Goal: Information Seeking & Learning: Learn about a topic

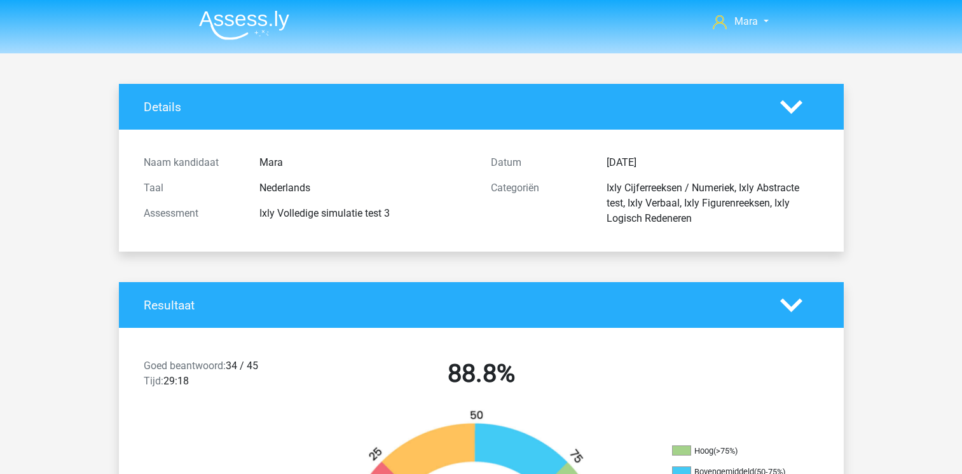
scroll to position [8543, 0]
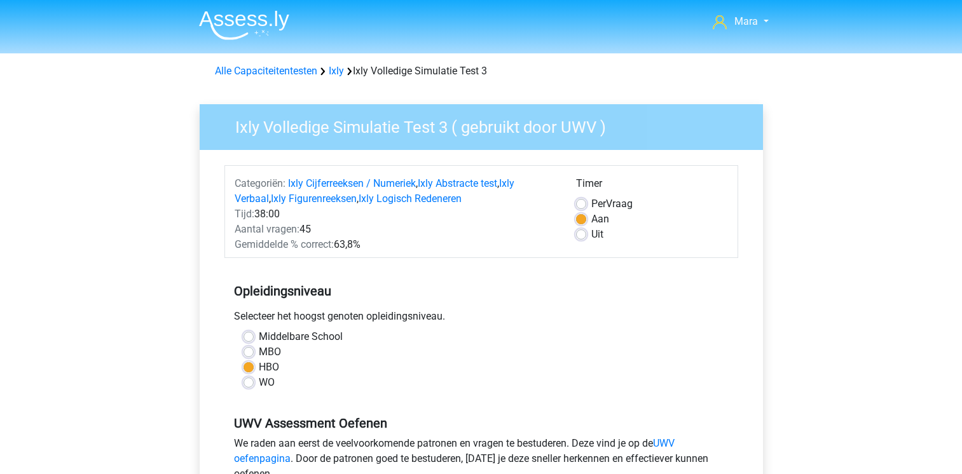
scroll to position [432, 0]
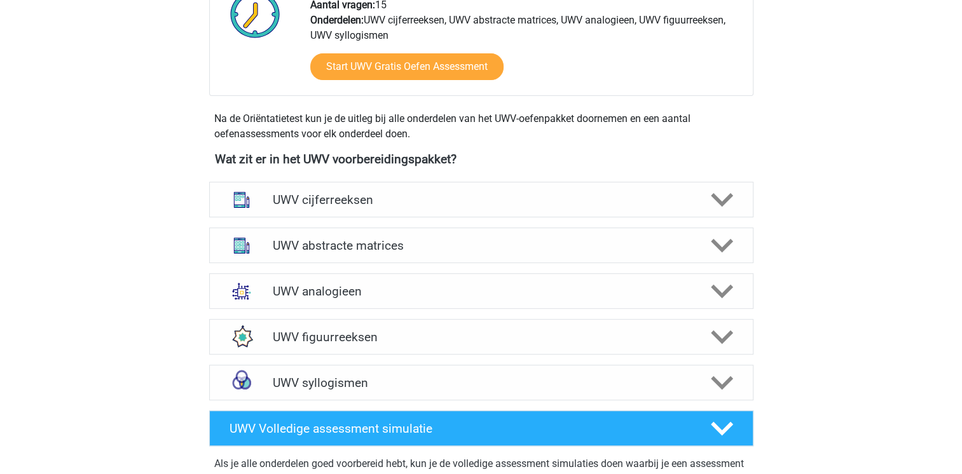
scroll to position [509, 0]
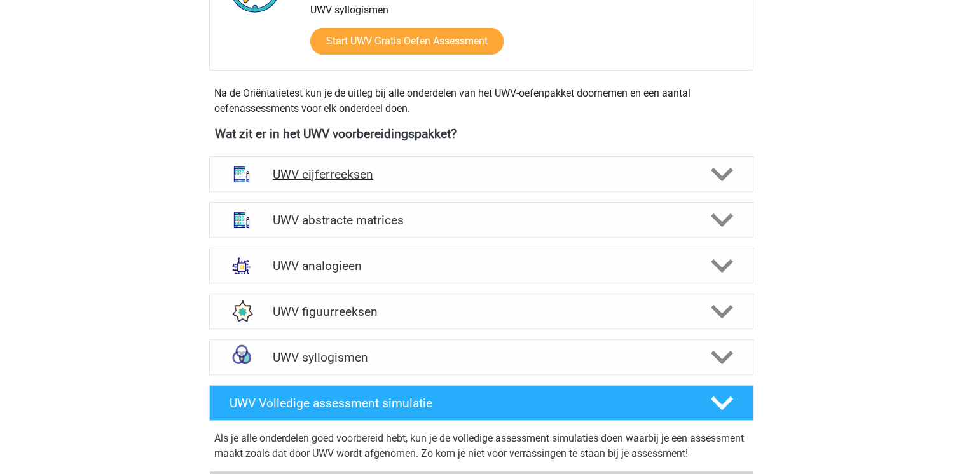
click at [424, 182] on h4 "UWV cijferreeksen" at bounding box center [481, 174] width 416 height 15
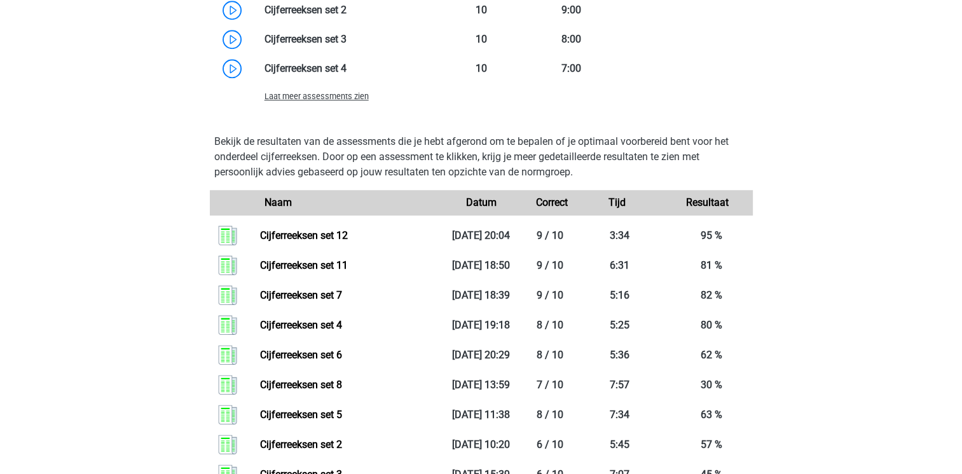
scroll to position [1220, 0]
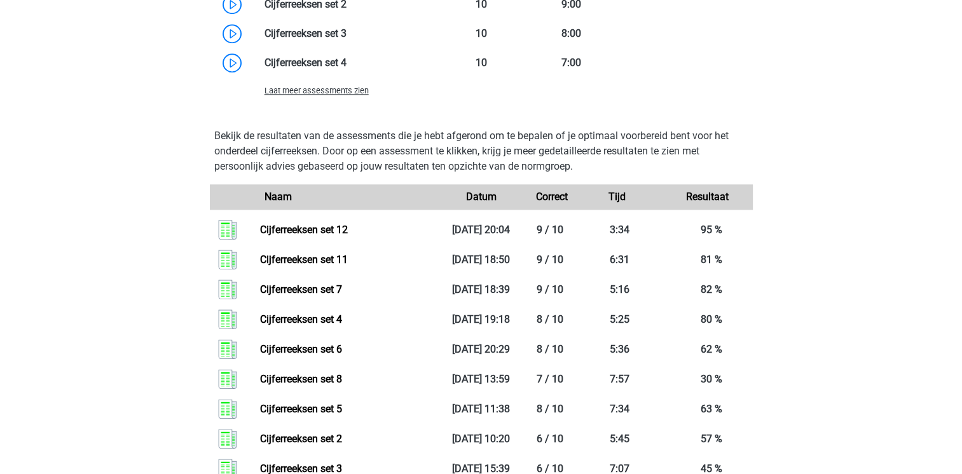
click at [292, 95] on span "Laat meer assessments zien" at bounding box center [316, 91] width 104 height 10
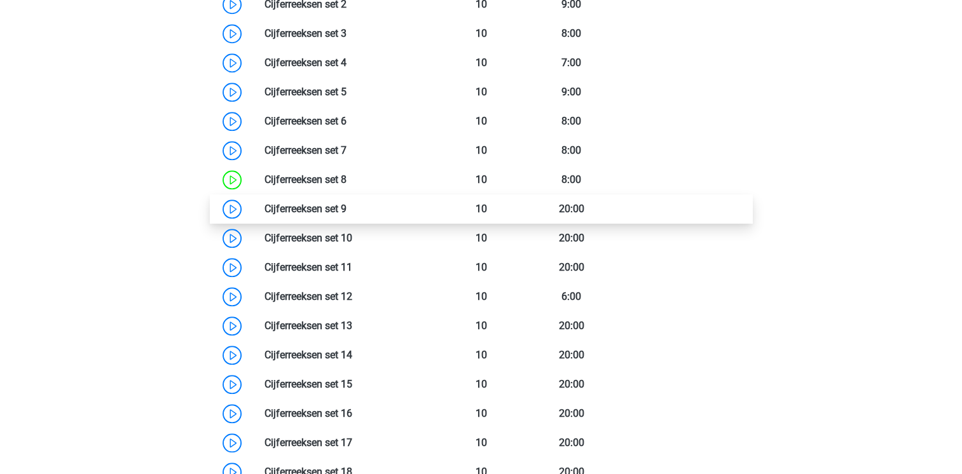
click at [346, 215] on link at bounding box center [346, 209] width 0 height 12
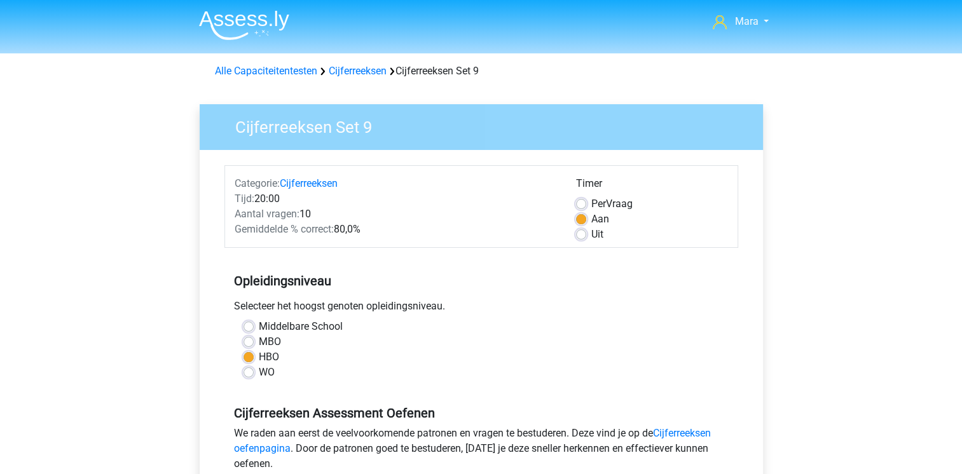
click at [590, 348] on div "MBO" at bounding box center [480, 341] width 475 height 15
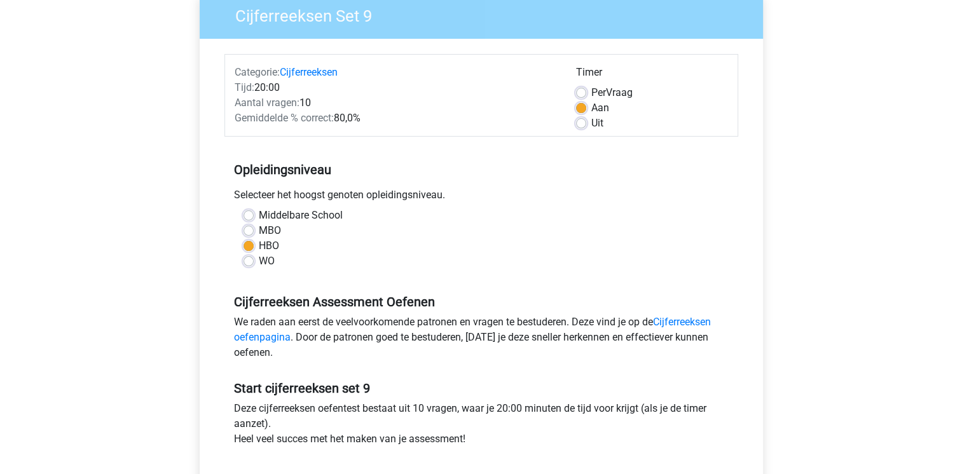
scroll to position [127, 0]
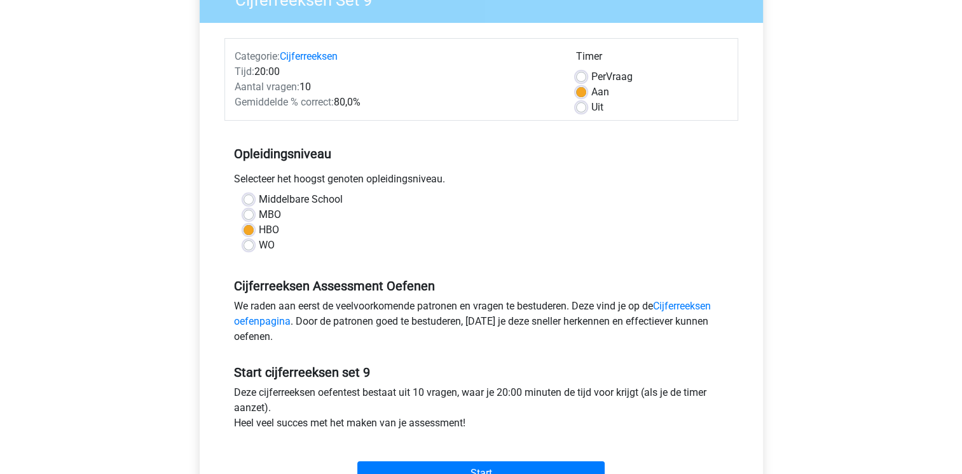
click at [595, 349] on div "We raden aan eerst de veelvoorkomende patronen en vragen te bestuderen. Deze vi…" at bounding box center [481, 324] width 514 height 51
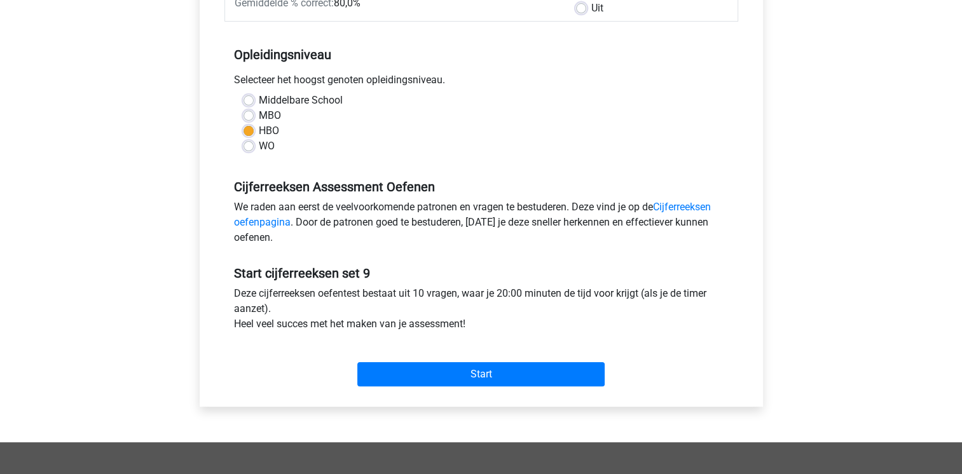
scroll to position [229, 0]
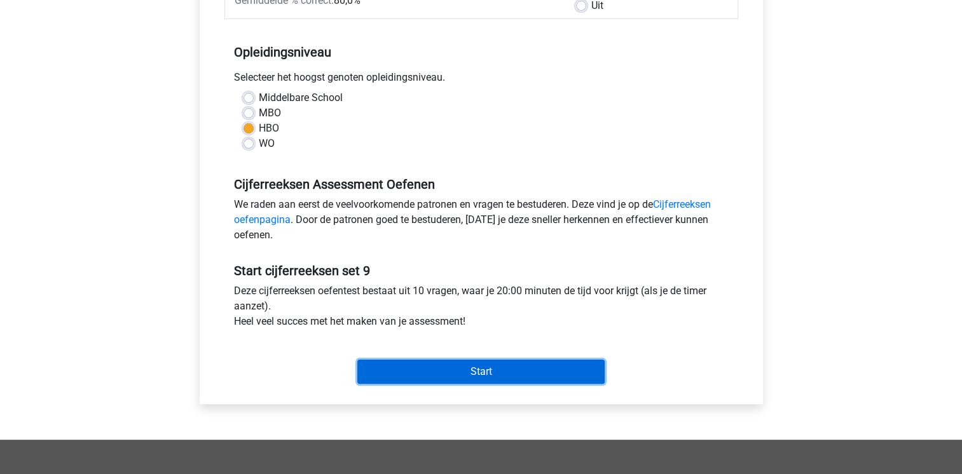
click at [534, 365] on input "Start" at bounding box center [480, 372] width 247 height 24
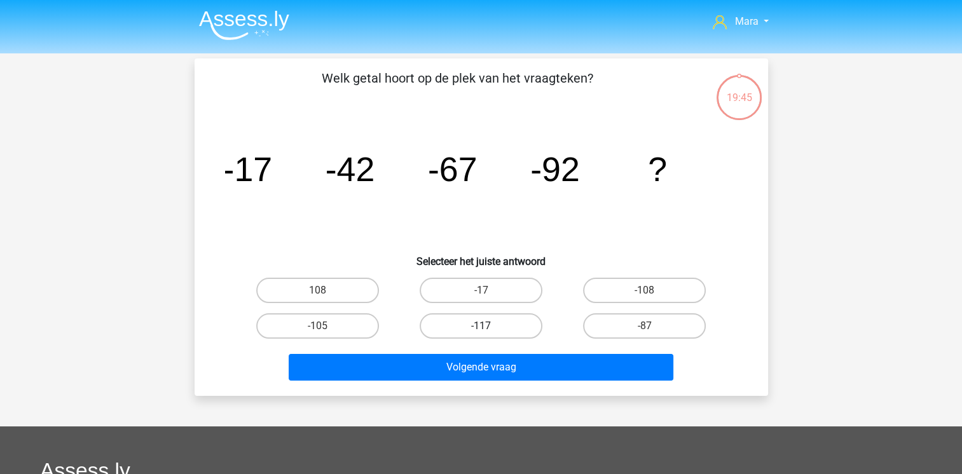
click at [439, 322] on label "-117" at bounding box center [481, 325] width 123 height 25
click at [481, 326] on input "-117" at bounding box center [485, 330] width 8 height 8
radio input "true"
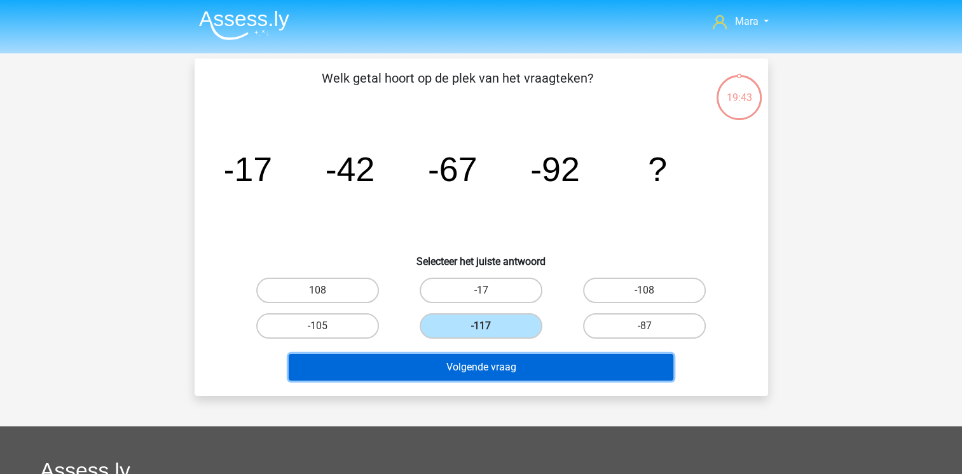
click at [481, 367] on button "Volgende vraag" at bounding box center [481, 367] width 385 height 27
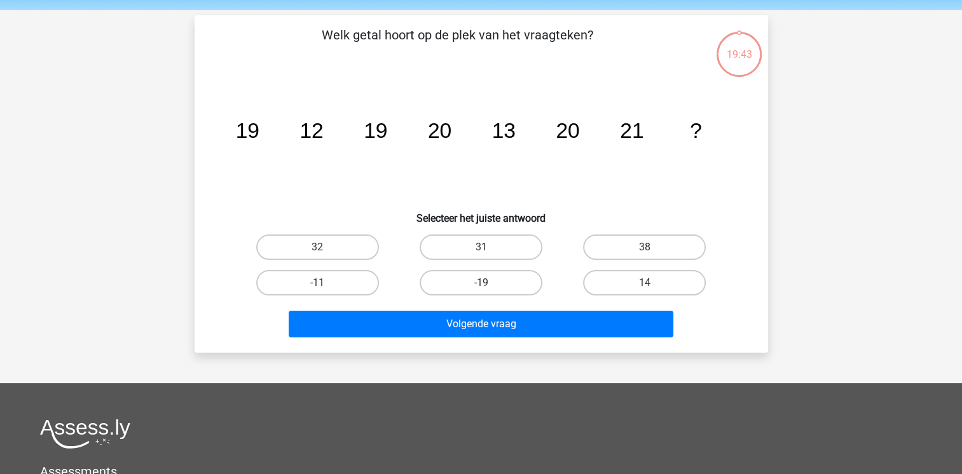
scroll to position [58, 0]
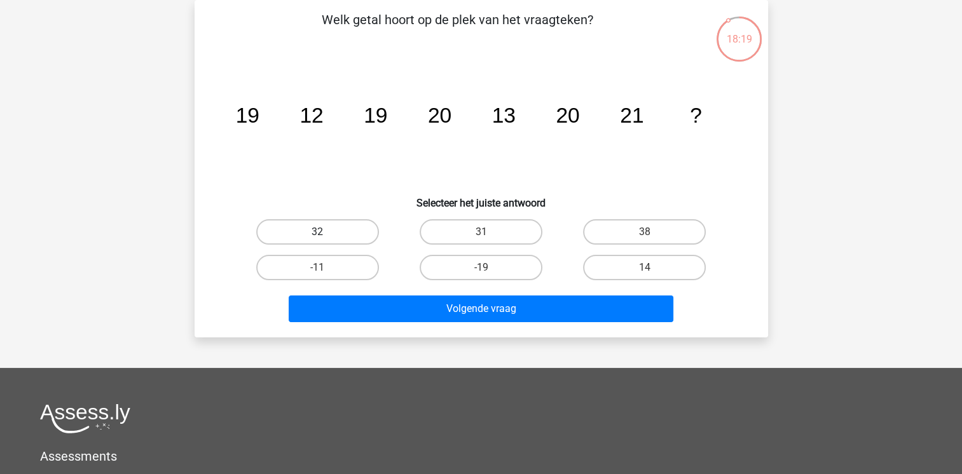
click at [349, 228] on label "32" at bounding box center [317, 231] width 123 height 25
click at [325, 232] on input "32" at bounding box center [321, 236] width 8 height 8
radio input "true"
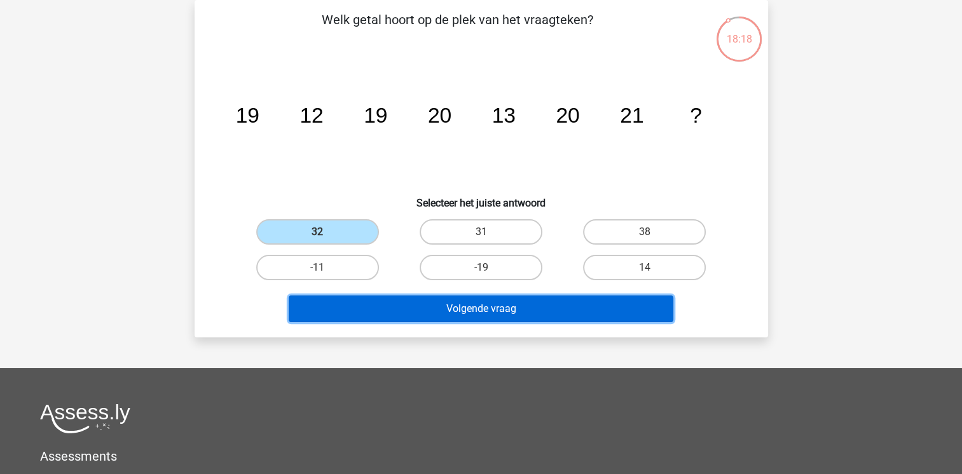
click at [432, 304] on button "Volgende vraag" at bounding box center [481, 309] width 385 height 27
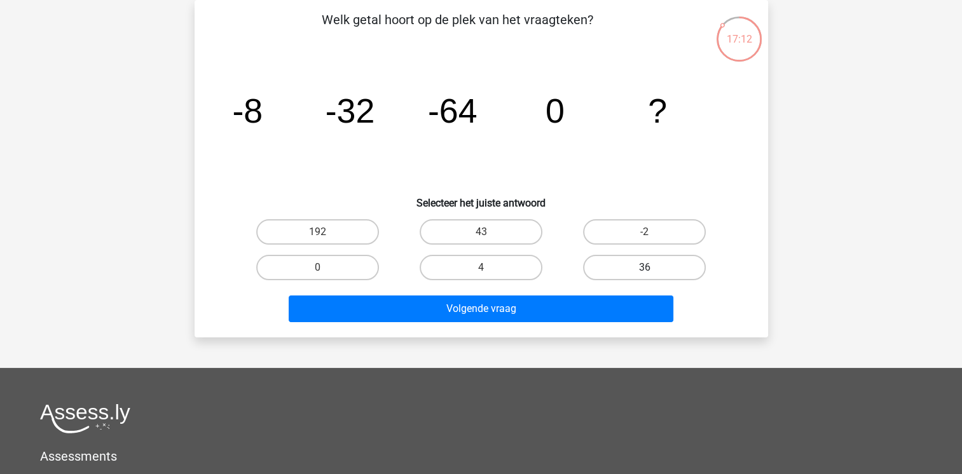
click at [606, 267] on label "36" at bounding box center [644, 267] width 123 height 25
click at [645, 268] on input "36" at bounding box center [649, 272] width 8 height 8
radio input "true"
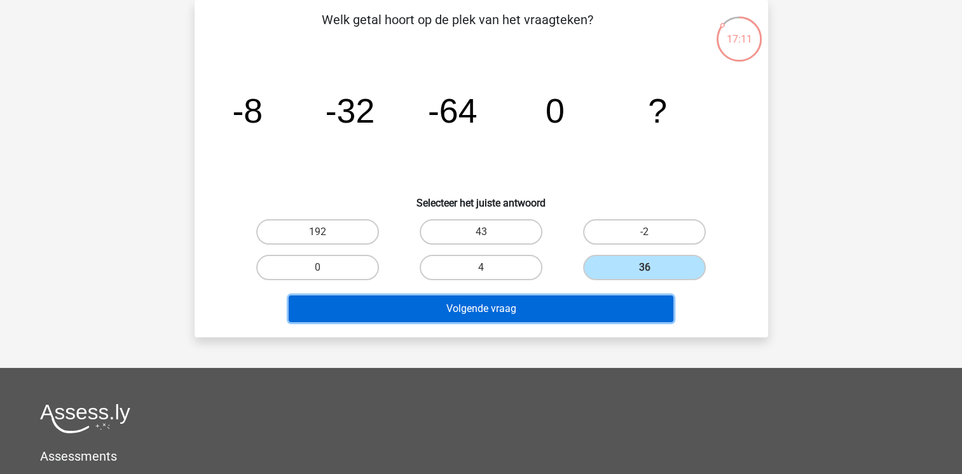
click at [562, 303] on button "Volgende vraag" at bounding box center [481, 309] width 385 height 27
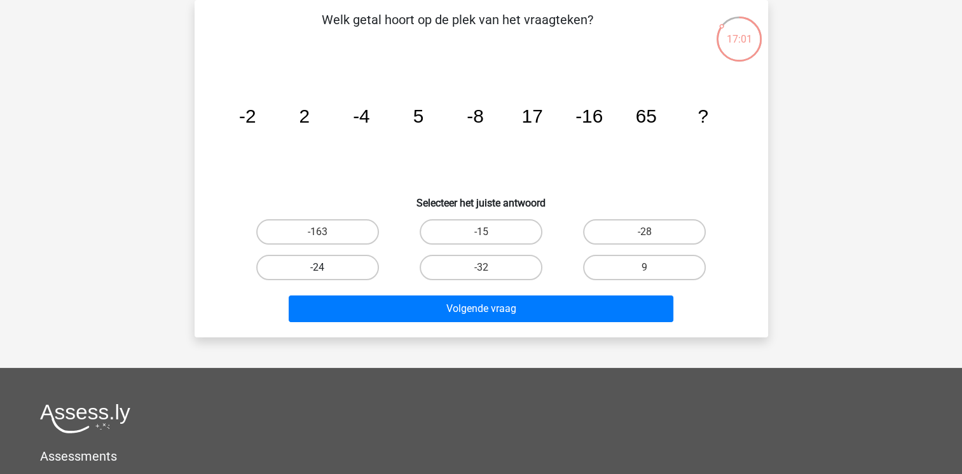
click at [351, 261] on label "-24" at bounding box center [317, 267] width 123 height 25
click at [325, 268] on input "-24" at bounding box center [321, 272] width 8 height 8
radio input "true"
click at [509, 273] on label "-32" at bounding box center [481, 267] width 123 height 25
click at [489, 273] on input "-32" at bounding box center [485, 272] width 8 height 8
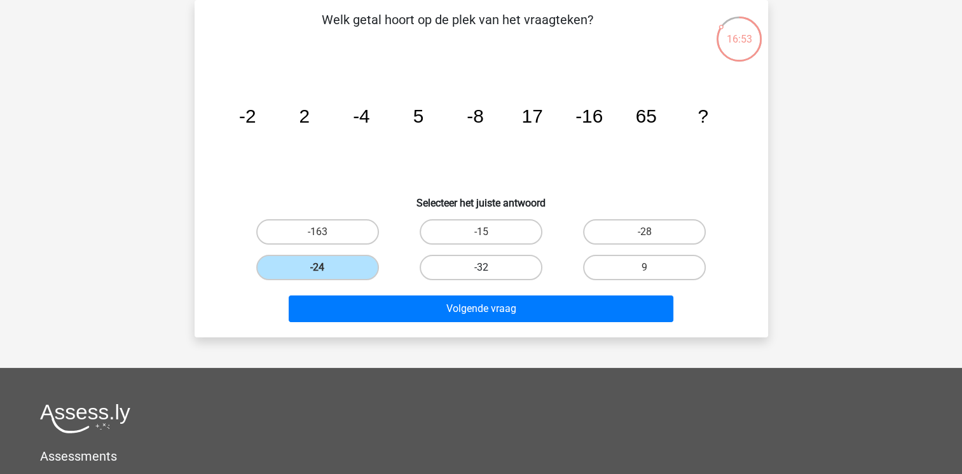
radio input "true"
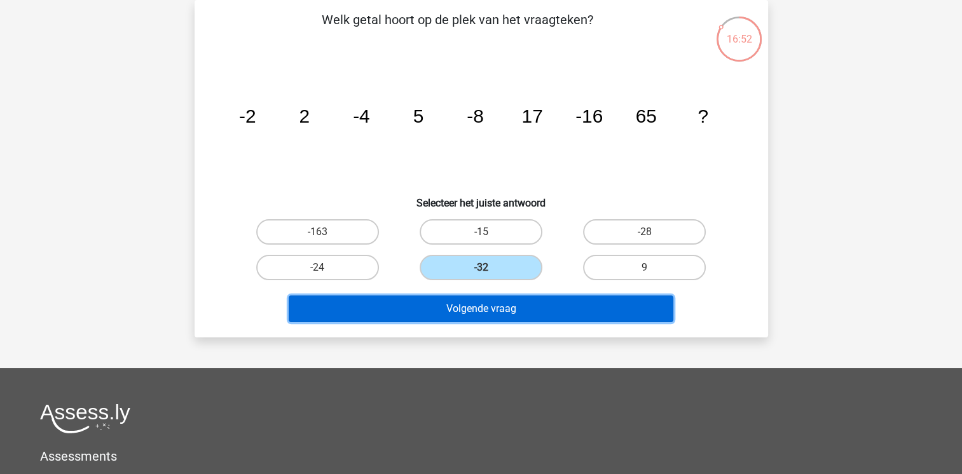
click at [521, 299] on button "Volgende vraag" at bounding box center [481, 309] width 385 height 27
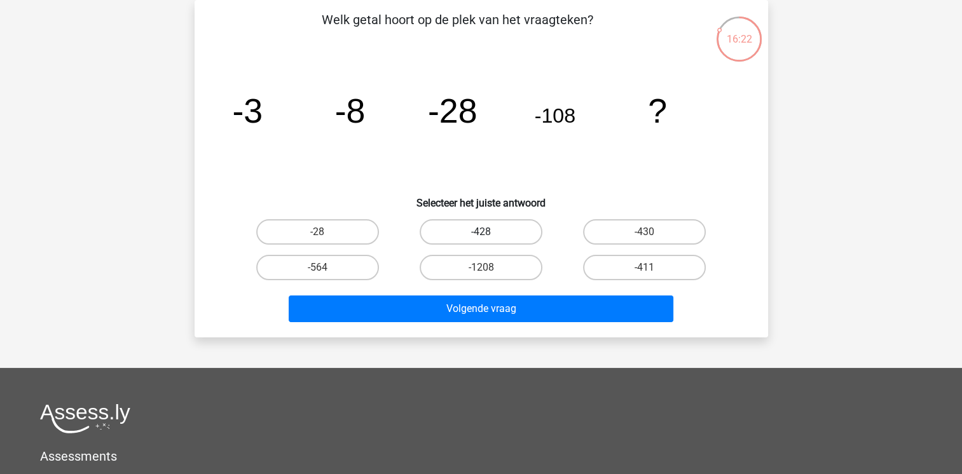
click at [496, 228] on label "-428" at bounding box center [481, 231] width 123 height 25
click at [489, 232] on input "-428" at bounding box center [485, 236] width 8 height 8
radio input "true"
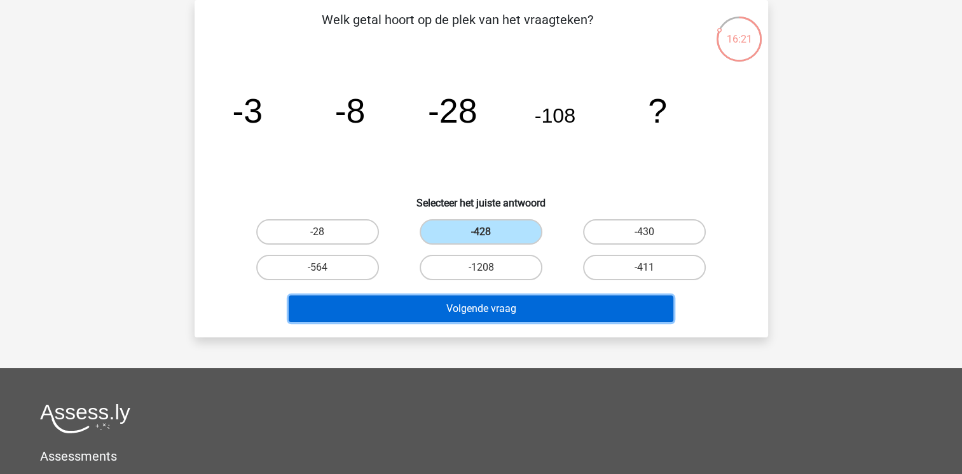
click at [509, 308] on button "Volgende vraag" at bounding box center [481, 309] width 385 height 27
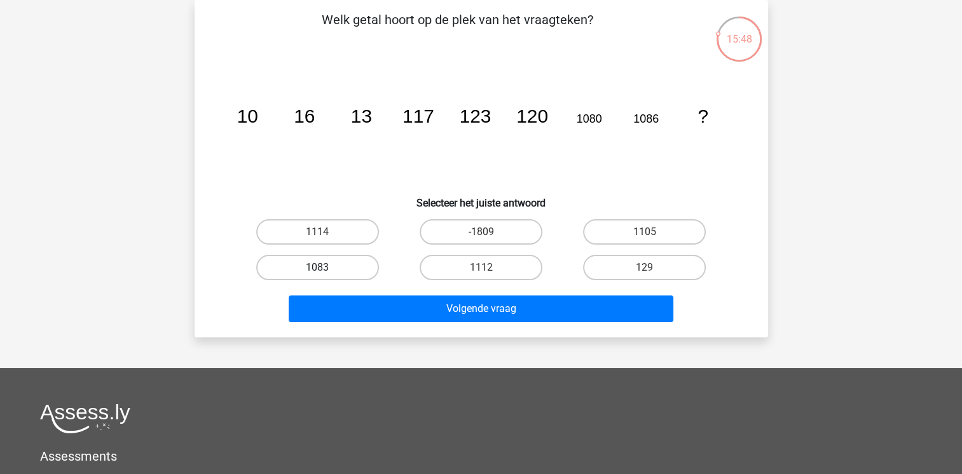
click at [339, 259] on label "1083" at bounding box center [317, 267] width 123 height 25
click at [325, 268] on input "1083" at bounding box center [321, 272] width 8 height 8
radio input "true"
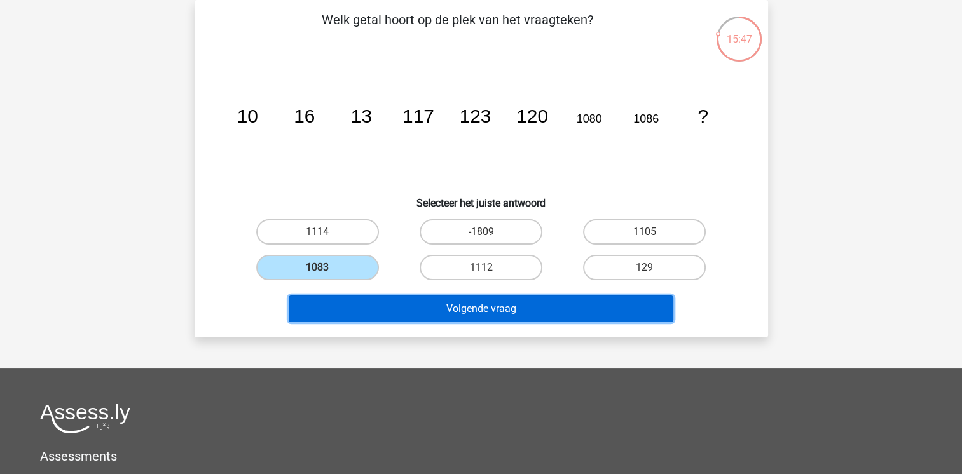
click at [355, 297] on button "Volgende vraag" at bounding box center [481, 309] width 385 height 27
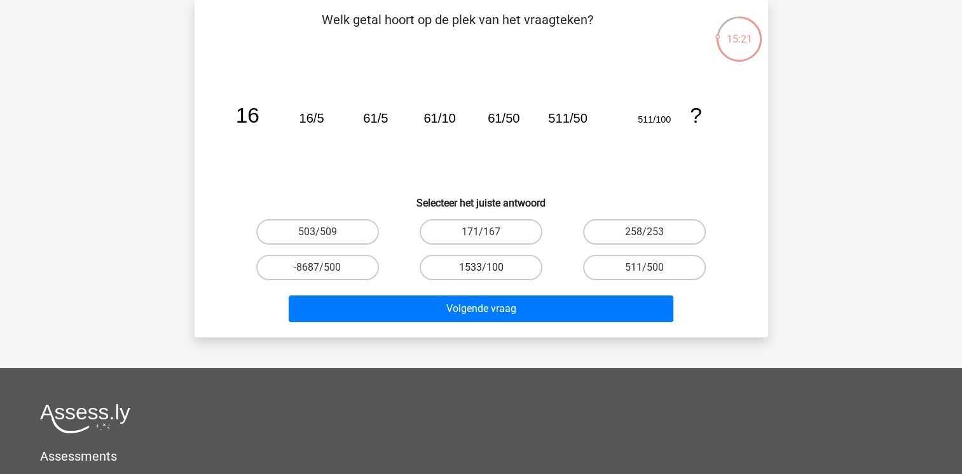
click at [499, 266] on label "1533/100" at bounding box center [481, 267] width 123 height 25
click at [489, 268] on input "1533/100" at bounding box center [485, 272] width 8 height 8
radio input "true"
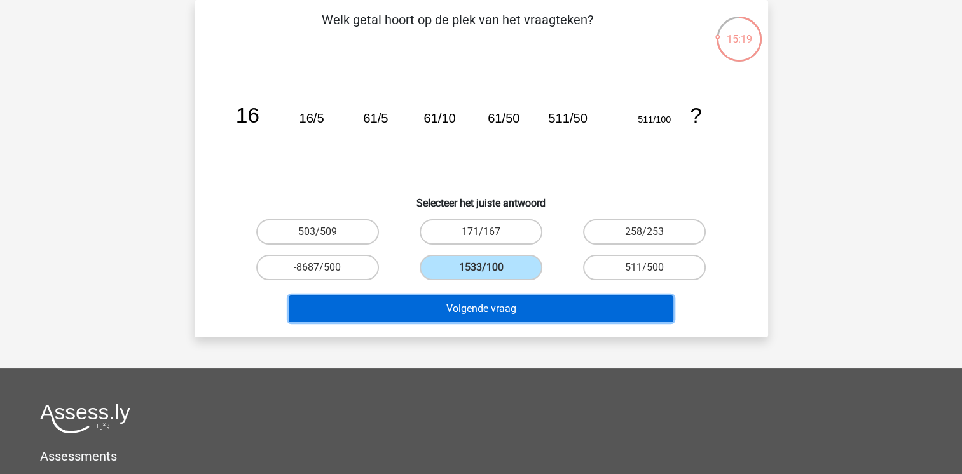
click at [499, 320] on button "Volgende vraag" at bounding box center [481, 309] width 385 height 27
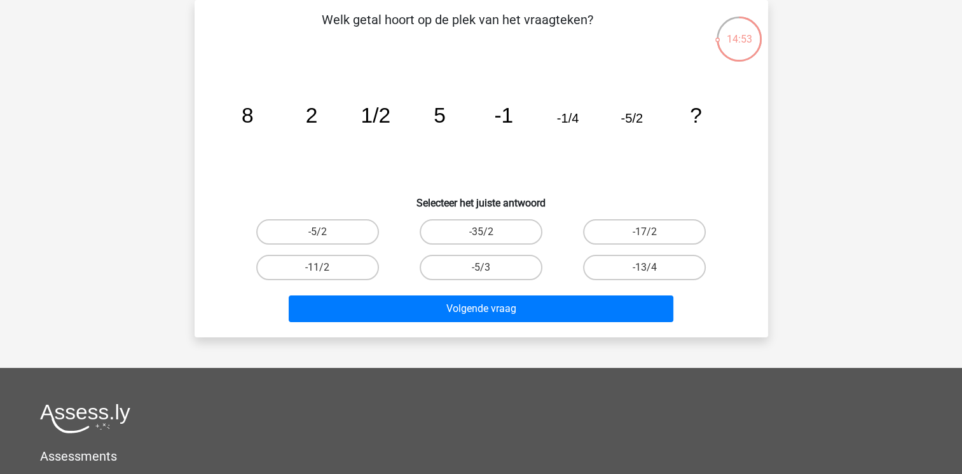
click at [319, 273] on input "-11/2" at bounding box center [321, 272] width 8 height 8
radio input "true"
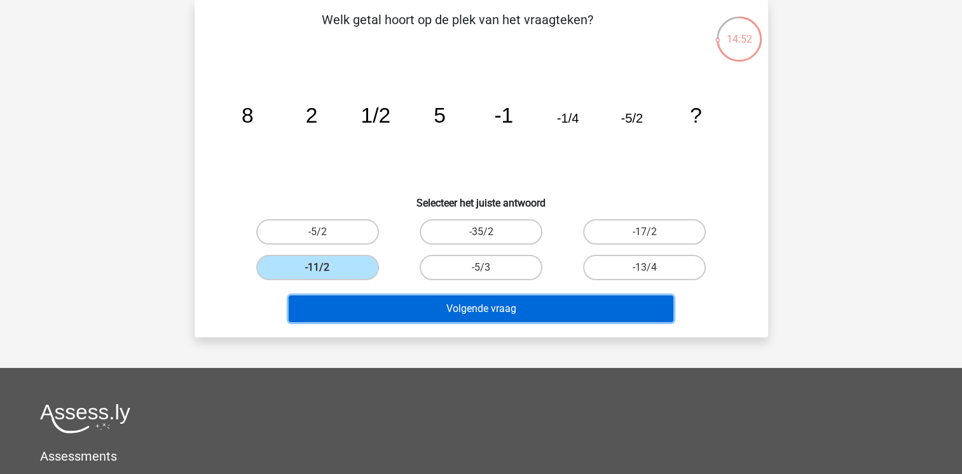
click at [370, 299] on button "Volgende vraag" at bounding box center [481, 309] width 385 height 27
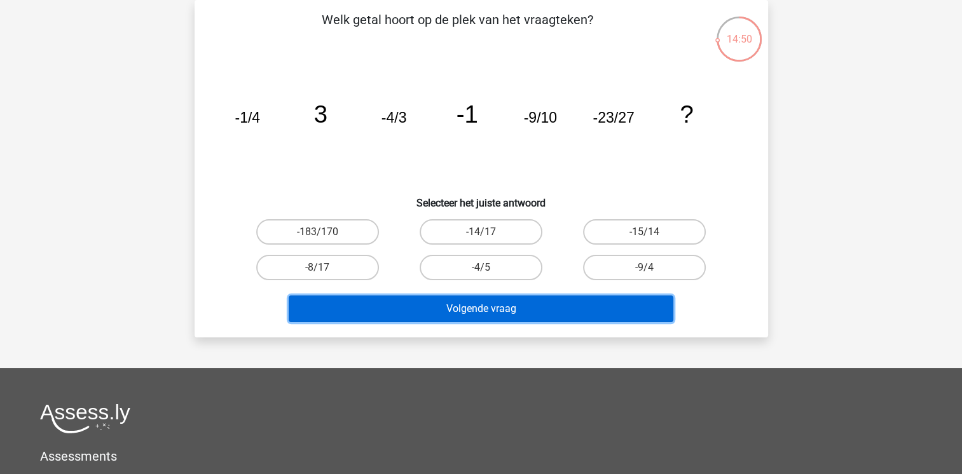
click at [370, 299] on button "Volgende vraag" at bounding box center [481, 309] width 385 height 27
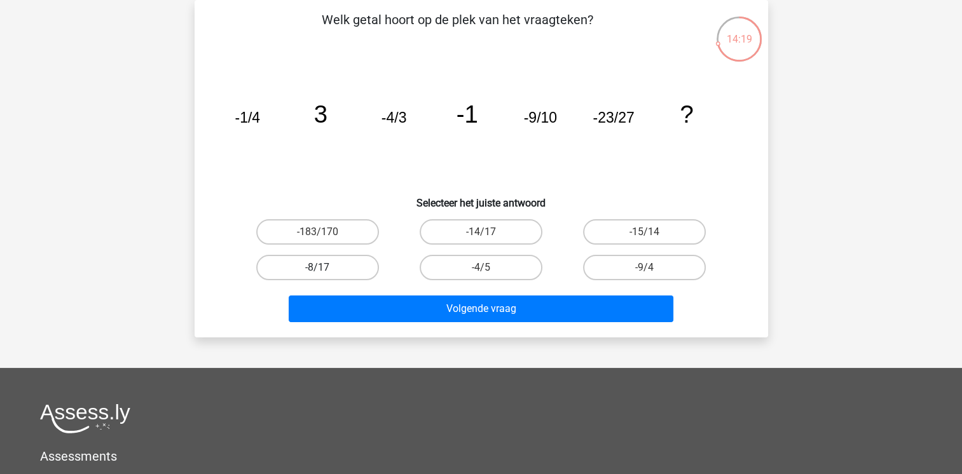
click at [356, 266] on label "-8/17" at bounding box center [317, 267] width 123 height 25
click at [325, 268] on input "-8/17" at bounding box center [321, 272] width 8 height 8
radio input "true"
click at [332, 230] on label "-183/170" at bounding box center [317, 231] width 123 height 25
click at [325, 232] on input "-183/170" at bounding box center [321, 236] width 8 height 8
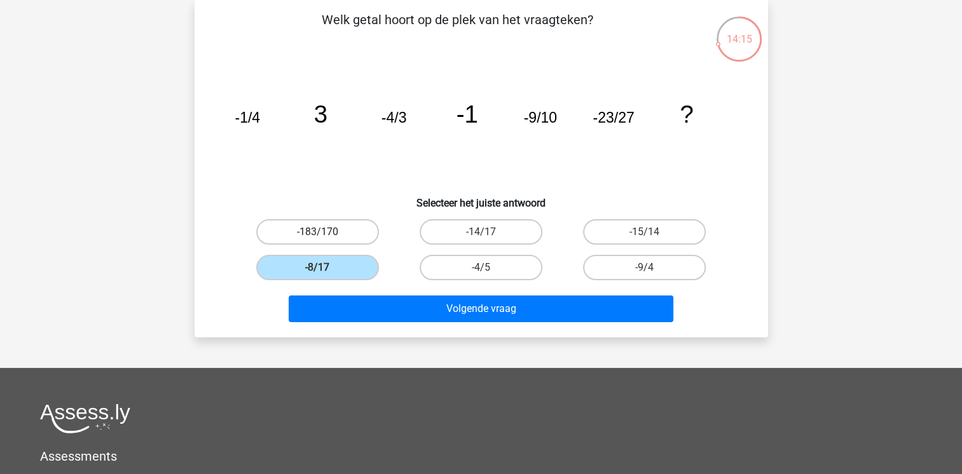
radio input "true"
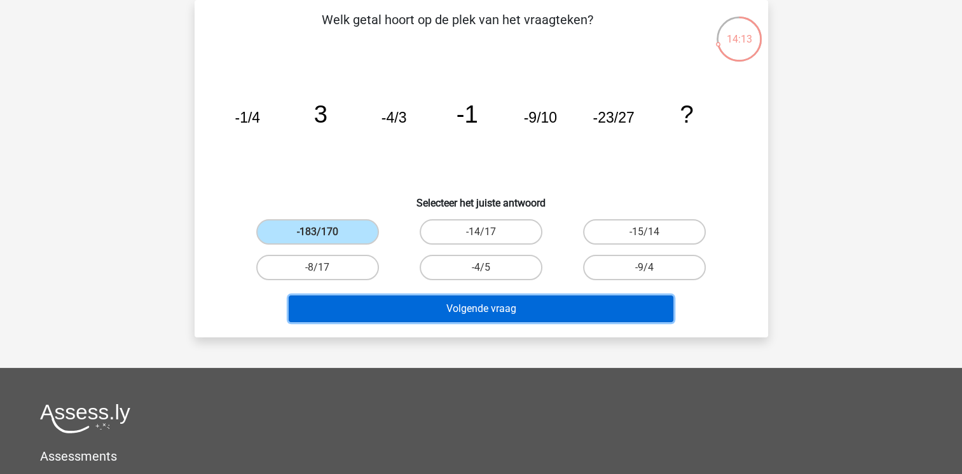
click at [380, 298] on button "Volgende vraag" at bounding box center [481, 309] width 385 height 27
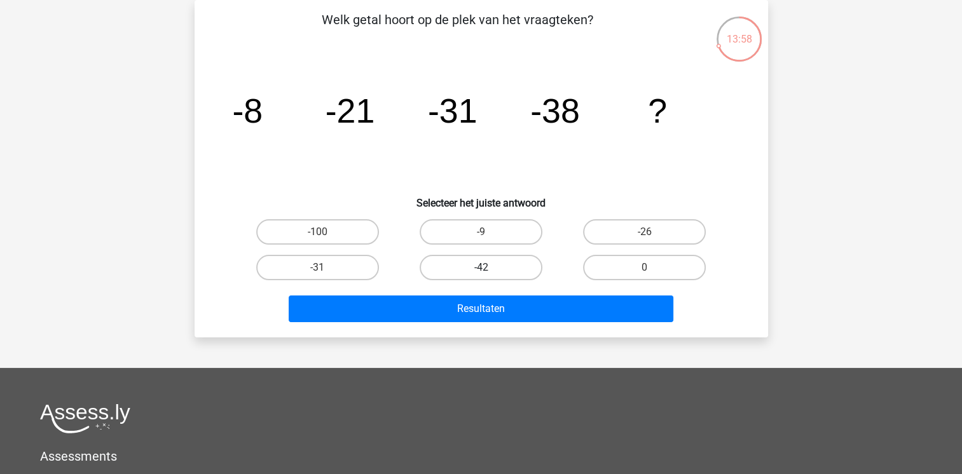
click at [458, 267] on label "-42" at bounding box center [481, 267] width 123 height 25
click at [481, 268] on input "-42" at bounding box center [485, 272] width 8 height 8
radio input "true"
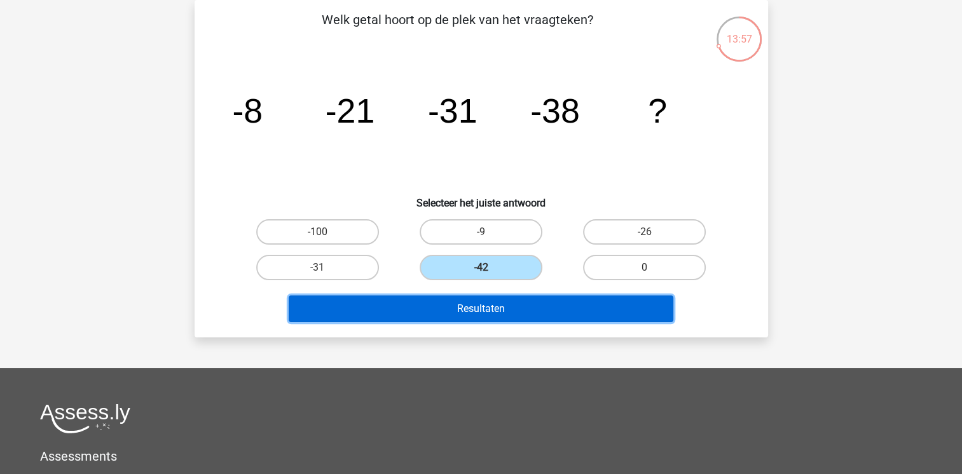
click at [478, 310] on button "Resultaten" at bounding box center [481, 309] width 385 height 27
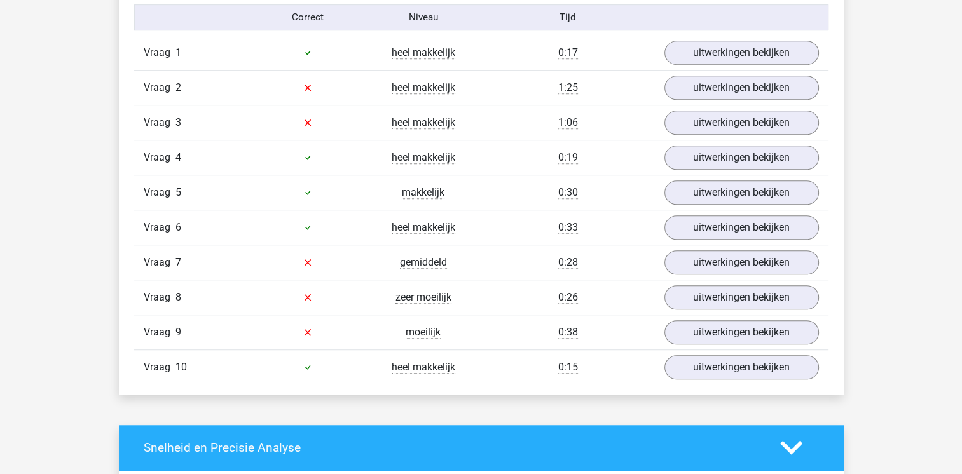
scroll to position [788, 0]
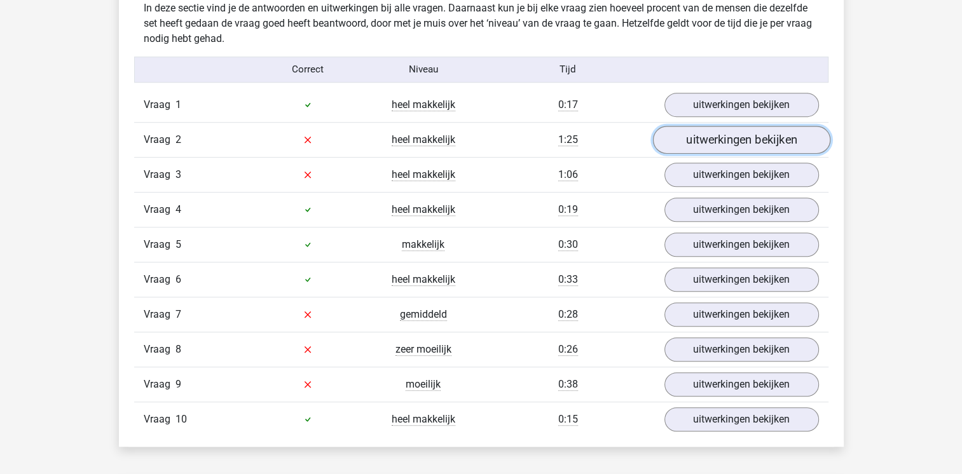
click at [713, 132] on link "uitwerkingen bekijken" at bounding box center [740, 140] width 177 height 28
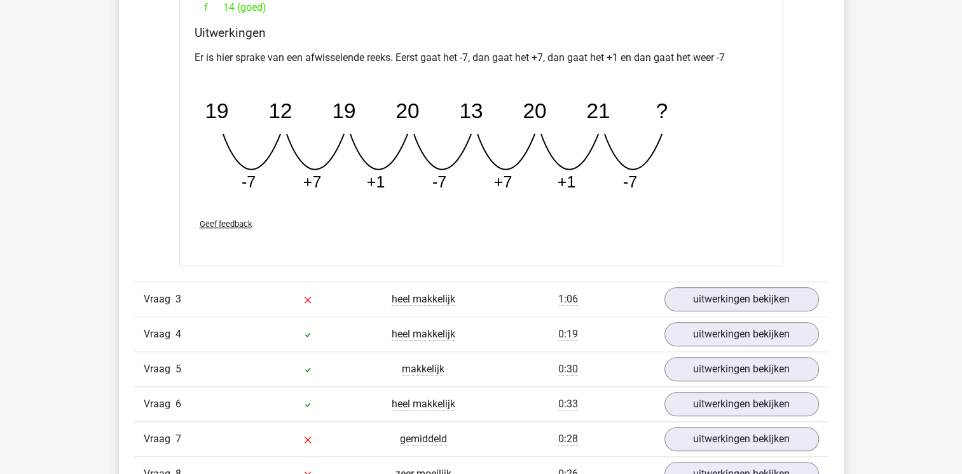
scroll to position [1271, 0]
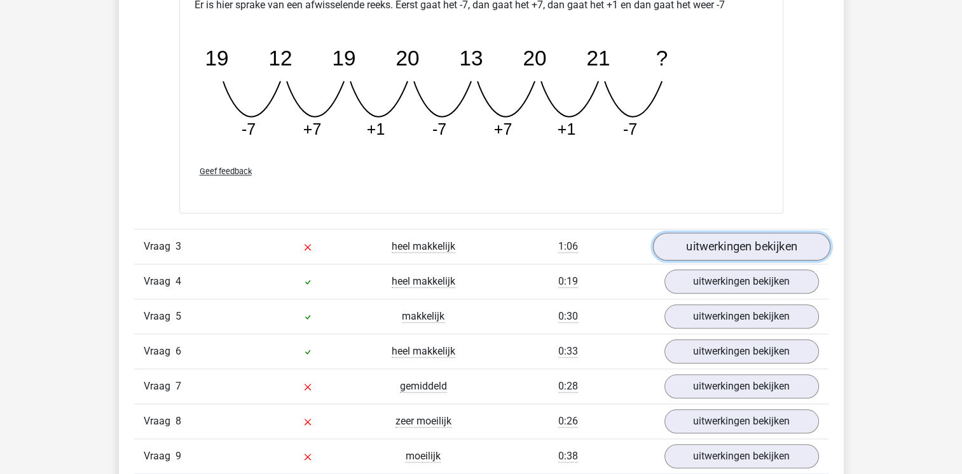
click at [721, 245] on link "uitwerkingen bekijken" at bounding box center [740, 247] width 177 height 28
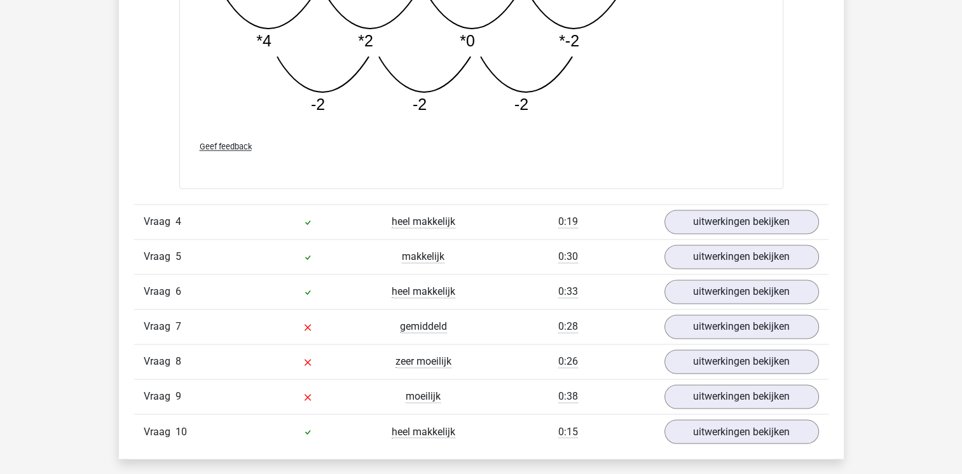
scroll to position [2034, 0]
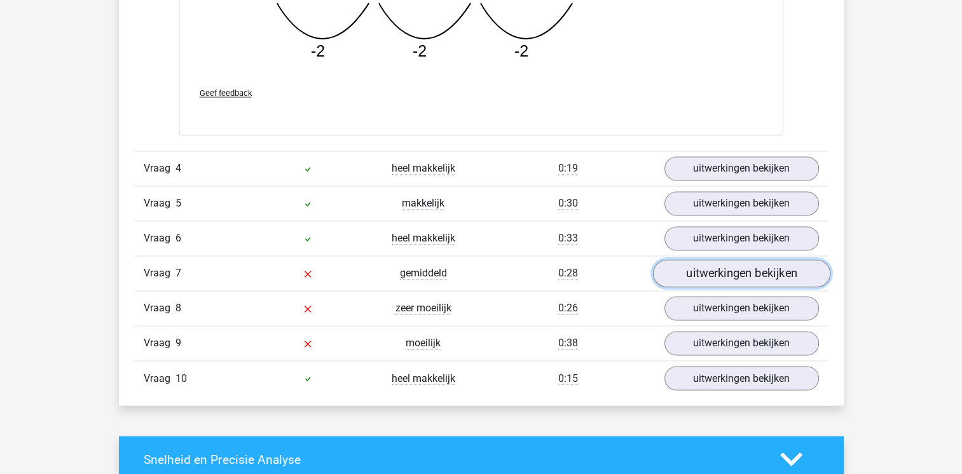
click at [718, 278] on link "uitwerkingen bekijken" at bounding box center [740, 273] width 177 height 28
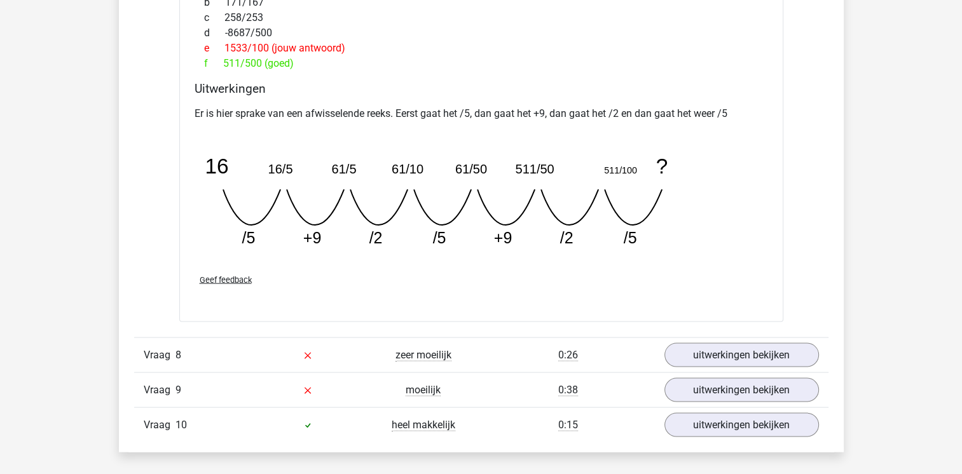
scroll to position [2619, 0]
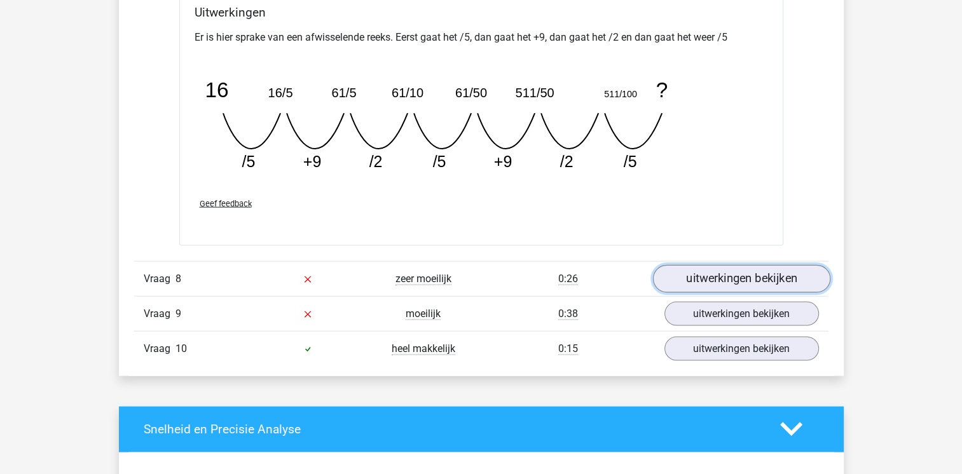
click at [725, 273] on link "uitwerkingen bekijken" at bounding box center [740, 279] width 177 height 28
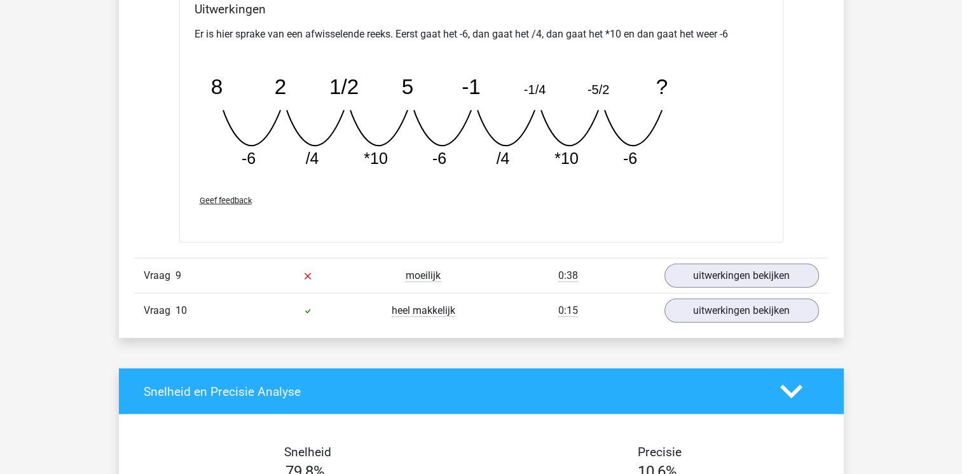
scroll to position [3255, 0]
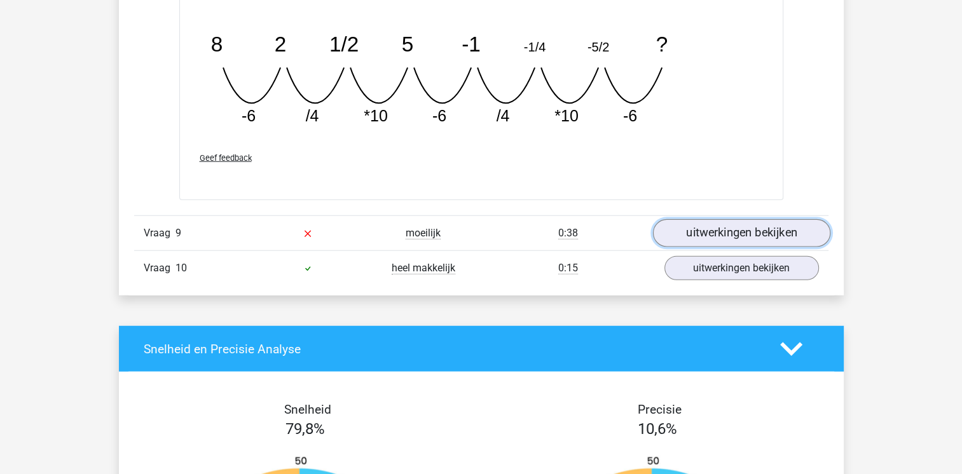
click at [747, 233] on link "uitwerkingen bekijken" at bounding box center [740, 234] width 177 height 28
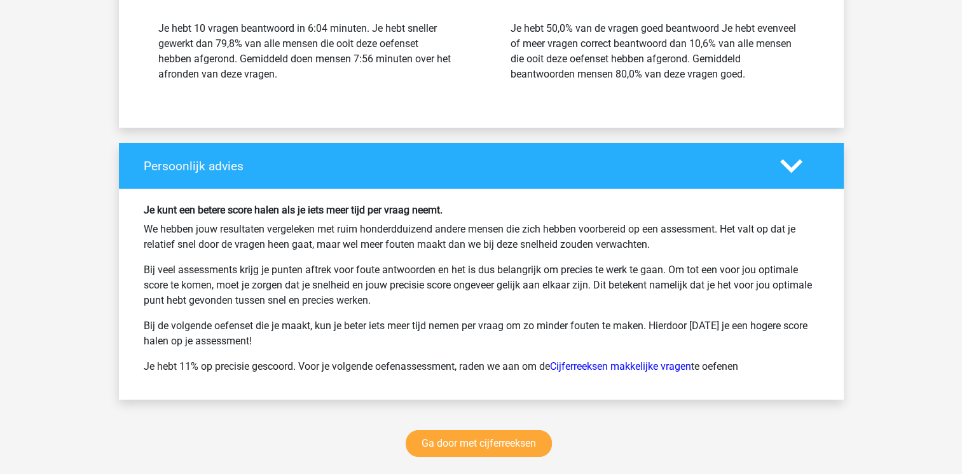
scroll to position [4653, 0]
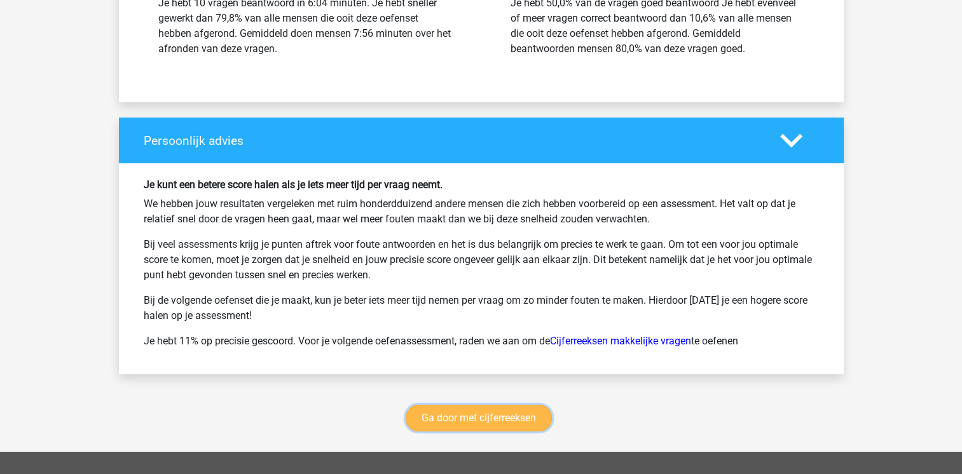
click at [503, 412] on link "Ga door met cijferreeksen" at bounding box center [479, 418] width 146 height 27
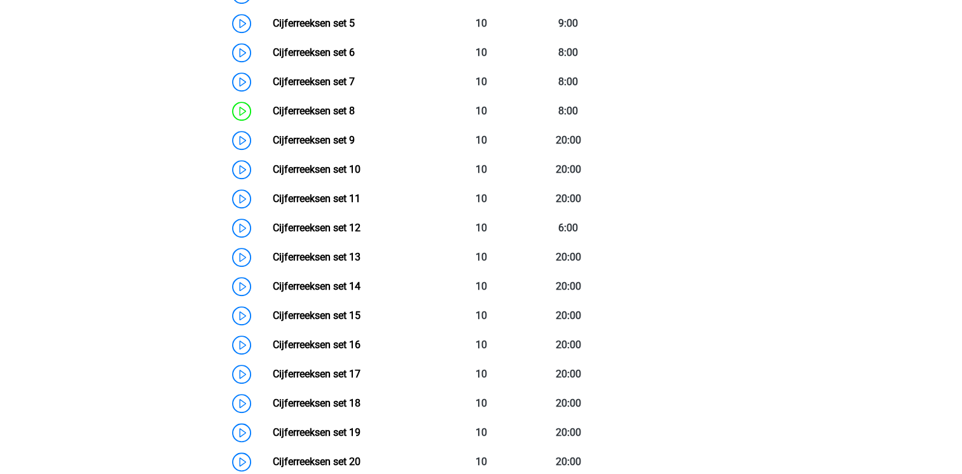
scroll to position [796, 0]
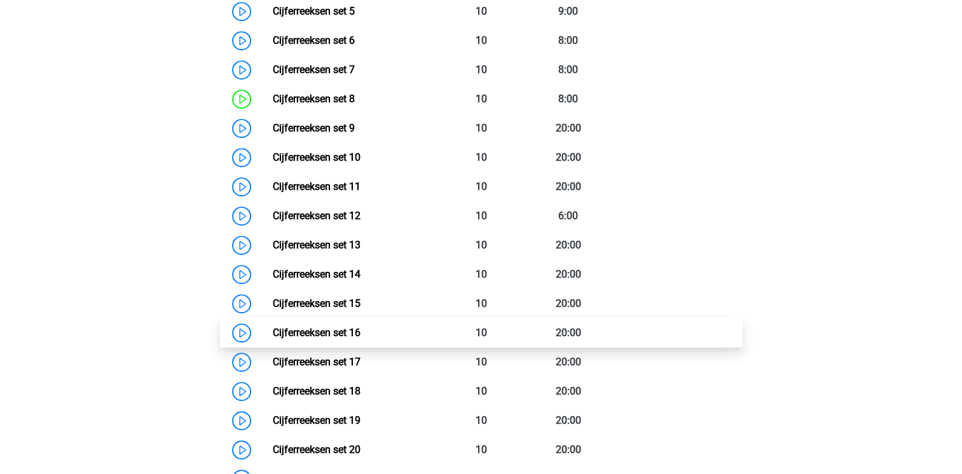
click at [273, 339] on link "Cijferreeksen set 16" at bounding box center [317, 333] width 88 height 12
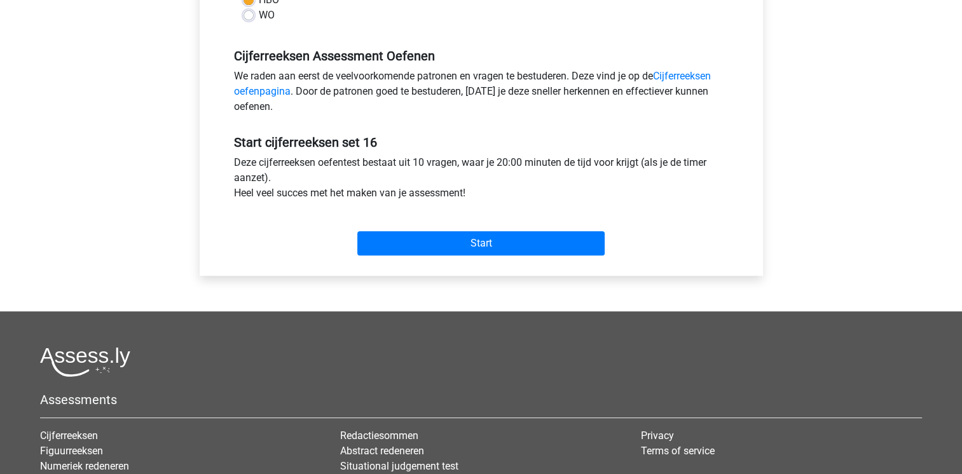
scroll to position [381, 0]
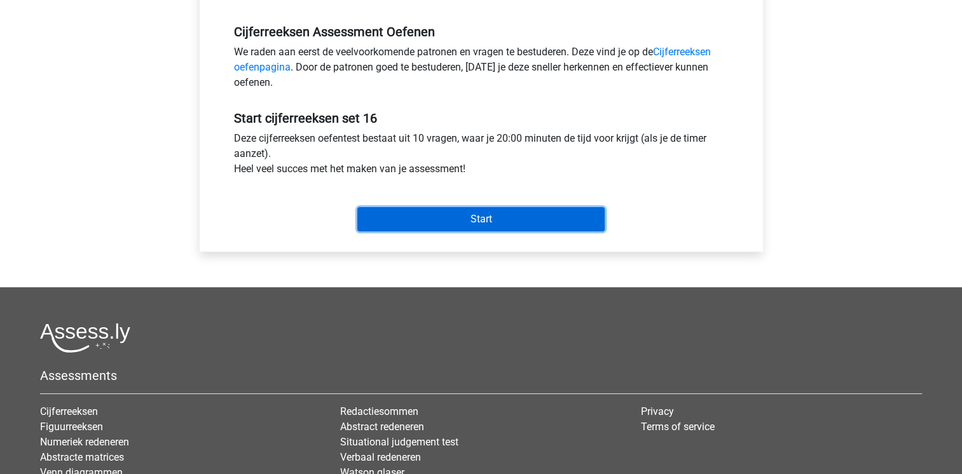
click at [411, 210] on input "Start" at bounding box center [480, 219] width 247 height 24
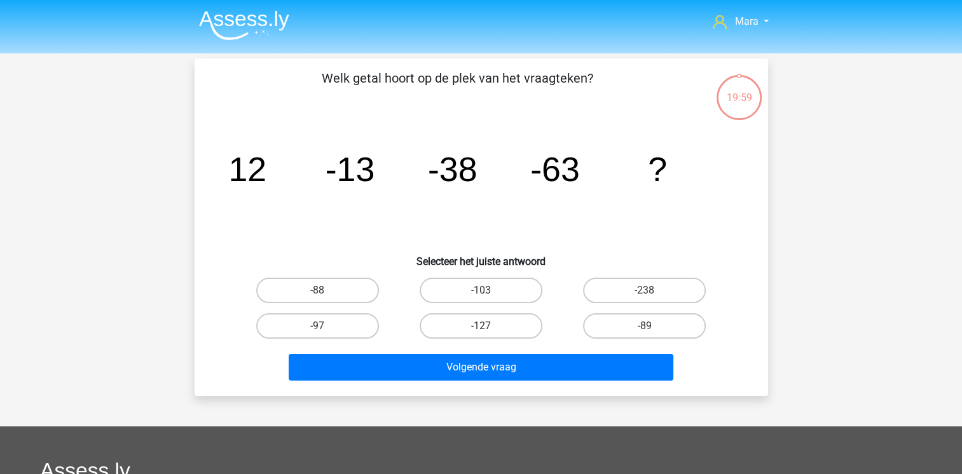
click at [411, 210] on icon "image/svg+xml 12 -13 -38 -63 ?" at bounding box center [481, 181] width 512 height 128
click at [350, 293] on label "-88" at bounding box center [317, 290] width 123 height 25
click at [325, 293] on input "-88" at bounding box center [321, 294] width 8 height 8
radio input "true"
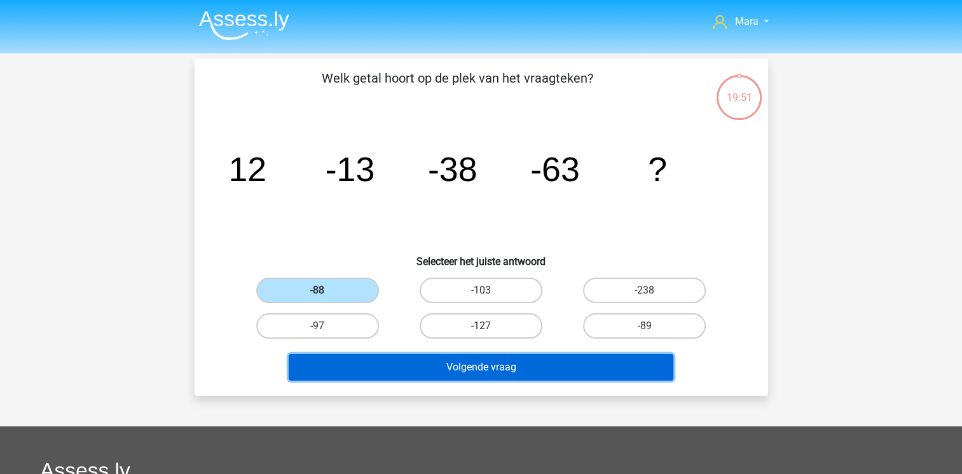
click at [420, 367] on button "Volgende vraag" at bounding box center [481, 367] width 385 height 27
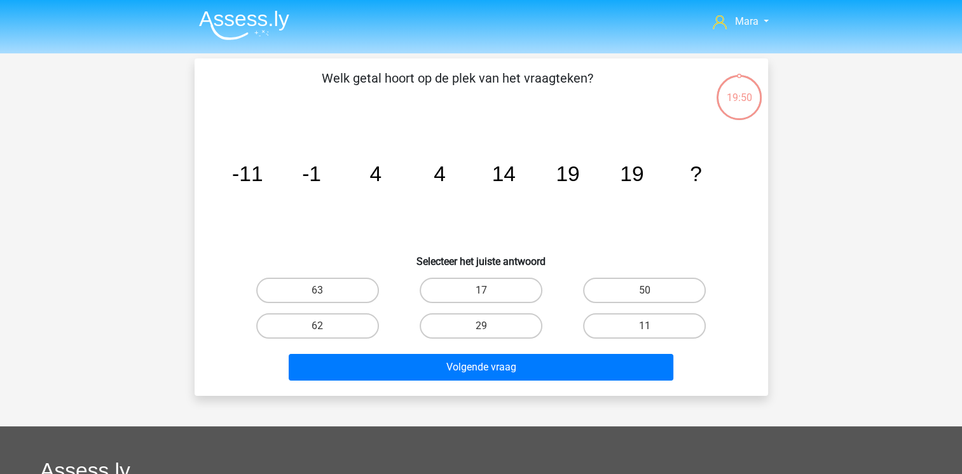
scroll to position [58, 0]
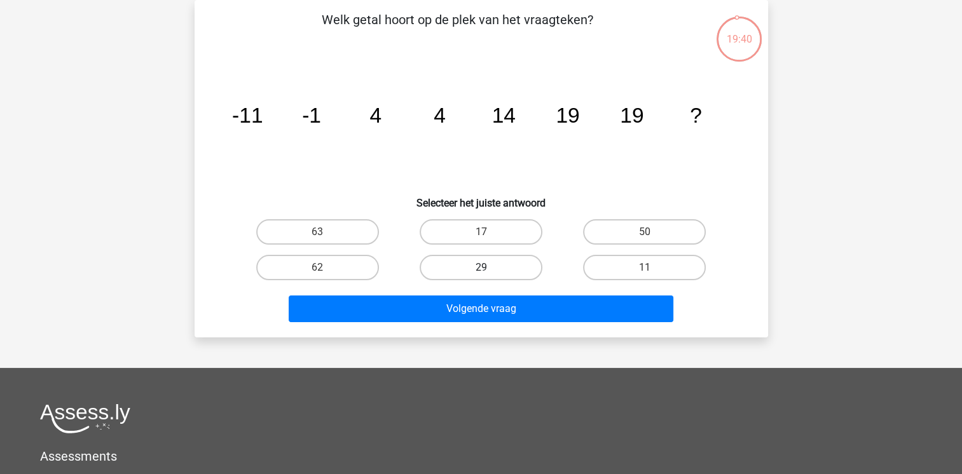
click at [496, 271] on label "29" at bounding box center [481, 267] width 123 height 25
click at [489, 271] on input "29" at bounding box center [485, 272] width 8 height 8
radio input "true"
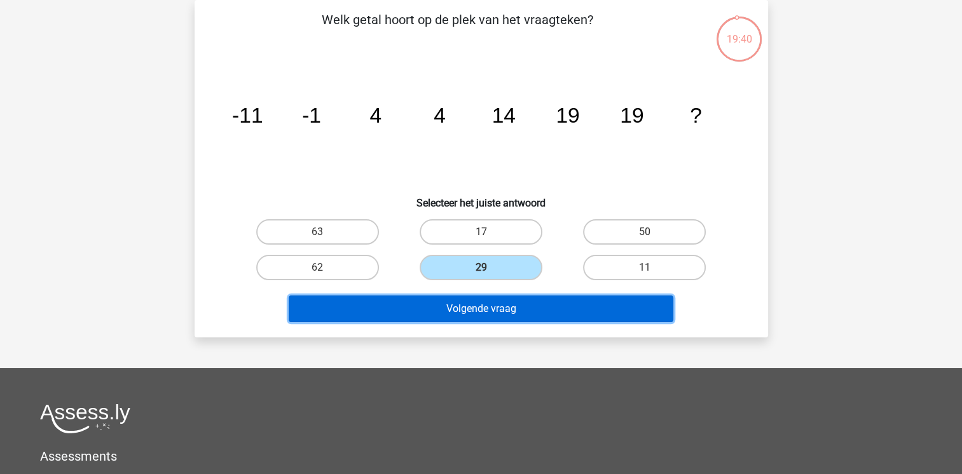
click at [500, 308] on button "Volgende vraag" at bounding box center [481, 309] width 385 height 27
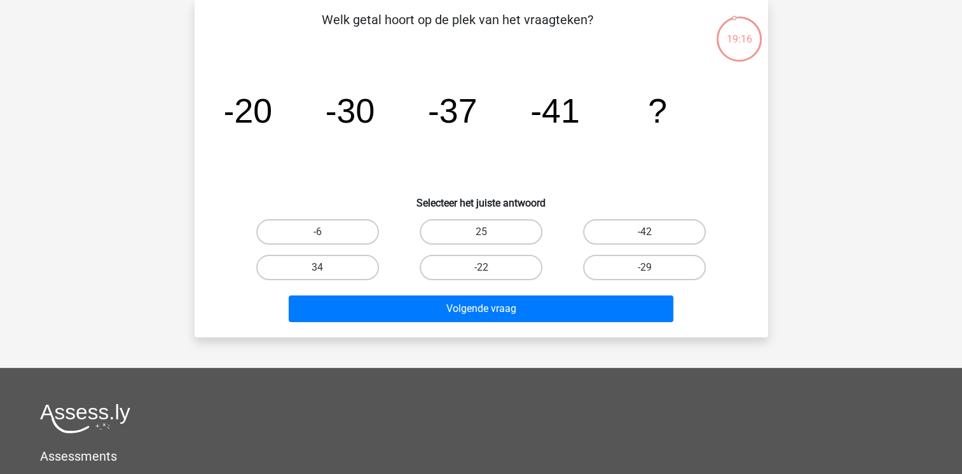
click at [620, 215] on div "-42" at bounding box center [644, 232] width 163 height 36
click at [615, 230] on label "-42" at bounding box center [644, 231] width 123 height 25
click at [645, 232] on input "-42" at bounding box center [649, 236] width 8 height 8
radio input "true"
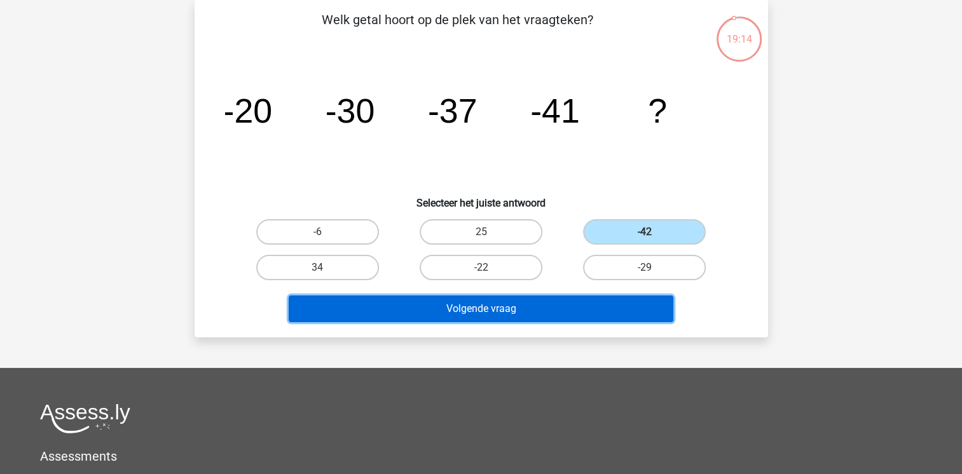
click at [580, 299] on button "Volgende vraag" at bounding box center [481, 309] width 385 height 27
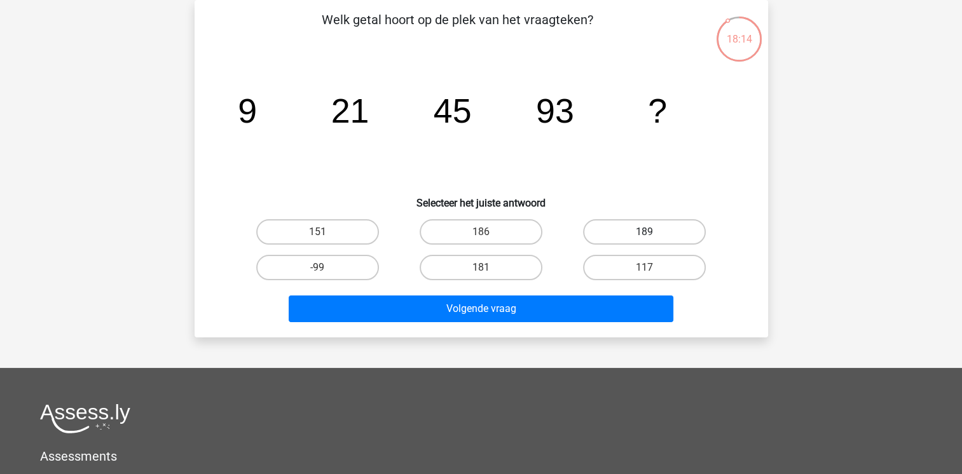
click at [630, 220] on label "189" at bounding box center [644, 231] width 123 height 25
click at [645, 232] on input "189" at bounding box center [649, 236] width 8 height 8
radio input "true"
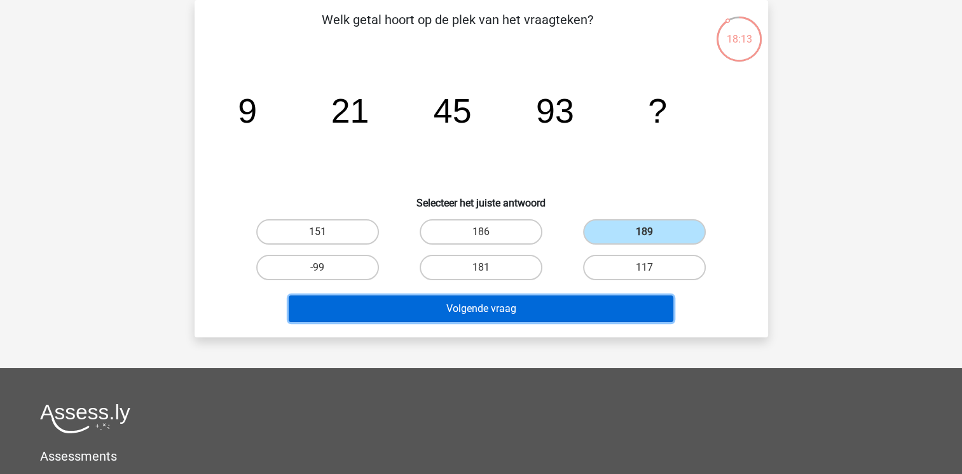
click at [592, 305] on button "Volgende vraag" at bounding box center [481, 309] width 385 height 27
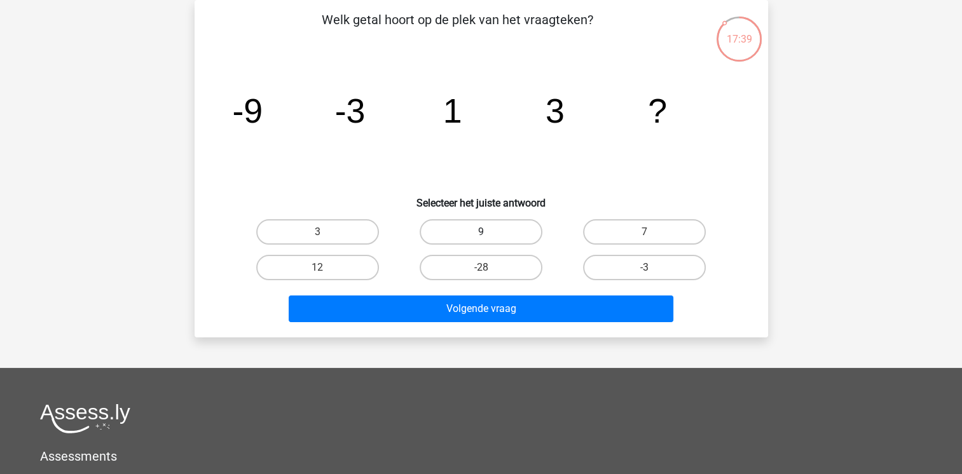
click at [455, 225] on label "9" at bounding box center [481, 231] width 123 height 25
click at [481, 232] on input "9" at bounding box center [485, 236] width 8 height 8
radio input "true"
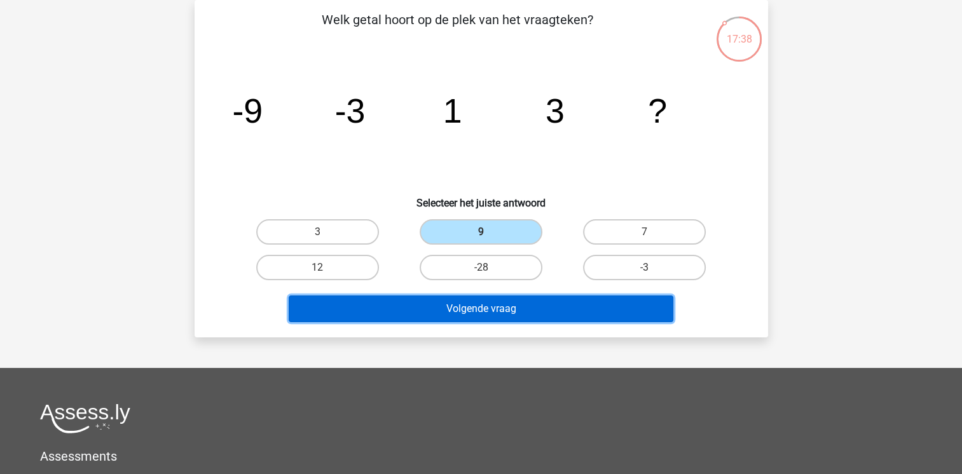
click at [466, 301] on button "Volgende vraag" at bounding box center [481, 309] width 385 height 27
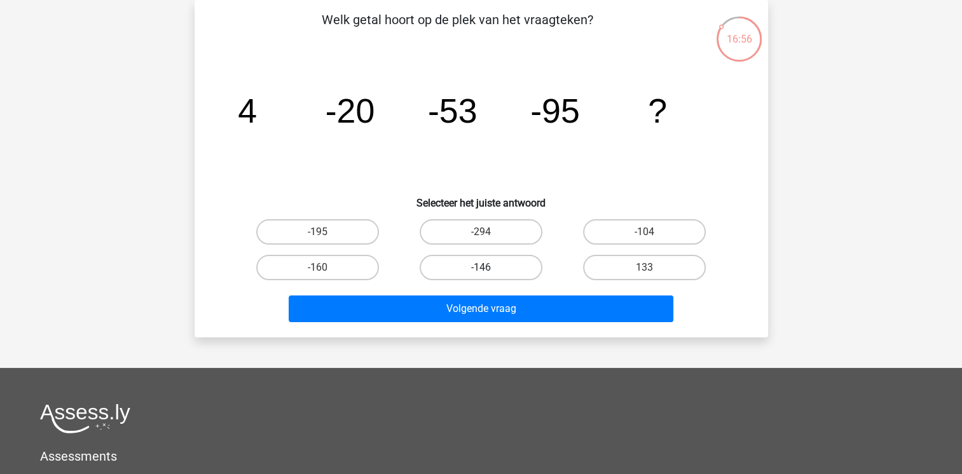
click at [475, 261] on label "-146" at bounding box center [481, 267] width 123 height 25
click at [481, 268] on input "-146" at bounding box center [485, 272] width 8 height 8
radio input "true"
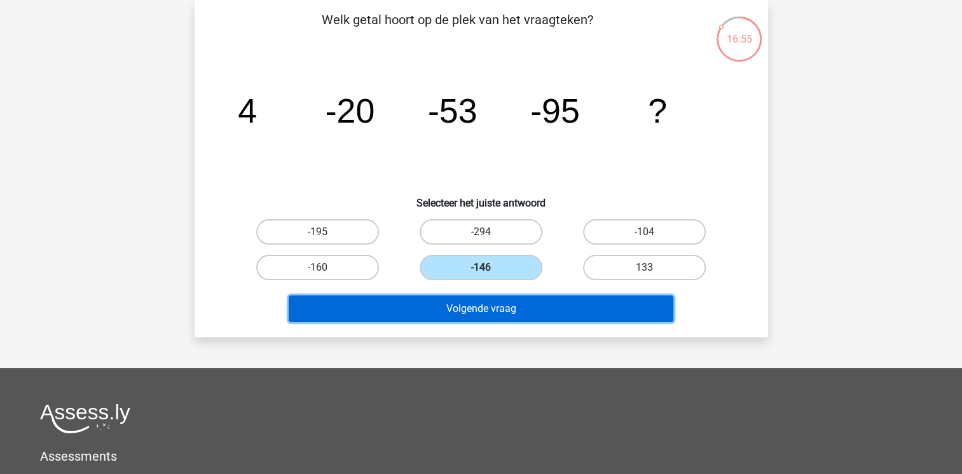
click at [473, 313] on button "Volgende vraag" at bounding box center [481, 309] width 385 height 27
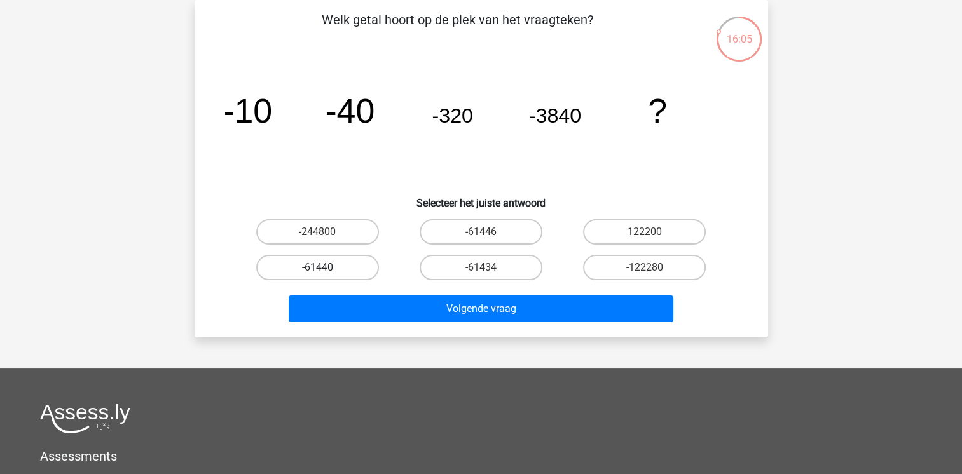
click at [355, 266] on label "-61440" at bounding box center [317, 267] width 123 height 25
click at [325, 268] on input "-61440" at bounding box center [321, 272] width 8 height 8
radio input "true"
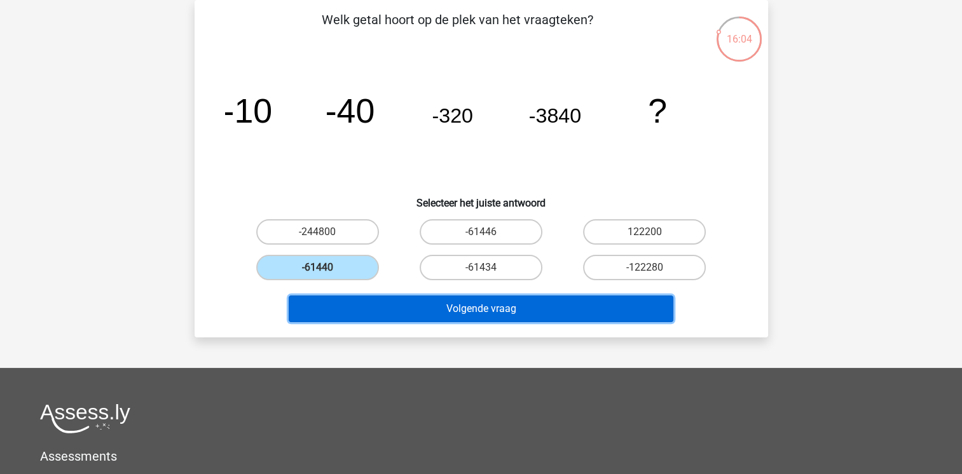
click at [370, 303] on button "Volgende vraag" at bounding box center [481, 309] width 385 height 27
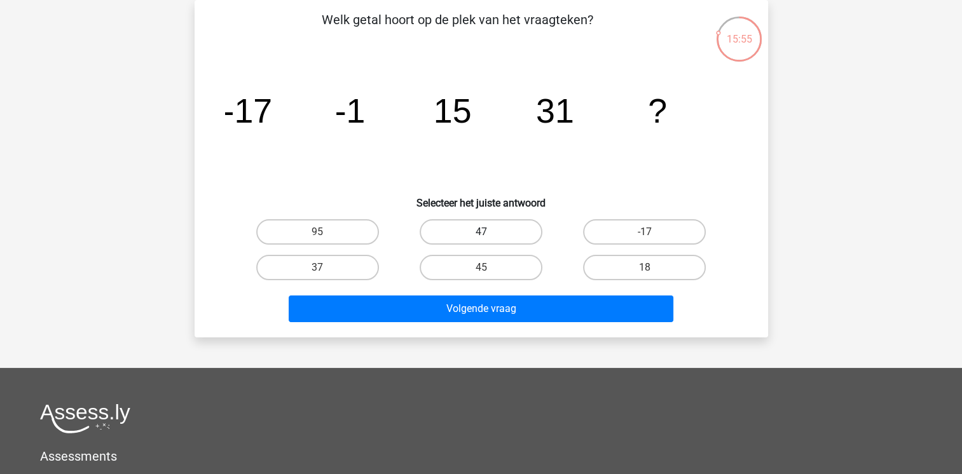
click at [453, 227] on label "47" at bounding box center [481, 231] width 123 height 25
click at [481, 232] on input "47" at bounding box center [485, 236] width 8 height 8
radio input "true"
click at [453, 227] on label "47" at bounding box center [481, 231] width 123 height 25
click at [481, 232] on input "47" at bounding box center [485, 236] width 8 height 8
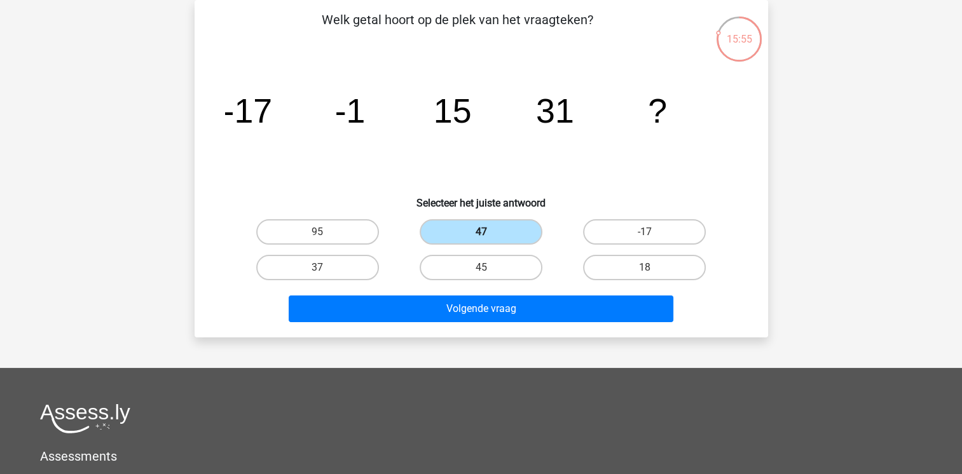
click at [453, 227] on label "47" at bounding box center [481, 231] width 123 height 25
click at [481, 232] on input "47" at bounding box center [485, 236] width 8 height 8
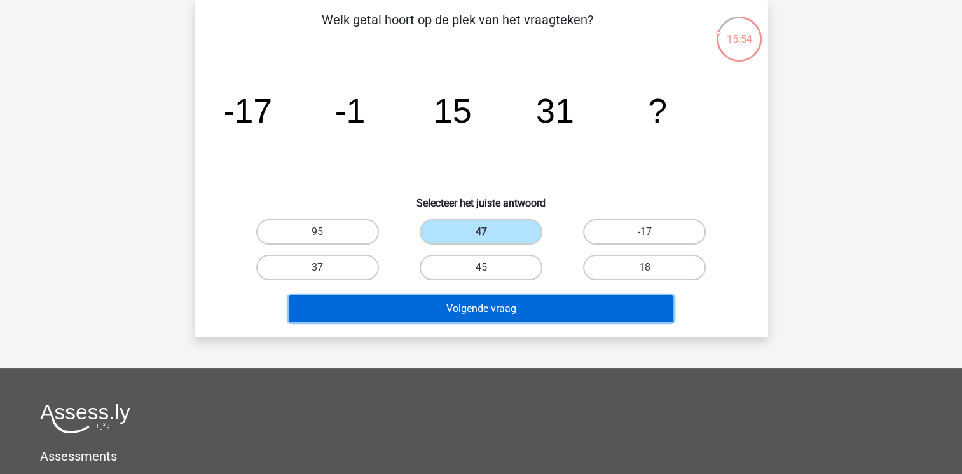
click at [458, 313] on button "Volgende vraag" at bounding box center [481, 309] width 385 height 27
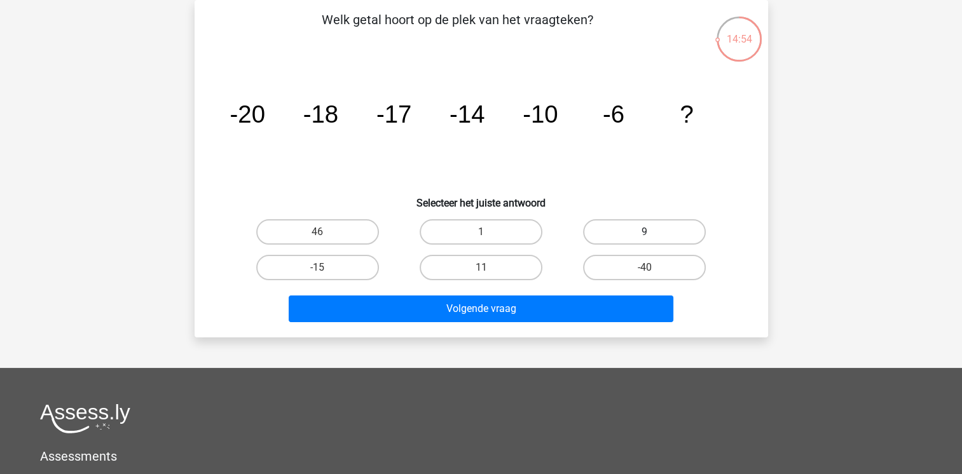
click at [640, 230] on label "9" at bounding box center [644, 231] width 123 height 25
click at [645, 232] on input "9" at bounding box center [649, 236] width 8 height 8
radio input "true"
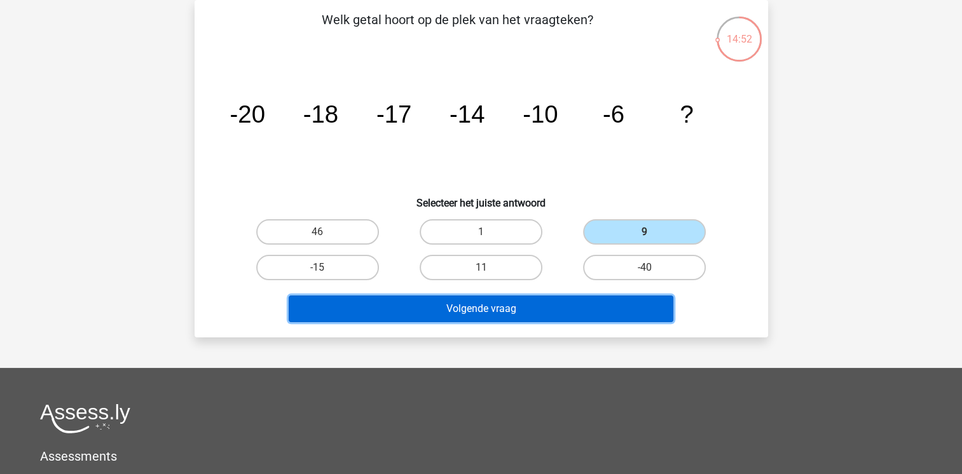
click at [590, 317] on button "Volgende vraag" at bounding box center [481, 309] width 385 height 27
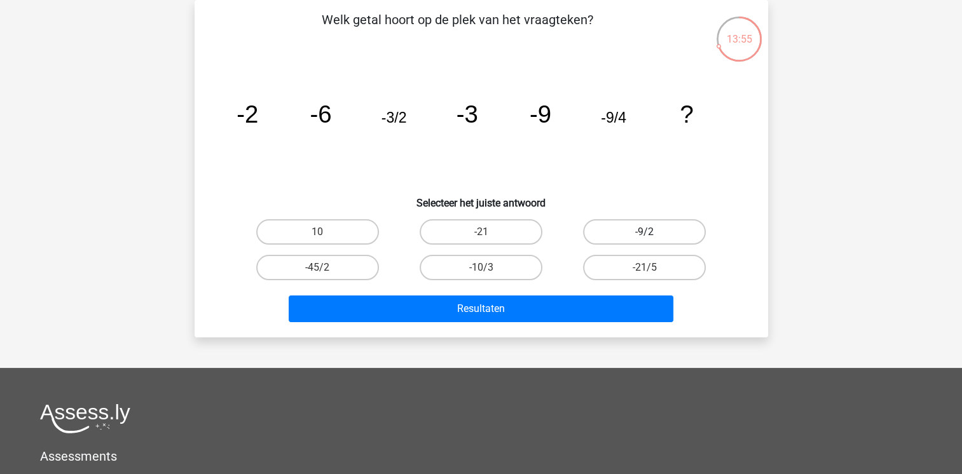
click at [601, 219] on label "-9/2" at bounding box center [644, 231] width 123 height 25
click at [645, 232] on input "-9/2" at bounding box center [649, 236] width 8 height 8
radio input "true"
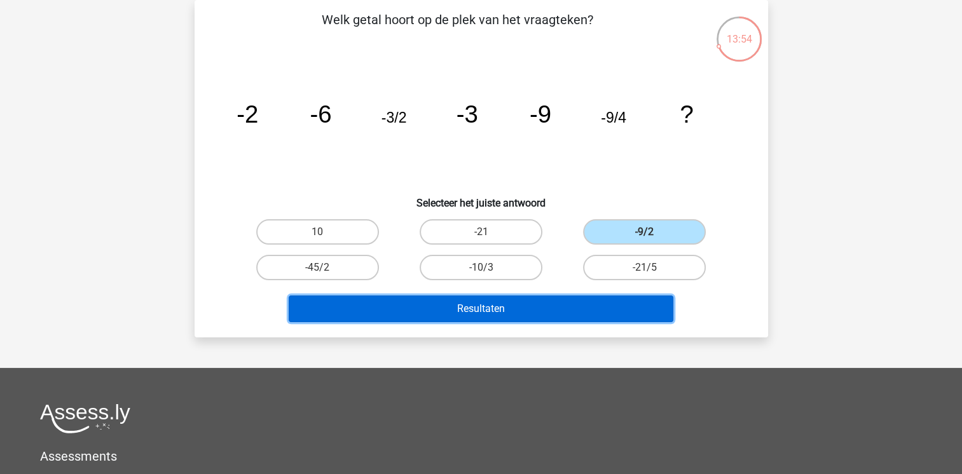
click at [582, 319] on button "Resultaten" at bounding box center [481, 309] width 385 height 27
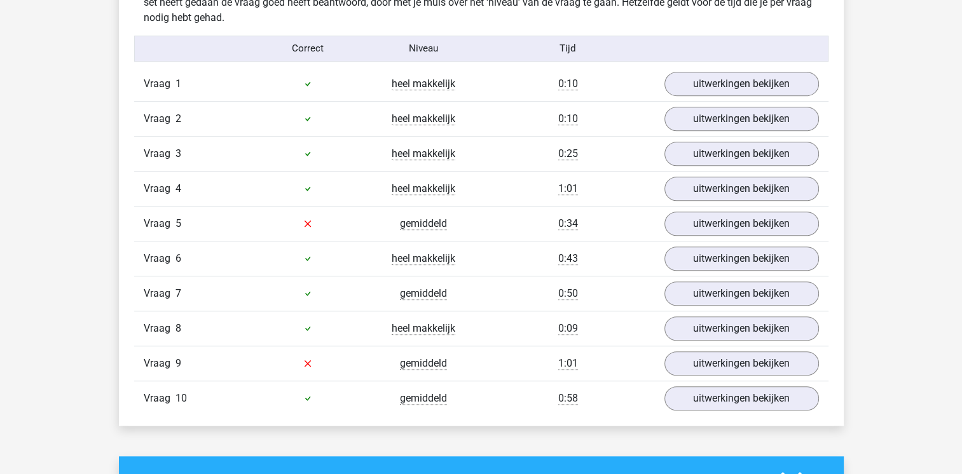
scroll to position [814, 0]
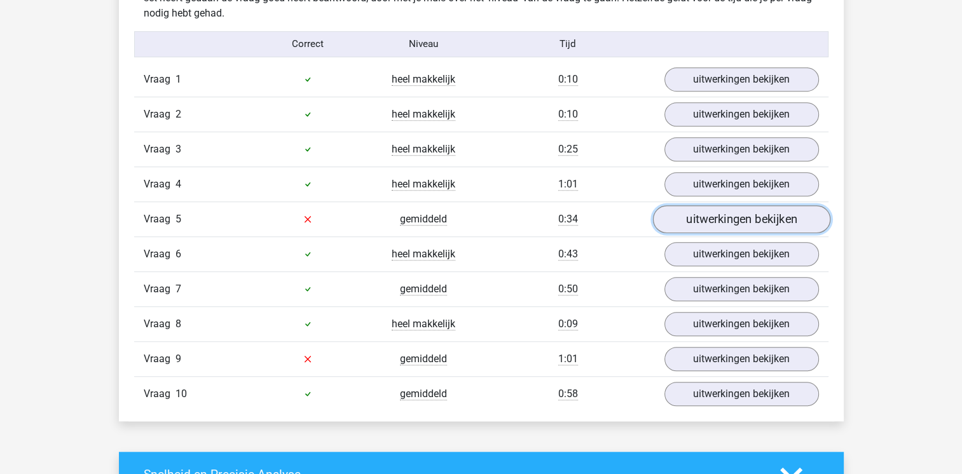
click at [695, 224] on link "uitwerkingen bekijken" at bounding box center [740, 219] width 177 height 28
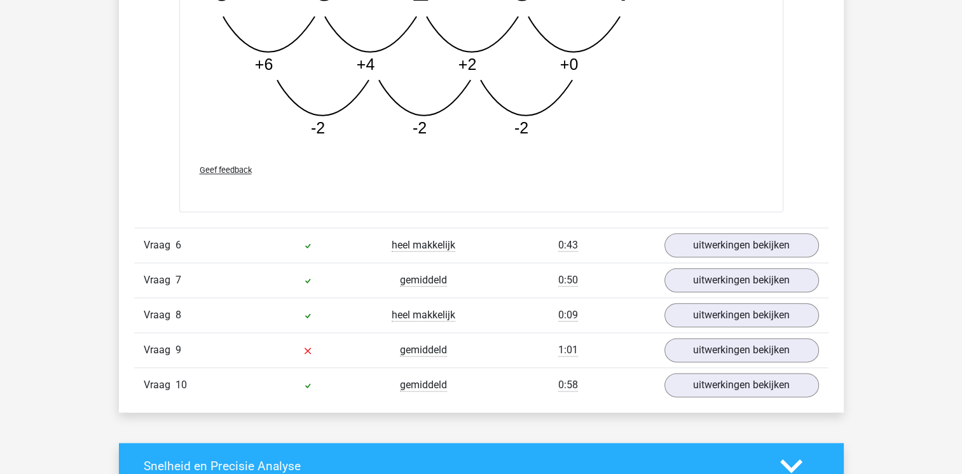
scroll to position [1500, 0]
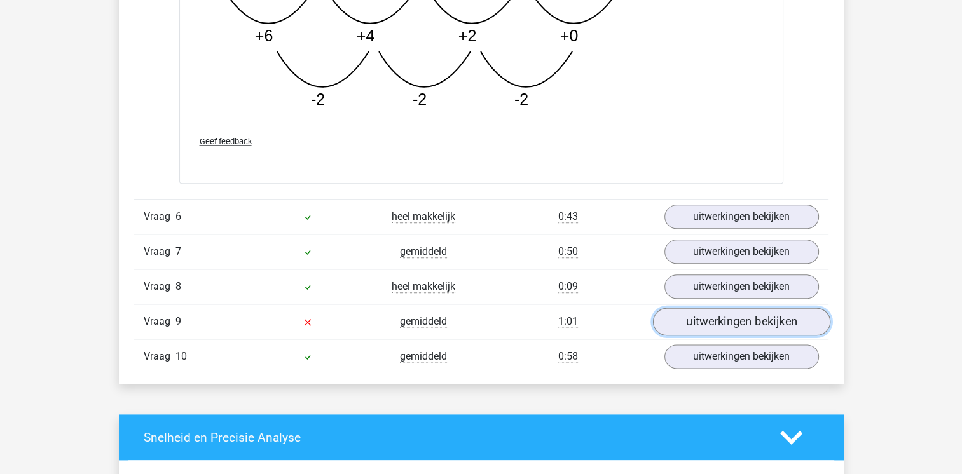
click at [706, 325] on link "uitwerkingen bekijken" at bounding box center [740, 322] width 177 height 28
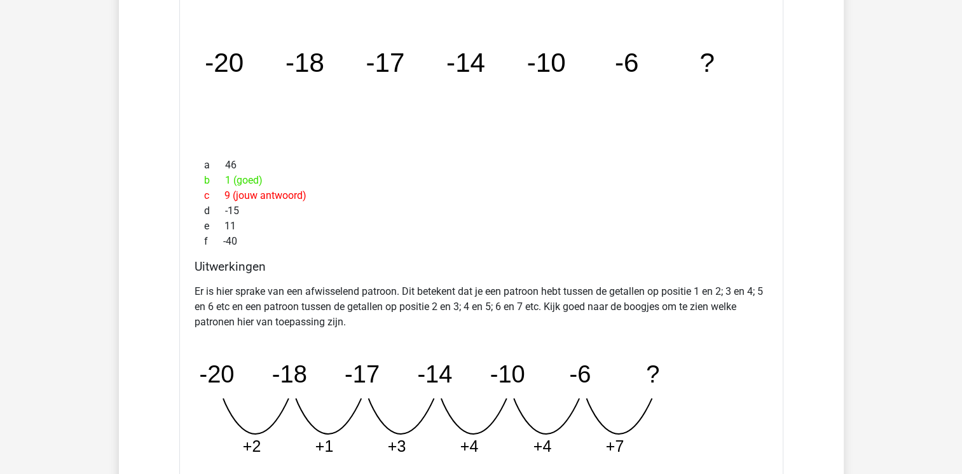
scroll to position [1882, 0]
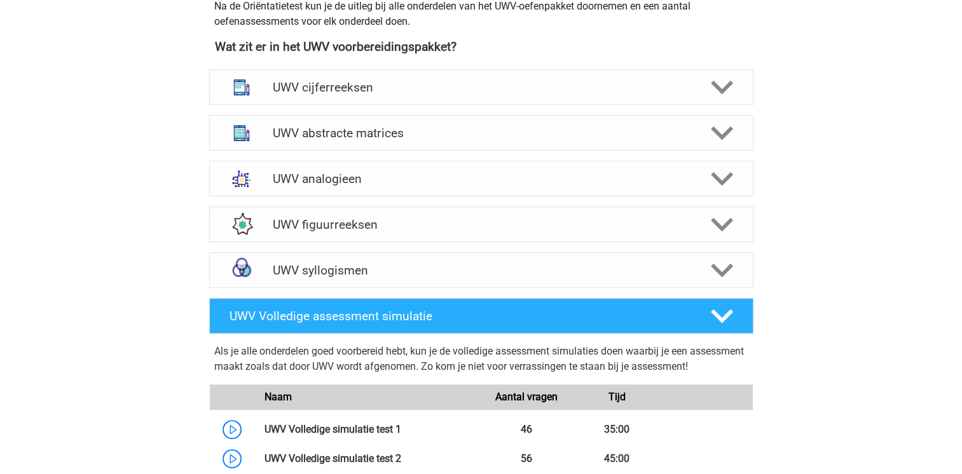
scroll to position [585, 0]
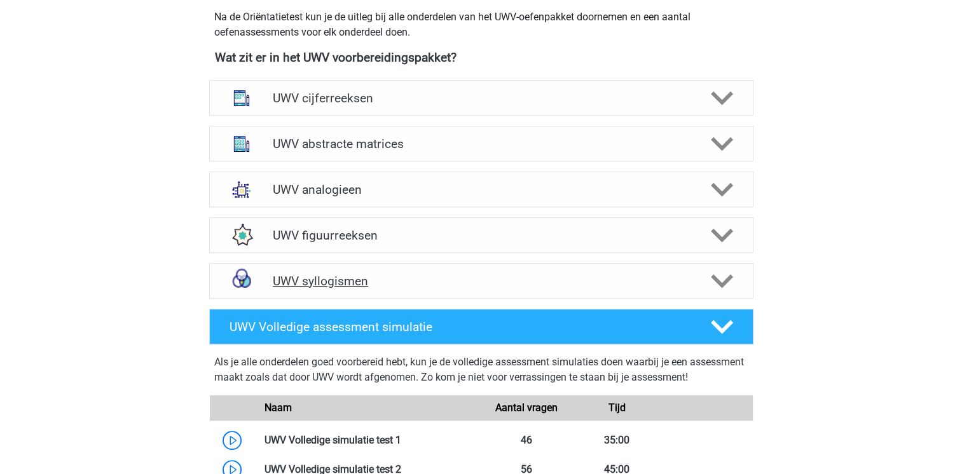
click at [330, 284] on div "UWV syllogismen" at bounding box center [481, 281] width 544 height 36
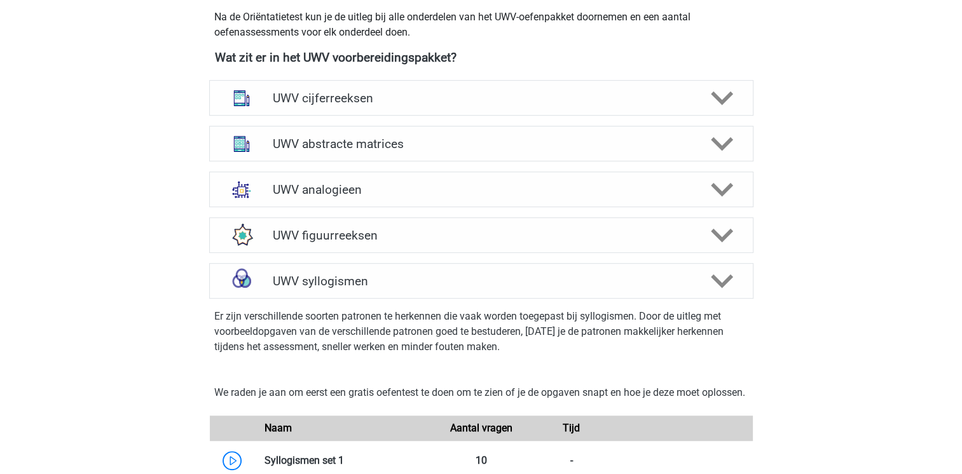
click at [322, 388] on div "We raden je aan om eerst een gratis oefentest te doen om te zien of je de opgav…" at bounding box center [481, 430] width 554 height 121
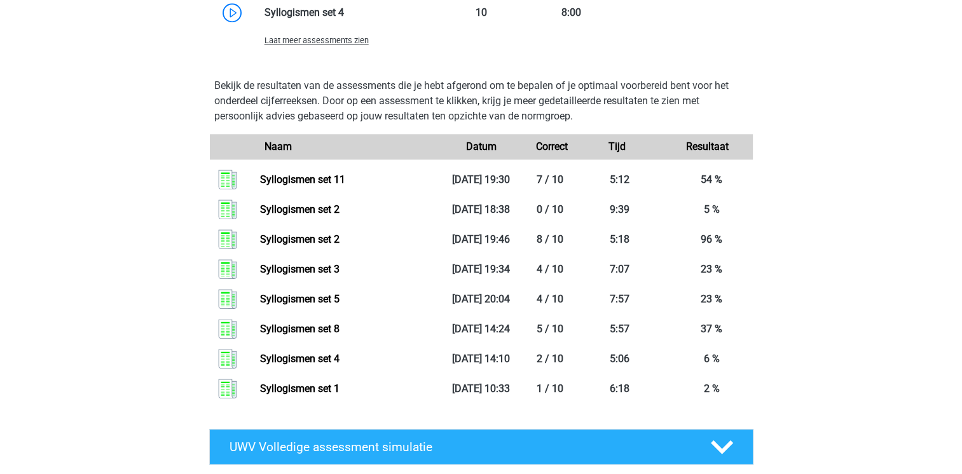
scroll to position [1246, 0]
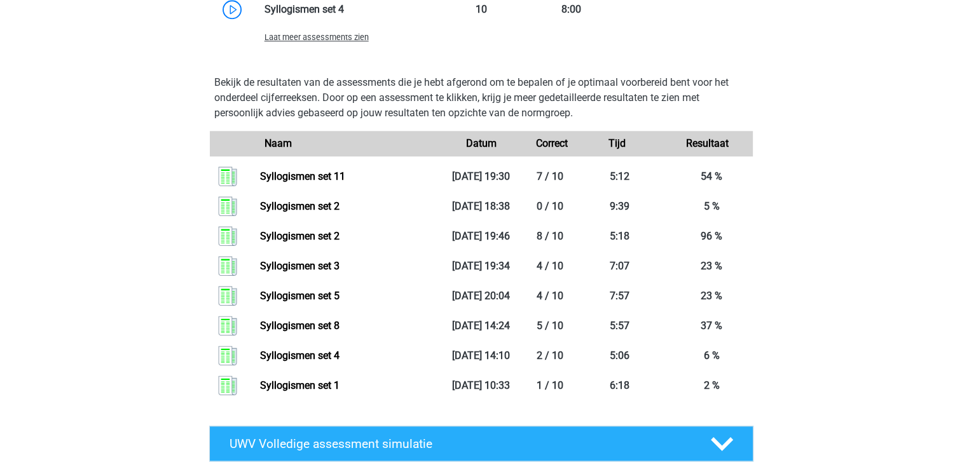
click at [325, 42] on span "Laat meer assessments zien" at bounding box center [316, 37] width 104 height 10
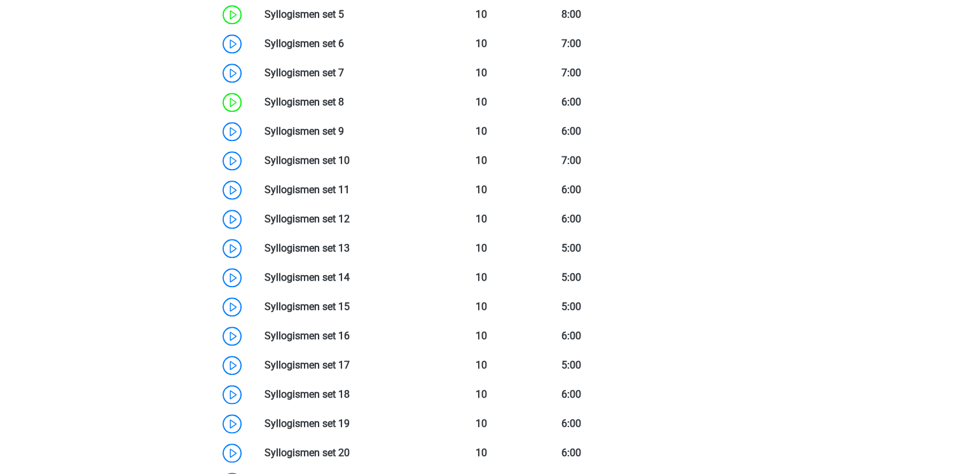
scroll to position [1271, 0]
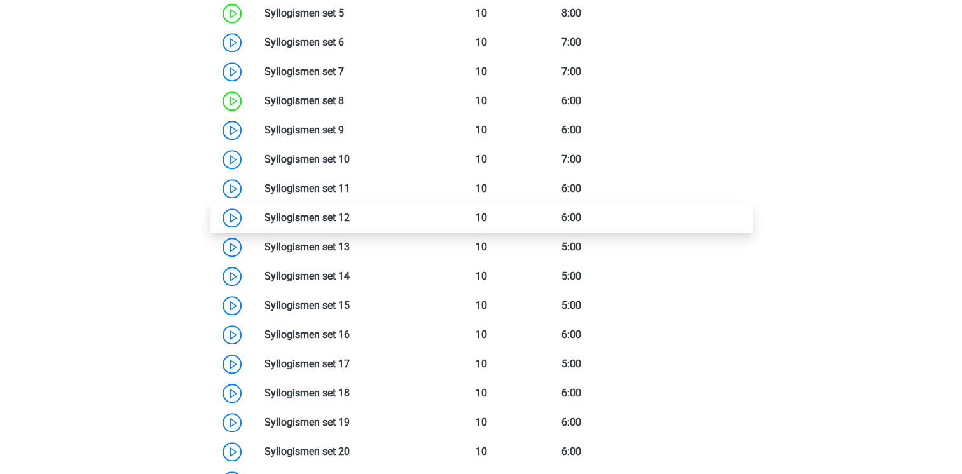
click at [350, 224] on link at bounding box center [350, 218] width 0 height 12
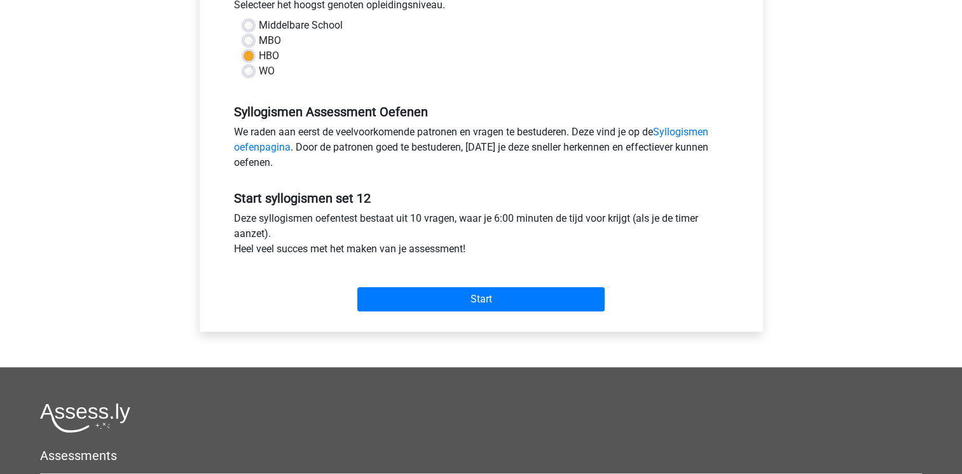
scroll to position [305, 0]
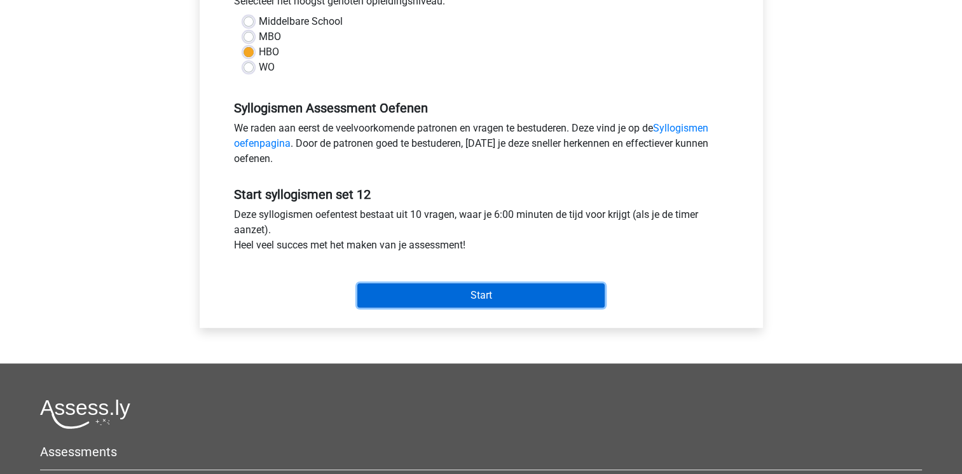
click at [459, 286] on input "Start" at bounding box center [480, 296] width 247 height 24
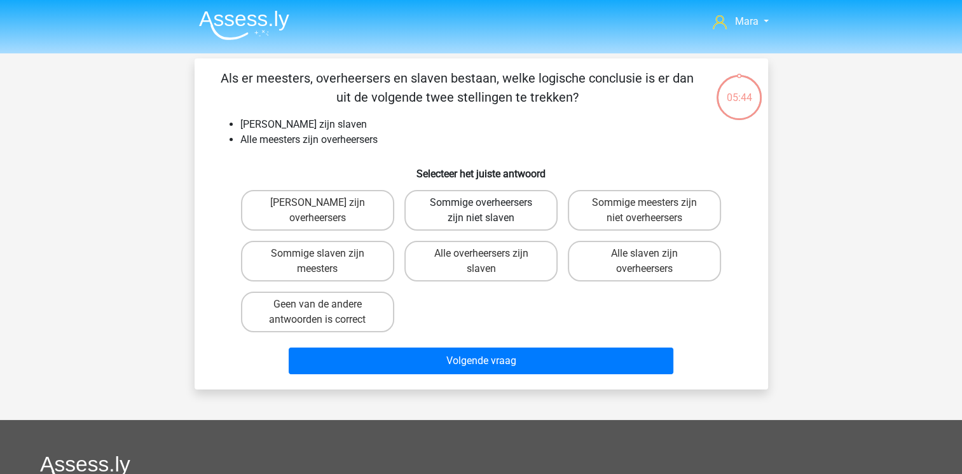
click at [470, 208] on label "Sommige overheersers zijn niet slaven" at bounding box center [480, 210] width 153 height 41
click at [481, 208] on input "Sommige overheersers zijn niet slaven" at bounding box center [485, 207] width 8 height 8
radio input "true"
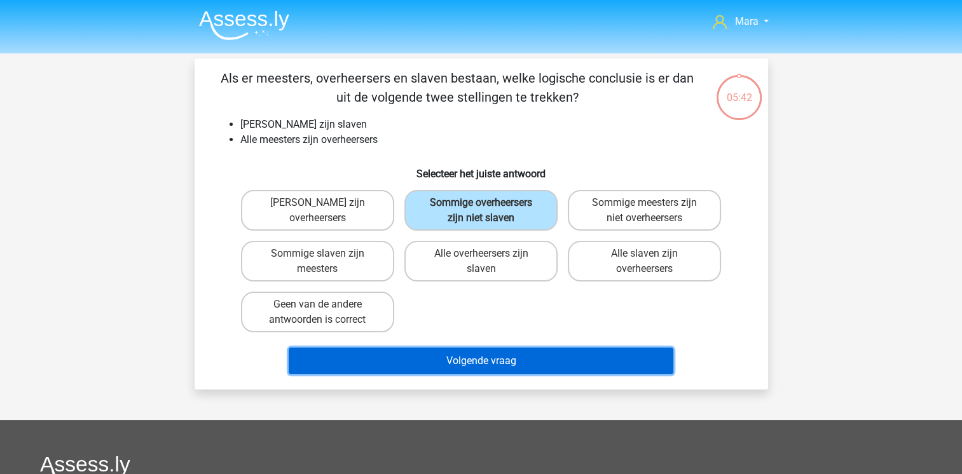
click at [437, 350] on button "Volgende vraag" at bounding box center [481, 361] width 385 height 27
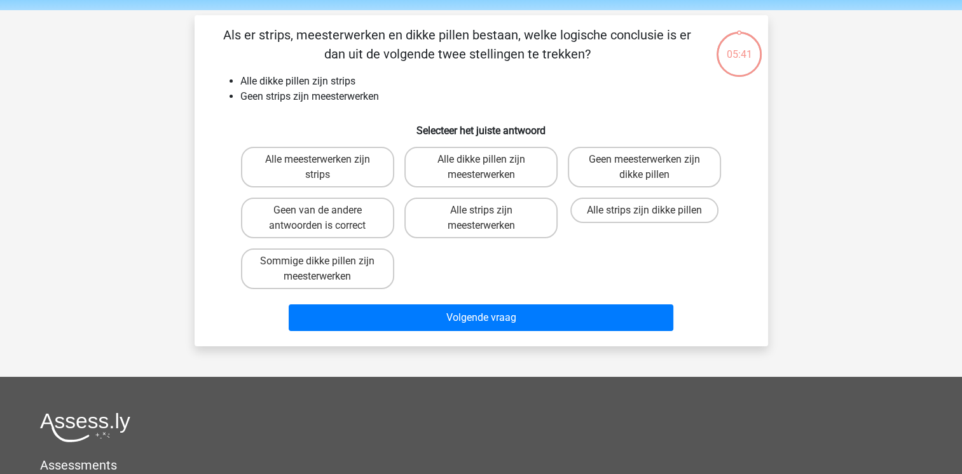
scroll to position [58, 0]
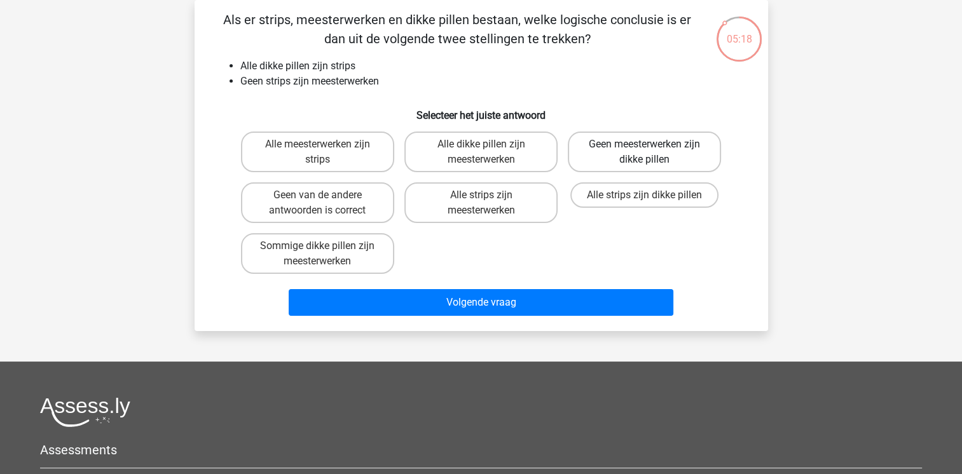
click at [615, 154] on label "Geen meesterwerken zijn dikke pillen" at bounding box center [644, 152] width 153 height 41
click at [645, 153] on input "Geen meesterwerken zijn dikke pillen" at bounding box center [649, 148] width 8 height 8
radio input "true"
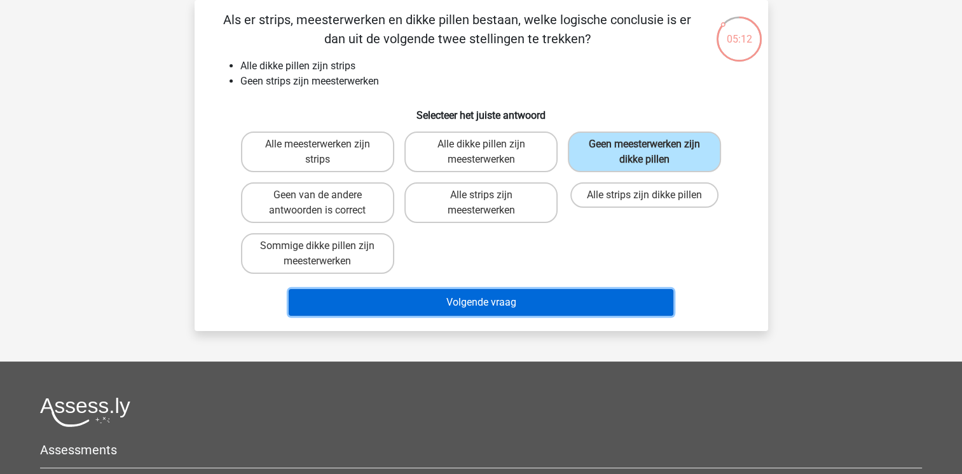
click at [527, 306] on button "Volgende vraag" at bounding box center [481, 302] width 385 height 27
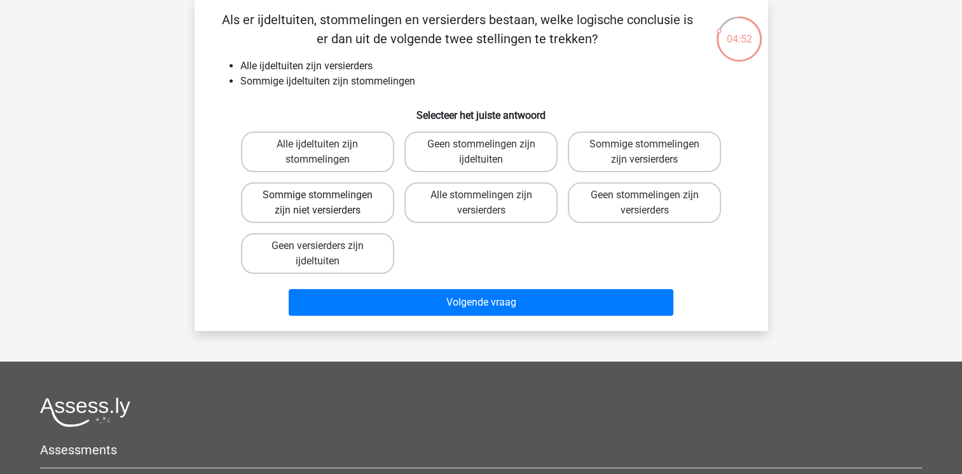
click at [343, 213] on label "Sommige stommelingen zijn niet versierders" at bounding box center [317, 202] width 153 height 41
click at [325, 203] on input "Sommige stommelingen zijn niet versierders" at bounding box center [321, 199] width 8 height 8
radio input "true"
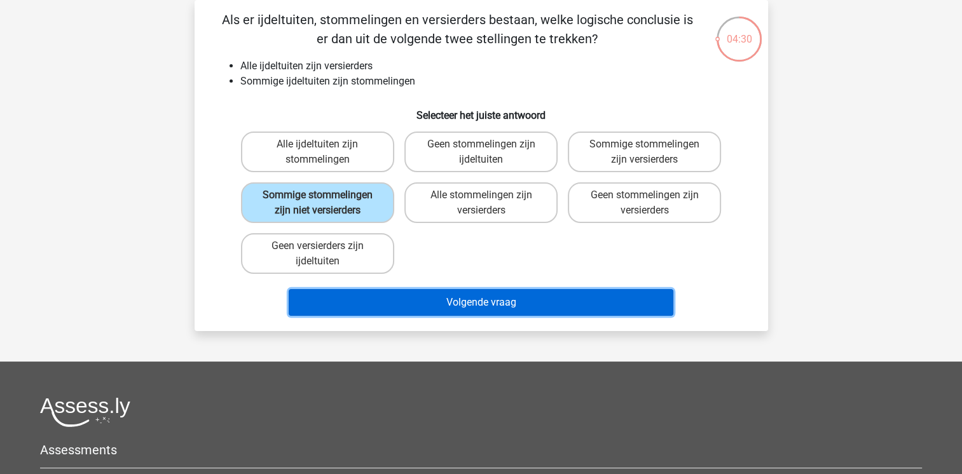
click at [510, 301] on button "Volgende vraag" at bounding box center [481, 302] width 385 height 27
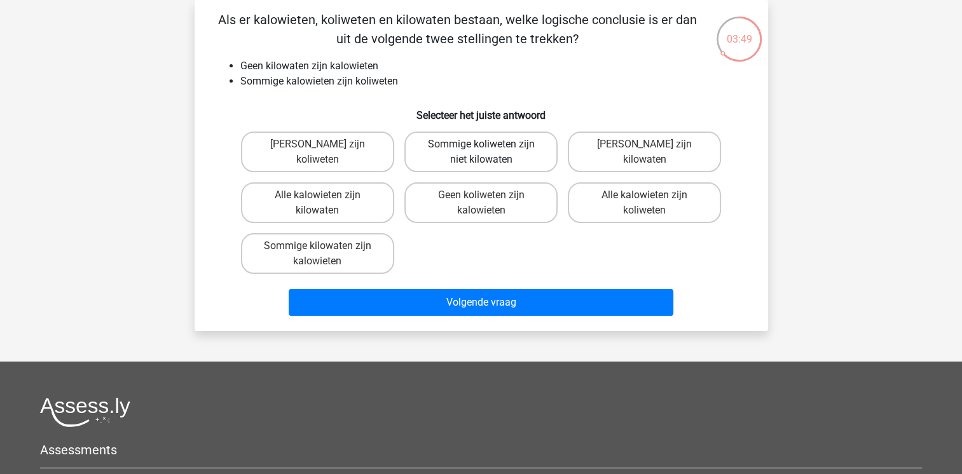
click at [515, 162] on label "Sommige koliweten zijn niet kilowaten" at bounding box center [480, 152] width 153 height 41
click at [489, 153] on input "Sommige koliweten zijn niet kilowaten" at bounding box center [485, 148] width 8 height 8
radio input "true"
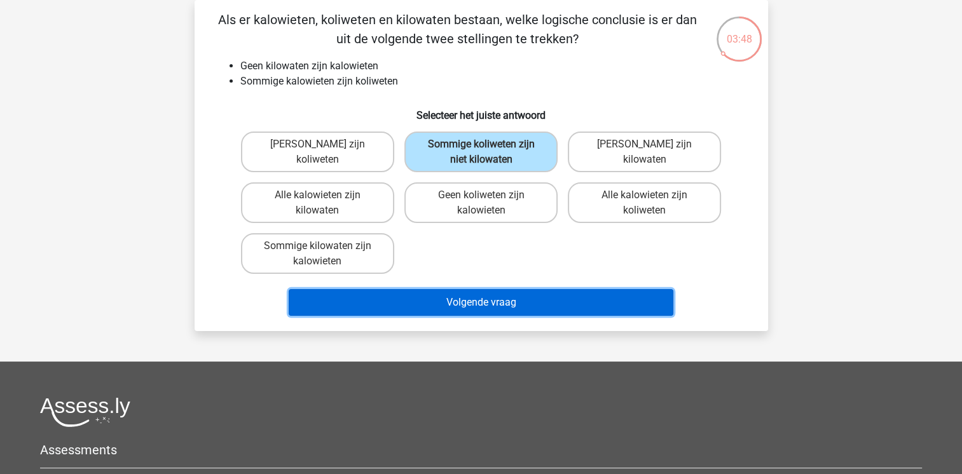
click at [530, 300] on button "Volgende vraag" at bounding box center [481, 302] width 385 height 27
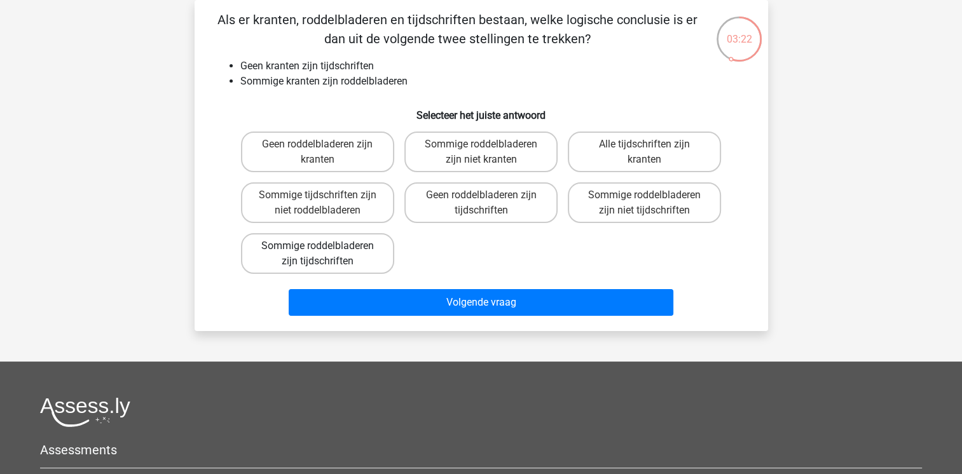
click at [355, 254] on label "Sommige roddelbladeren zijn tijdschriften" at bounding box center [317, 253] width 153 height 41
click at [325, 254] on input "Sommige roddelbladeren zijn tijdschriften" at bounding box center [321, 250] width 8 height 8
radio input "true"
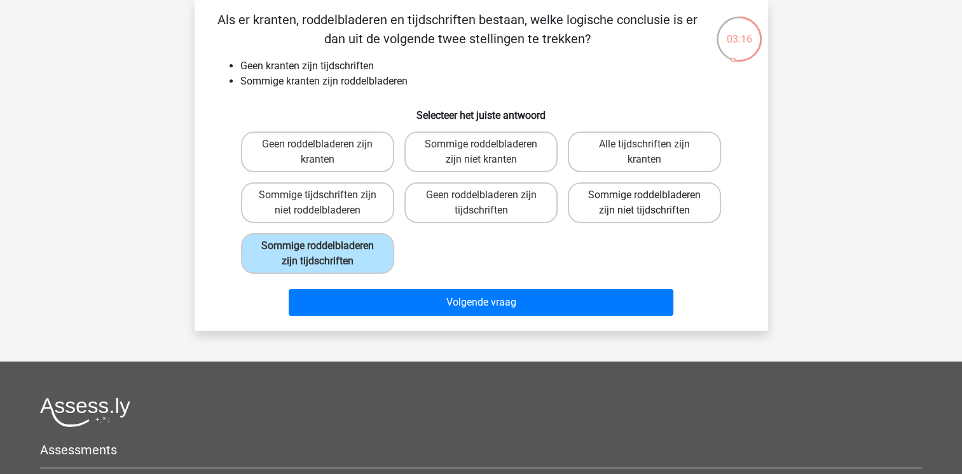
click at [669, 205] on label "Sommige roddelbladeren zijn niet tijdschriften" at bounding box center [644, 202] width 153 height 41
click at [653, 203] on input "Sommige roddelbladeren zijn niet tijdschriften" at bounding box center [649, 199] width 8 height 8
radio input "true"
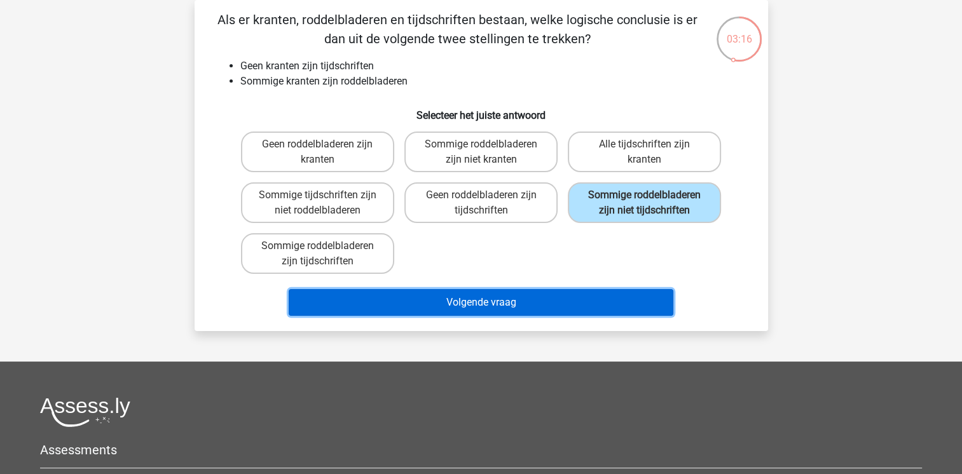
click at [570, 306] on button "Volgende vraag" at bounding box center [481, 302] width 385 height 27
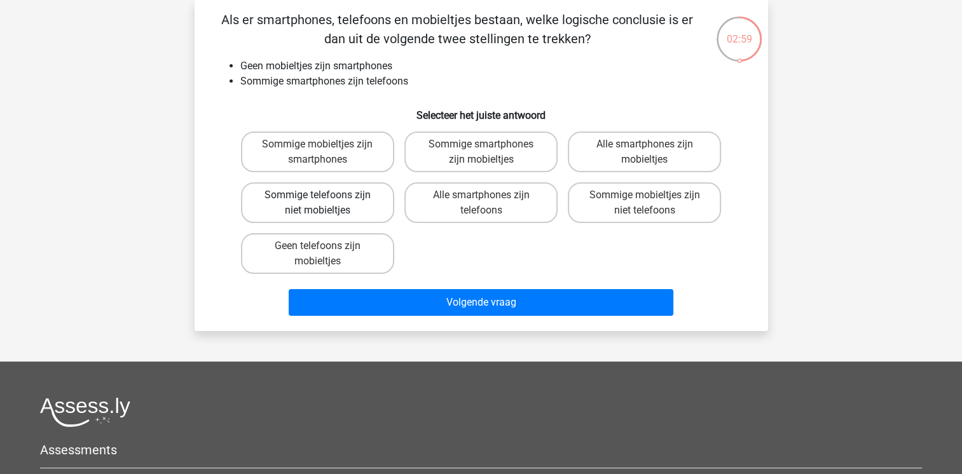
click at [297, 204] on label "Sommige telefoons zijn niet mobieltjes" at bounding box center [317, 202] width 153 height 41
click at [317, 203] on input "Sommige telefoons zijn niet mobieltjes" at bounding box center [321, 199] width 8 height 8
radio input "true"
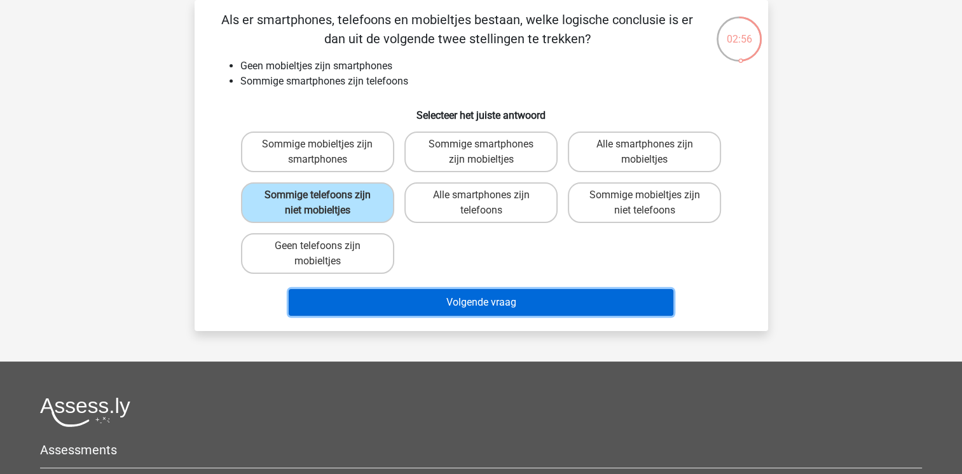
click at [399, 293] on button "Volgende vraag" at bounding box center [481, 302] width 385 height 27
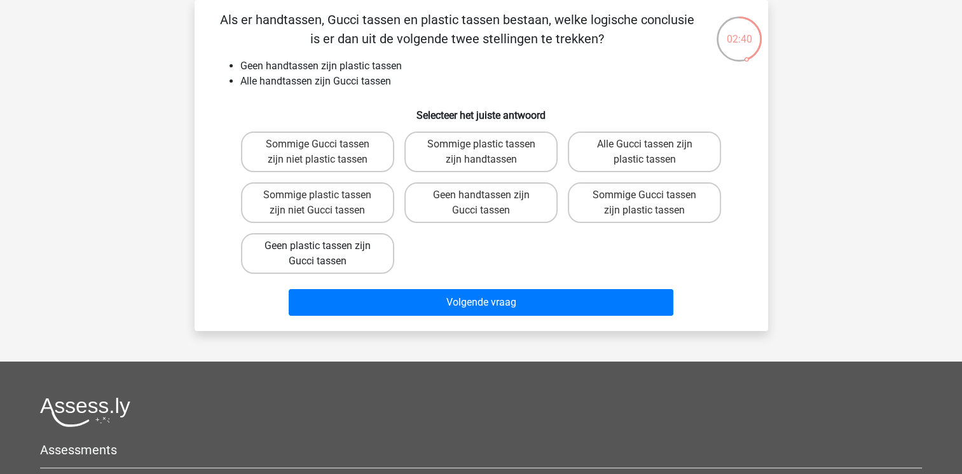
click at [356, 263] on label "Geen plastic tassen zijn Gucci tassen" at bounding box center [317, 253] width 153 height 41
click at [325, 254] on input "Geen plastic tassen zijn Gucci tassen" at bounding box center [321, 250] width 8 height 8
radio input "true"
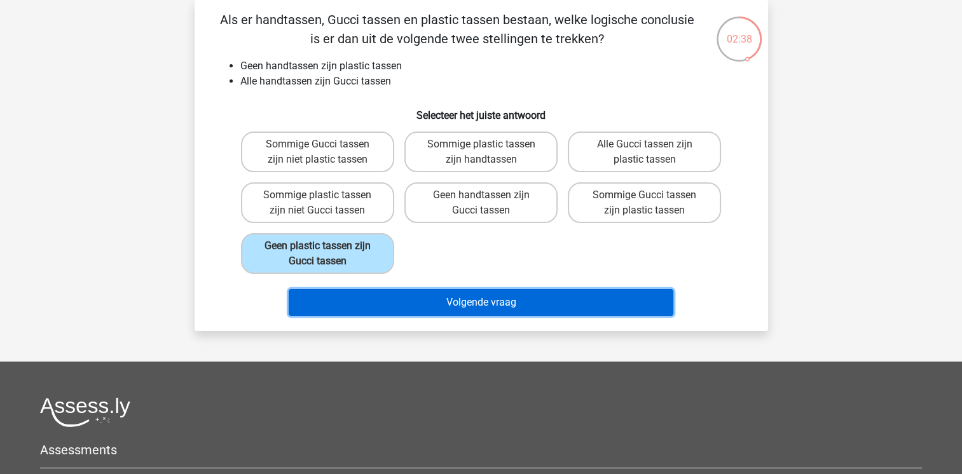
click at [402, 304] on button "Volgende vraag" at bounding box center [481, 302] width 385 height 27
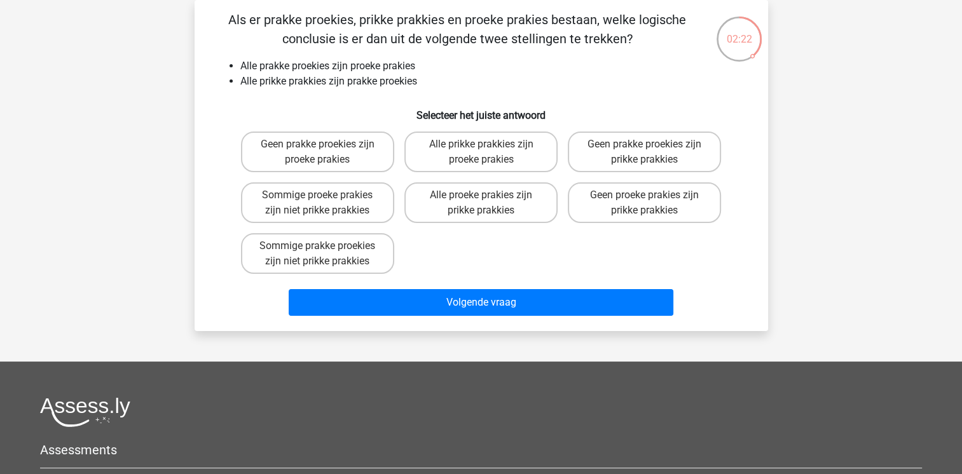
click at [487, 146] on input "Alle prikke prakkies zijn proeke prakies" at bounding box center [485, 148] width 8 height 8
radio input "true"
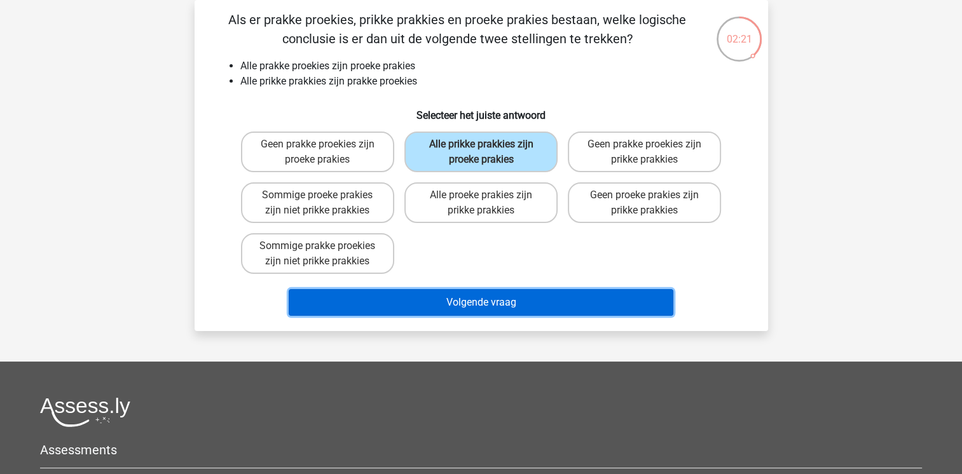
click at [450, 299] on button "Volgende vraag" at bounding box center [481, 302] width 385 height 27
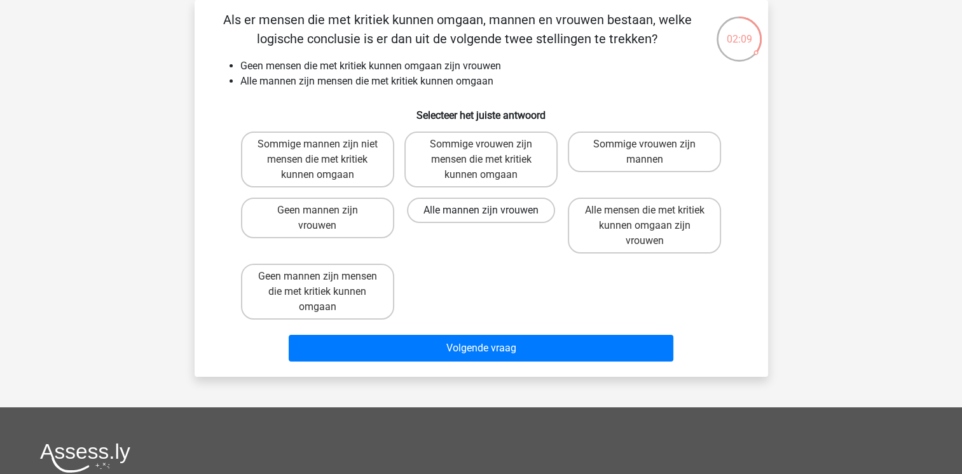
click at [453, 210] on label "Alle mannen zijn vrouwen" at bounding box center [481, 210] width 148 height 25
click at [481, 210] on input "Alle mannen zijn vrouwen" at bounding box center [485, 214] width 8 height 8
radio input "true"
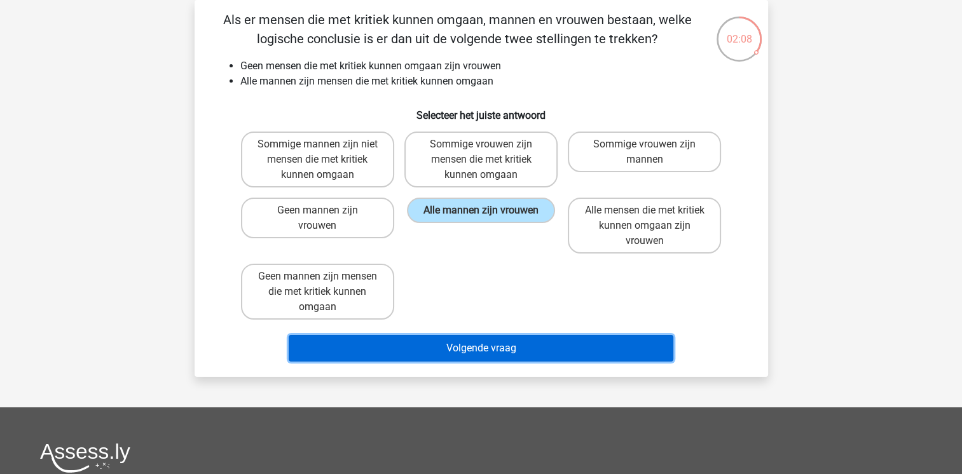
click at [439, 347] on button "Volgende vraag" at bounding box center [481, 348] width 385 height 27
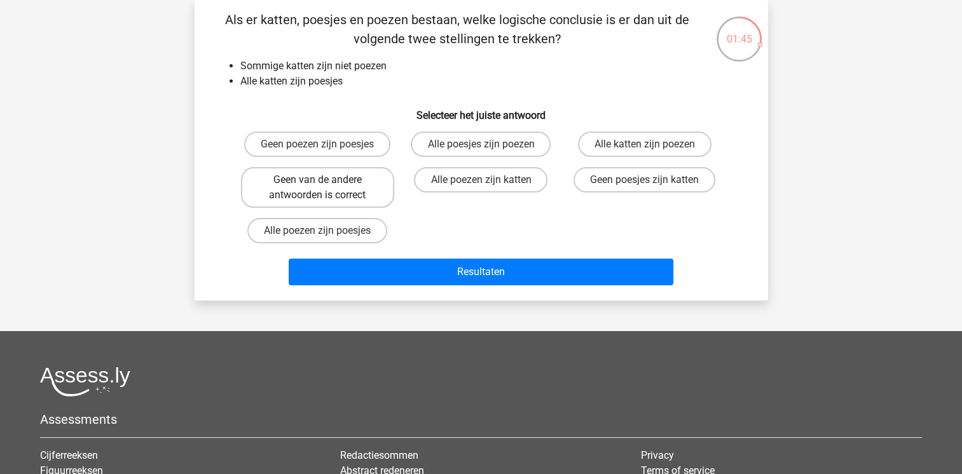
click at [338, 181] on label "Geen van de andere antwoorden is correct" at bounding box center [317, 187] width 153 height 41
click at [325, 181] on input "Geen van de andere antwoorden is correct" at bounding box center [321, 184] width 8 height 8
radio input "true"
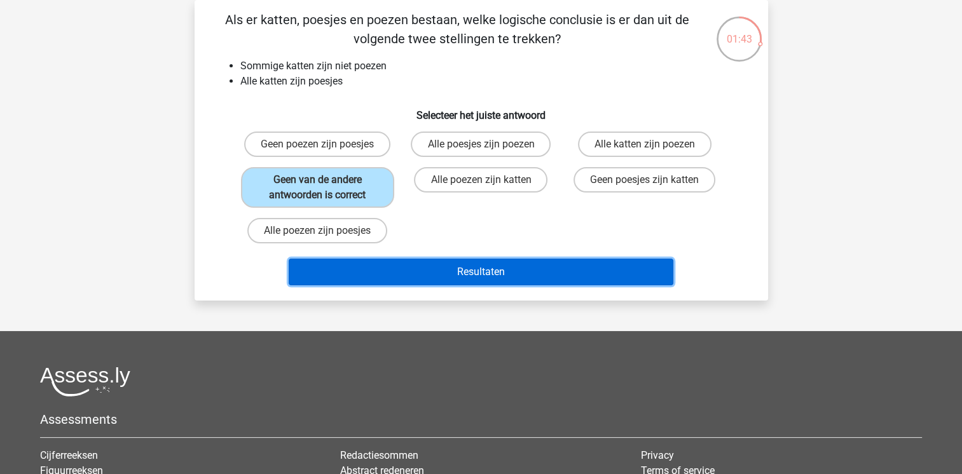
click at [446, 260] on button "Resultaten" at bounding box center [481, 272] width 385 height 27
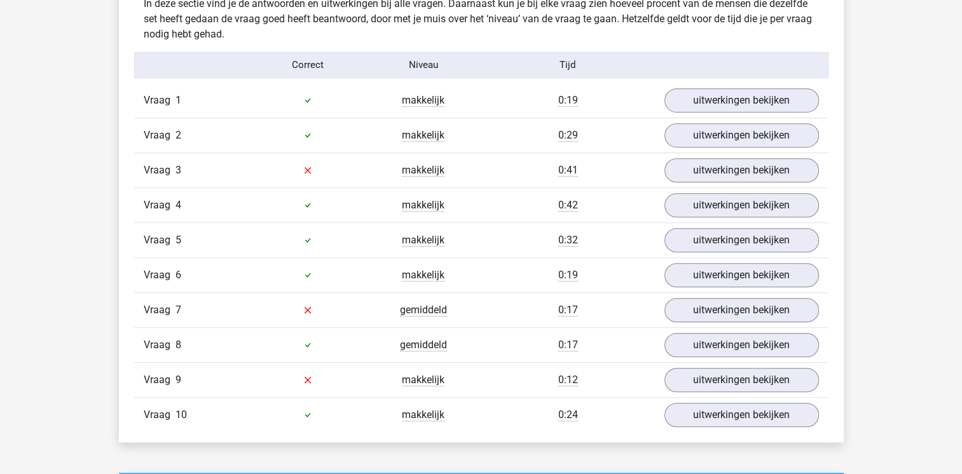
scroll to position [814, 0]
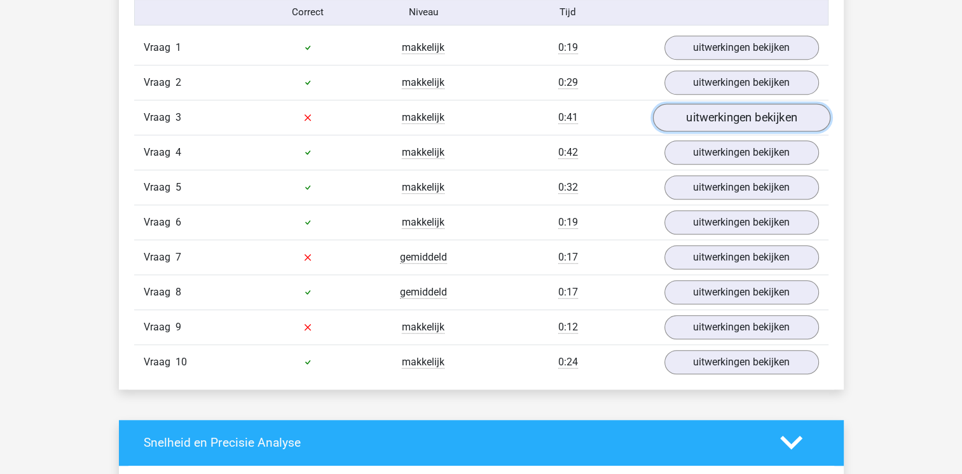
click at [742, 114] on link "uitwerkingen bekijken" at bounding box center [740, 118] width 177 height 28
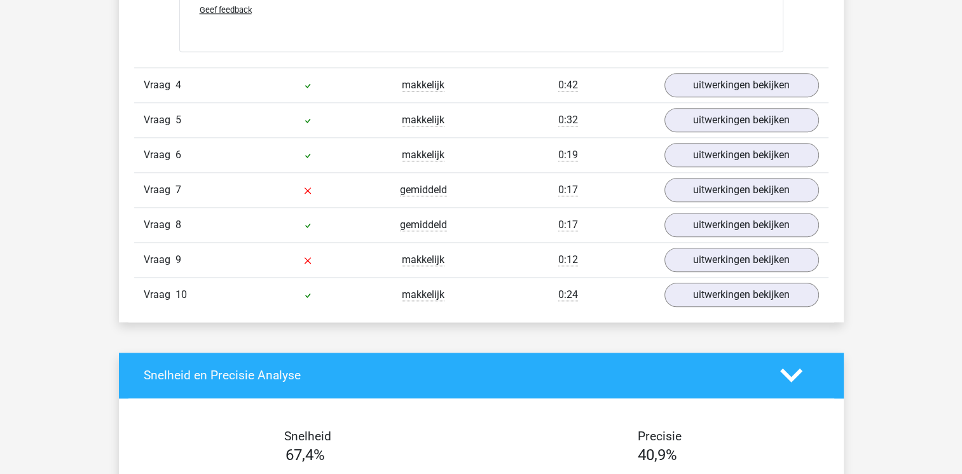
scroll to position [1449, 0]
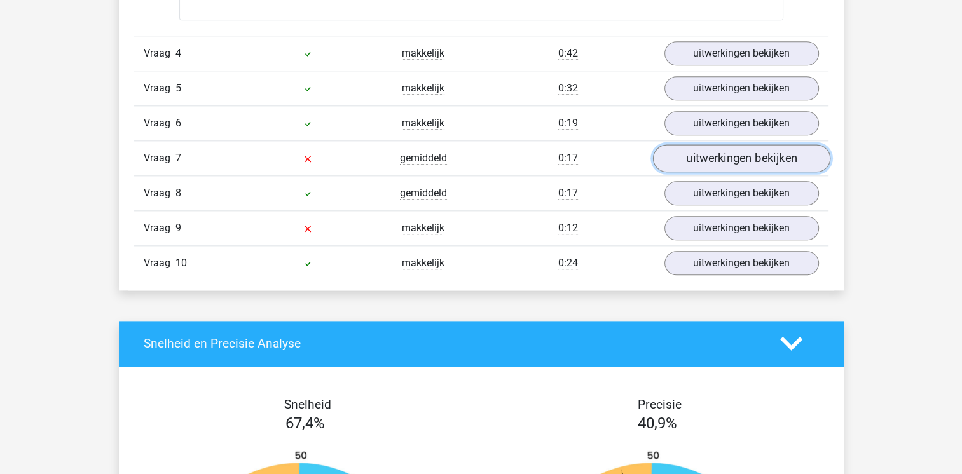
click at [721, 146] on link "uitwerkingen bekijken" at bounding box center [740, 158] width 177 height 28
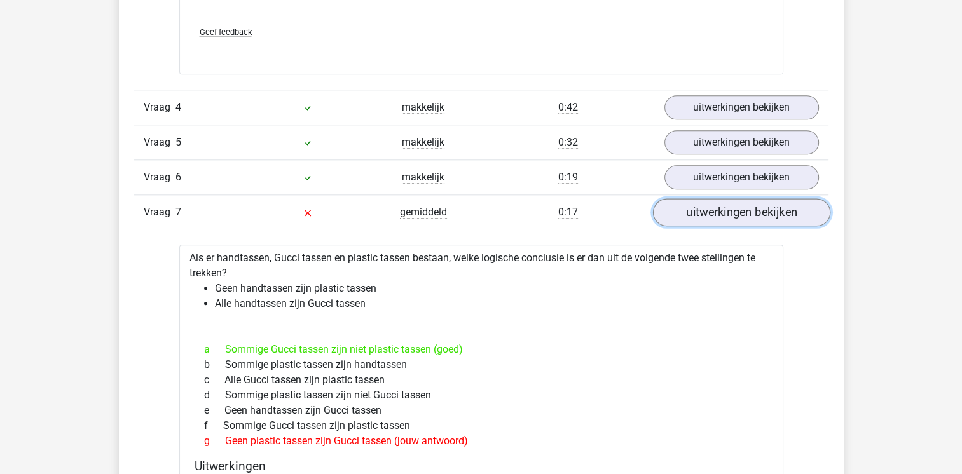
scroll to position [1398, 0]
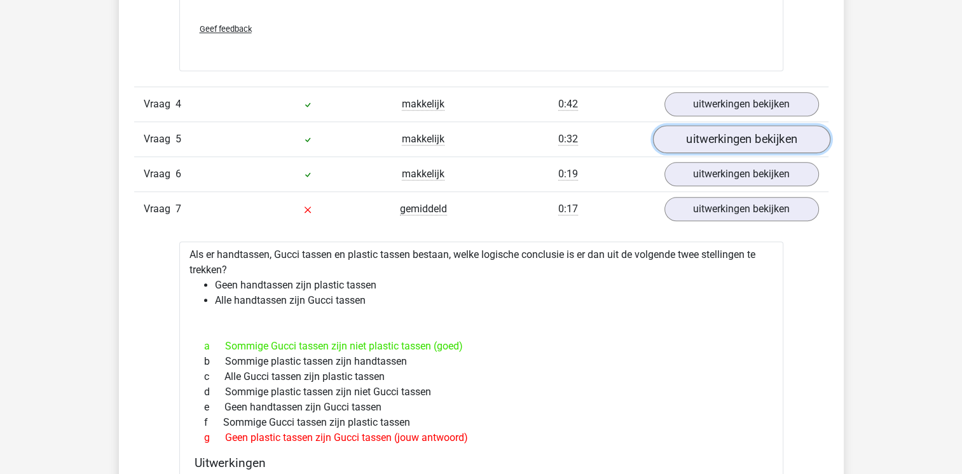
click at [722, 147] on link "uitwerkingen bekijken" at bounding box center [740, 139] width 177 height 28
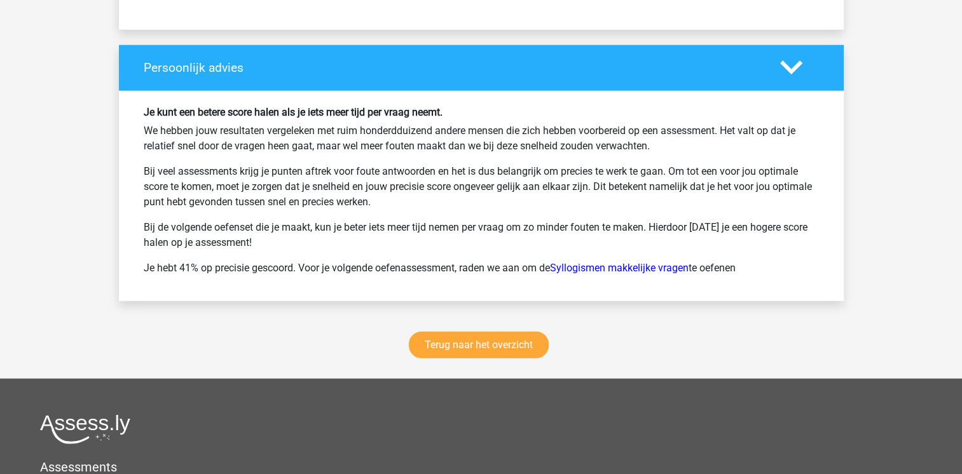
scroll to position [3280, 0]
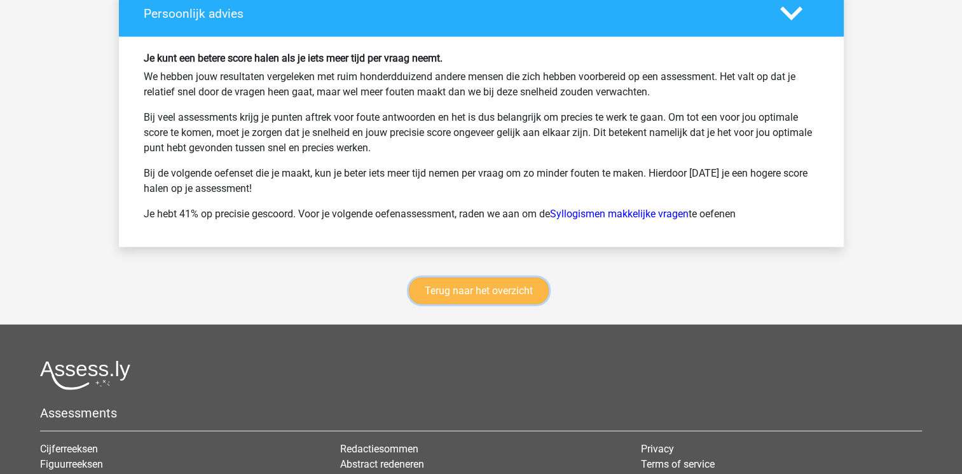
click at [465, 284] on link "Terug naar het overzicht" at bounding box center [479, 291] width 140 height 27
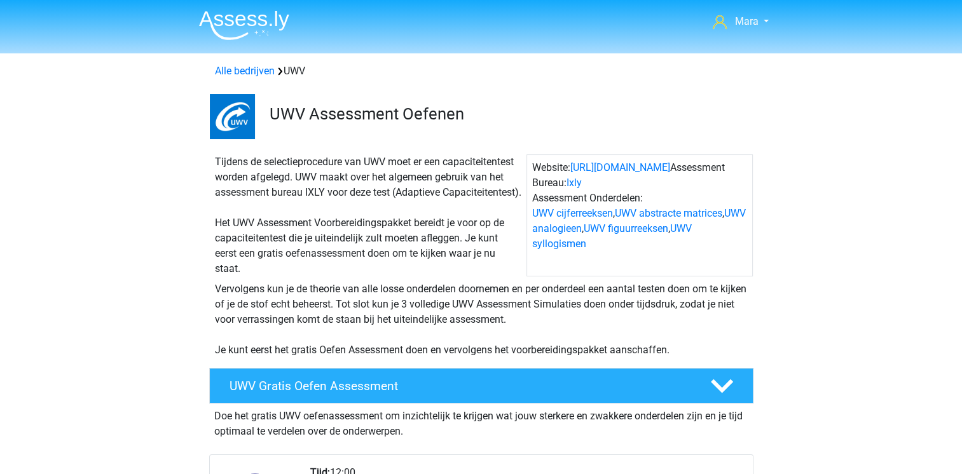
click at [359, 358] on div "Vervolgens kun je de theorie van alle losse onderdelen doornemen en per onderde…" at bounding box center [481, 320] width 543 height 76
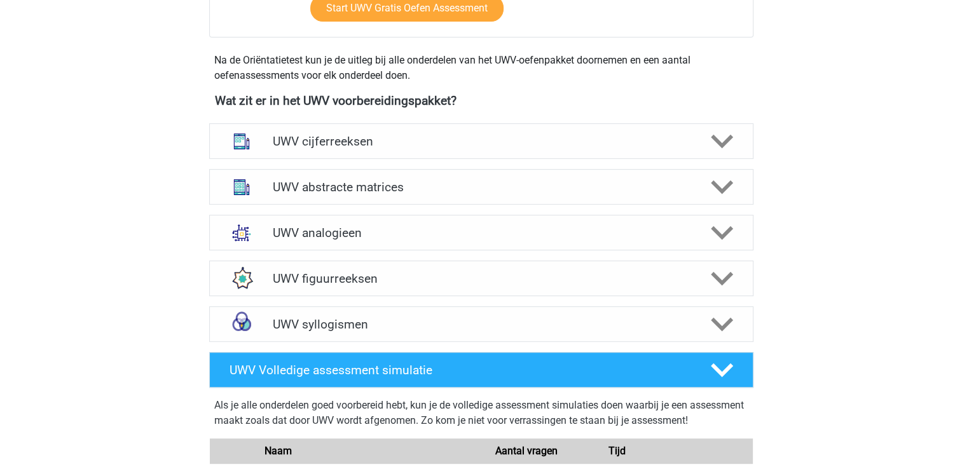
scroll to position [661, 0]
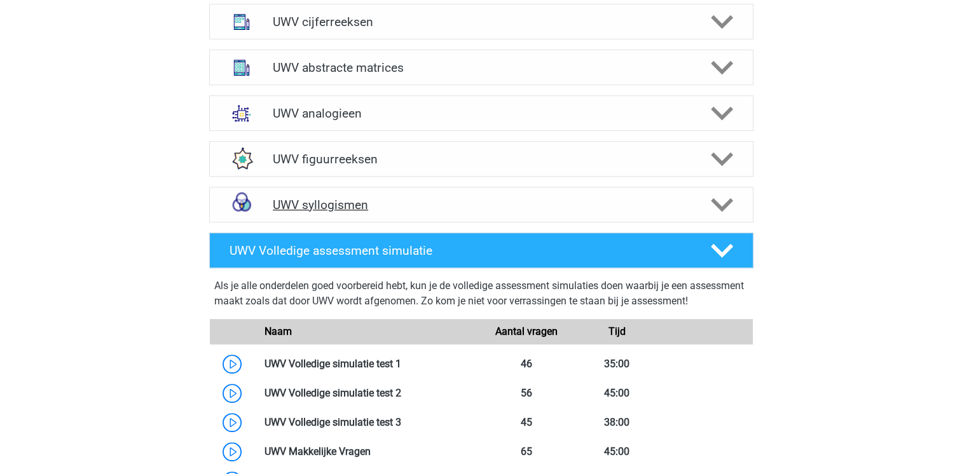
click at [325, 212] on h4 "UWV syllogismen" at bounding box center [481, 205] width 416 height 15
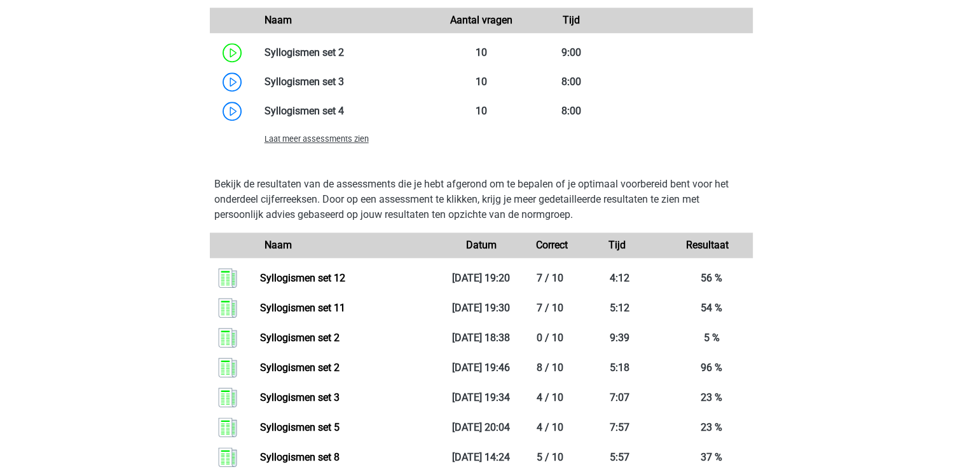
scroll to position [1093, 0]
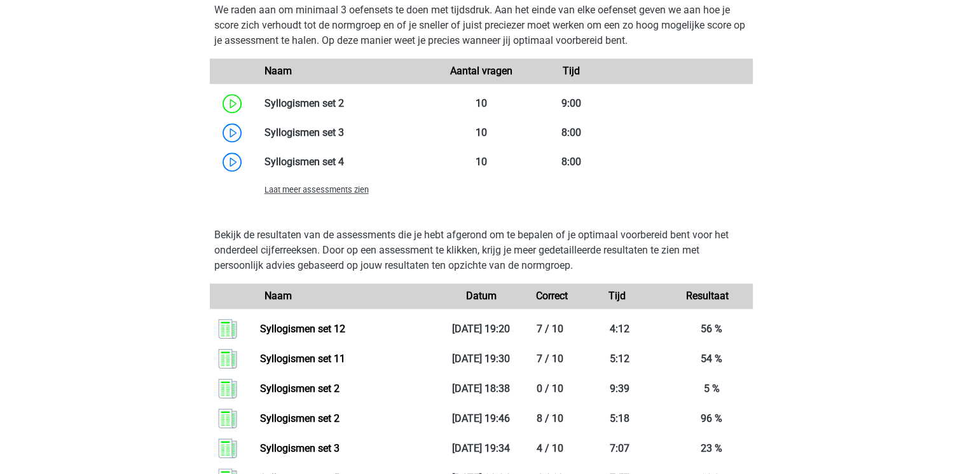
click at [310, 195] on span "Laat meer assessments zien" at bounding box center [316, 190] width 104 height 10
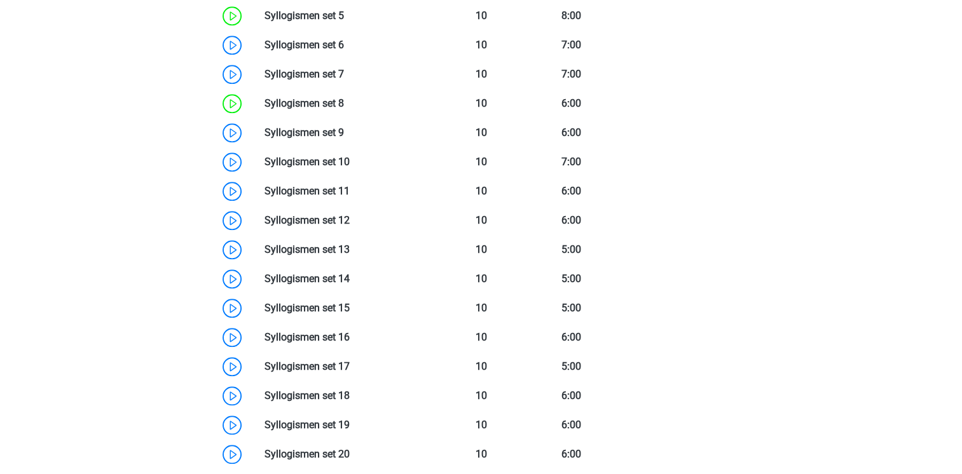
scroll to position [1348, 0]
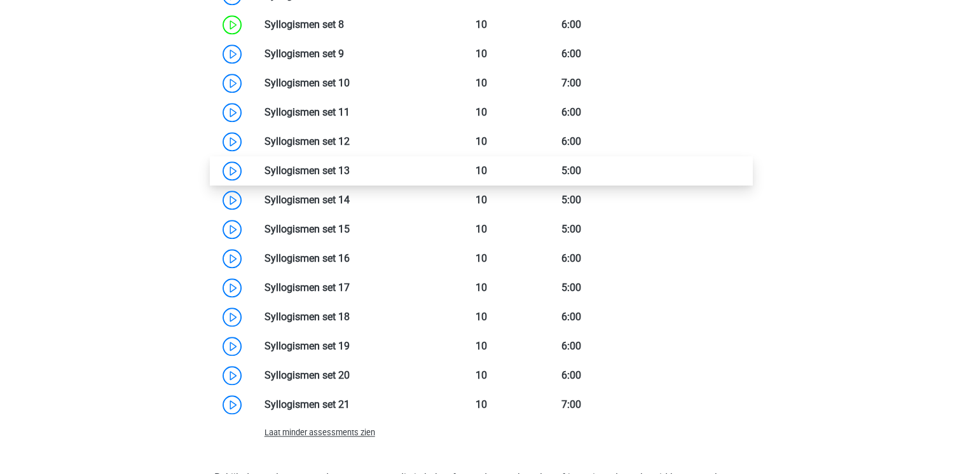
click at [350, 177] on link at bounding box center [350, 171] width 0 height 12
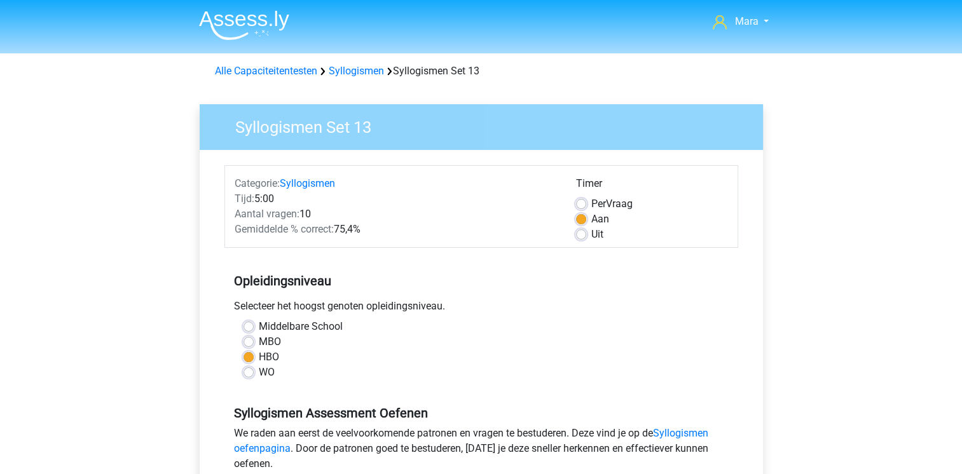
click at [466, 278] on h5 "Opleidingsniveau" at bounding box center [481, 280] width 495 height 25
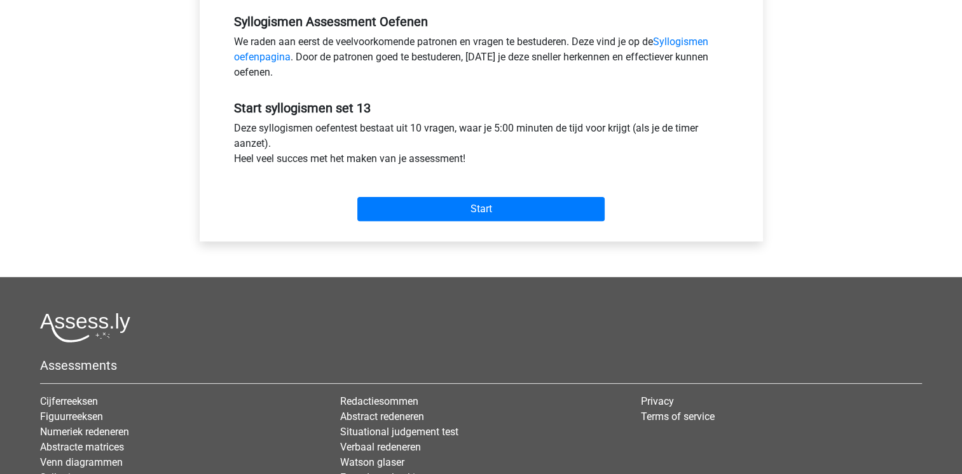
scroll to position [407, 0]
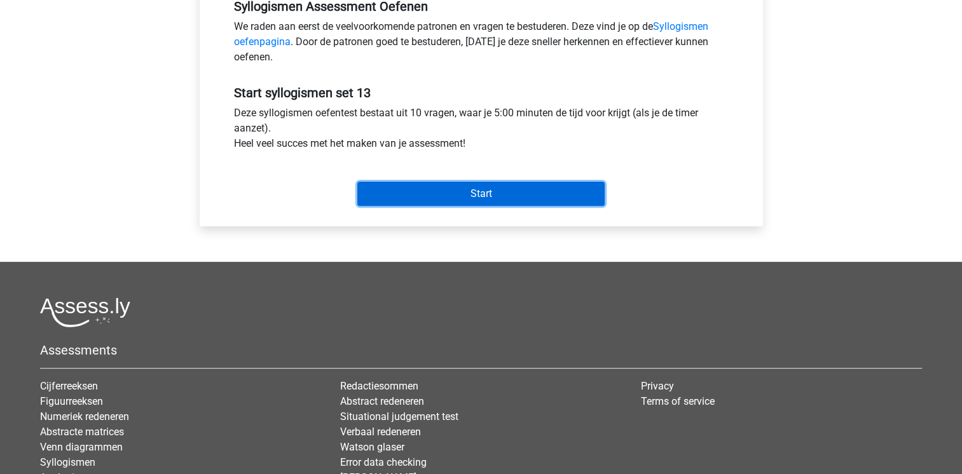
click at [468, 195] on input "Start" at bounding box center [480, 194] width 247 height 24
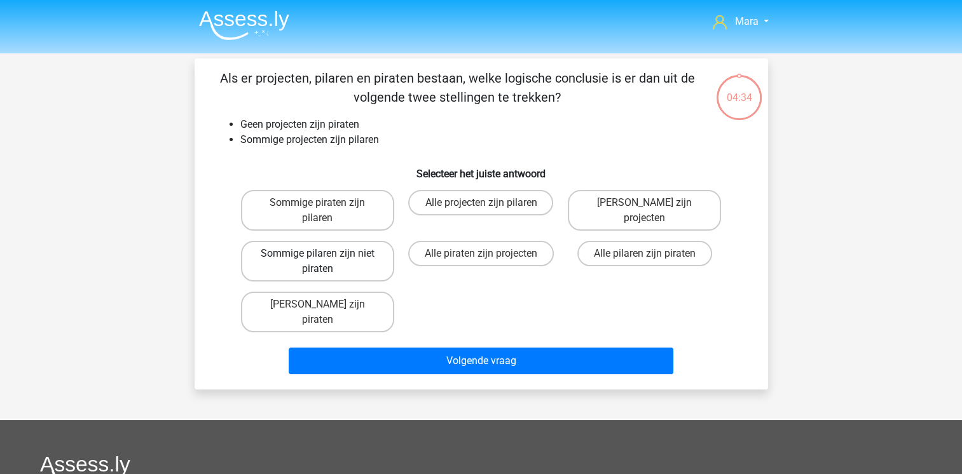
click at [297, 268] on label "Sommige pilaren zijn niet piraten" at bounding box center [317, 261] width 153 height 41
click at [317, 262] on input "Sommige pilaren zijn niet piraten" at bounding box center [321, 258] width 8 height 8
radio input "true"
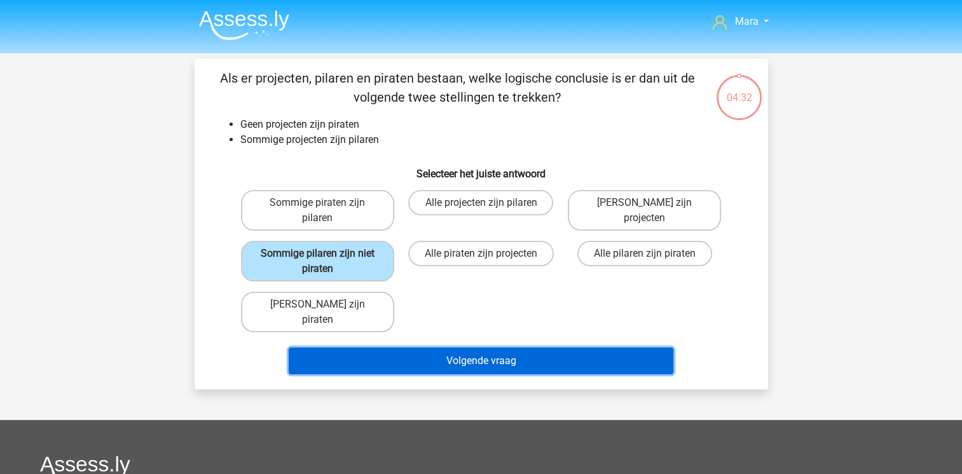
click at [397, 348] on button "Volgende vraag" at bounding box center [481, 361] width 385 height 27
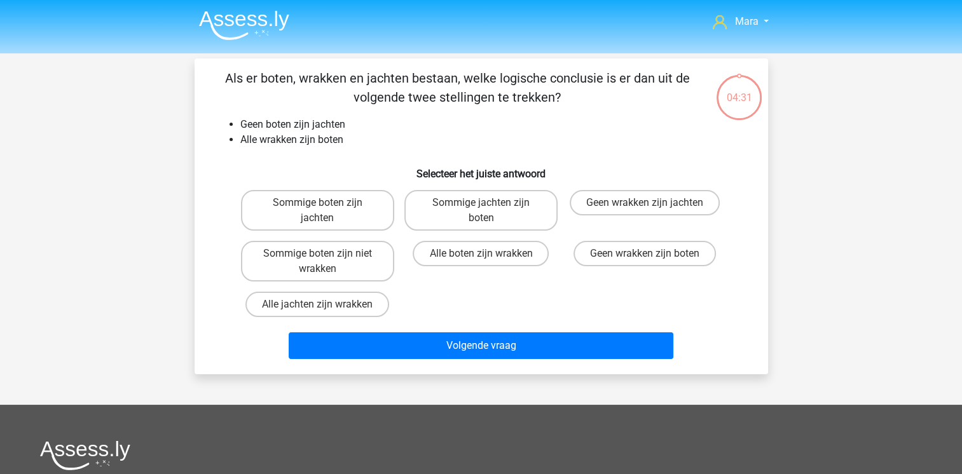
scroll to position [58, 0]
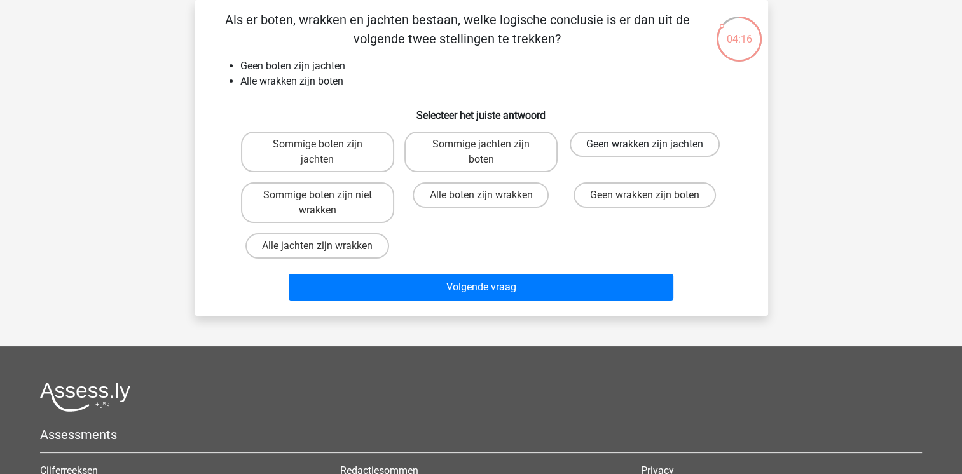
click at [615, 149] on label "Geen wrakken zijn jachten" at bounding box center [645, 144] width 150 height 25
click at [645, 149] on input "Geen wrakken zijn jachten" at bounding box center [649, 148] width 8 height 8
radio input "true"
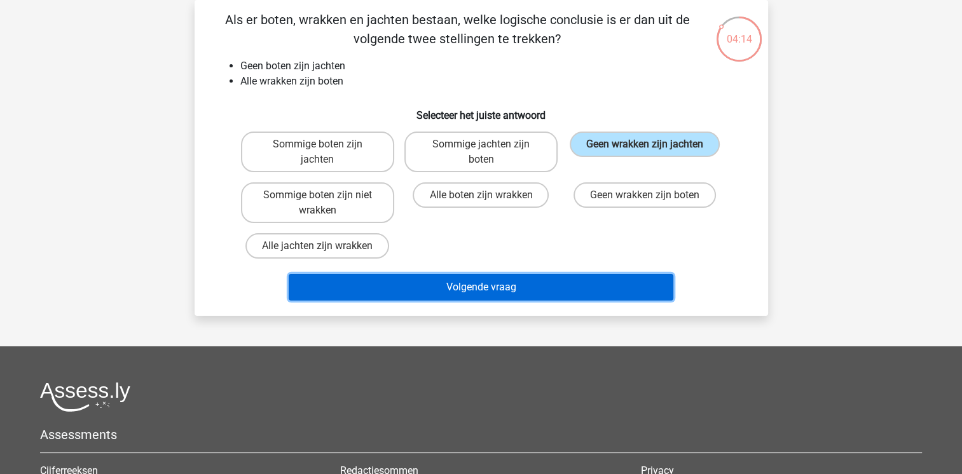
click at [521, 283] on button "Volgende vraag" at bounding box center [481, 287] width 385 height 27
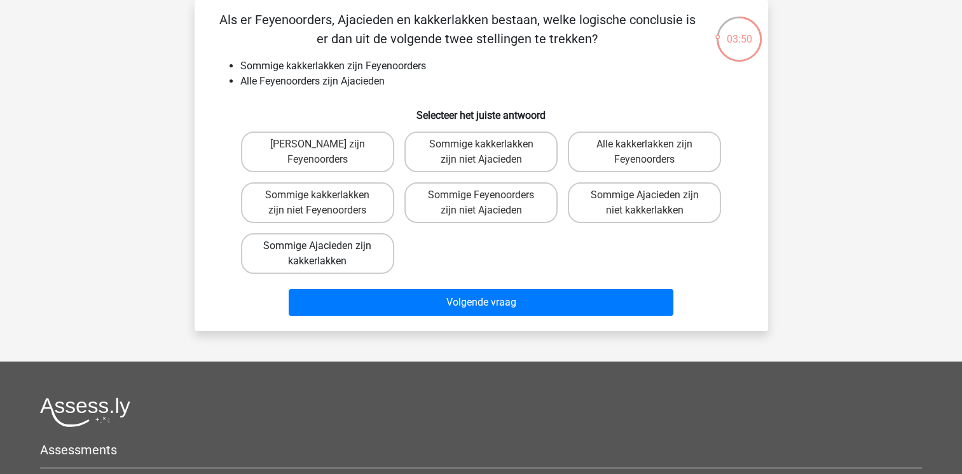
click at [348, 251] on label "Sommige Ajacieden zijn kakkerlakken" at bounding box center [317, 253] width 153 height 41
click at [325, 251] on input "Sommige Ajacieden zijn kakkerlakken" at bounding box center [321, 250] width 8 height 8
radio input "true"
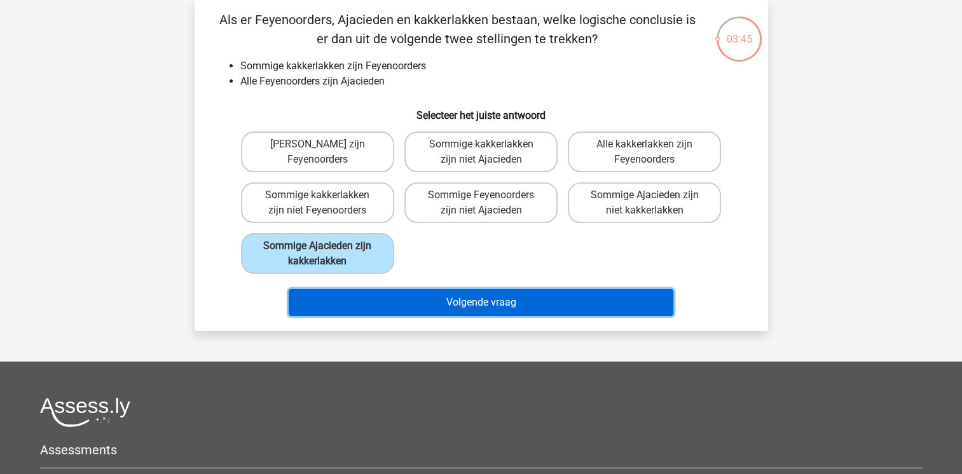
click at [412, 304] on button "Volgende vraag" at bounding box center [481, 302] width 385 height 27
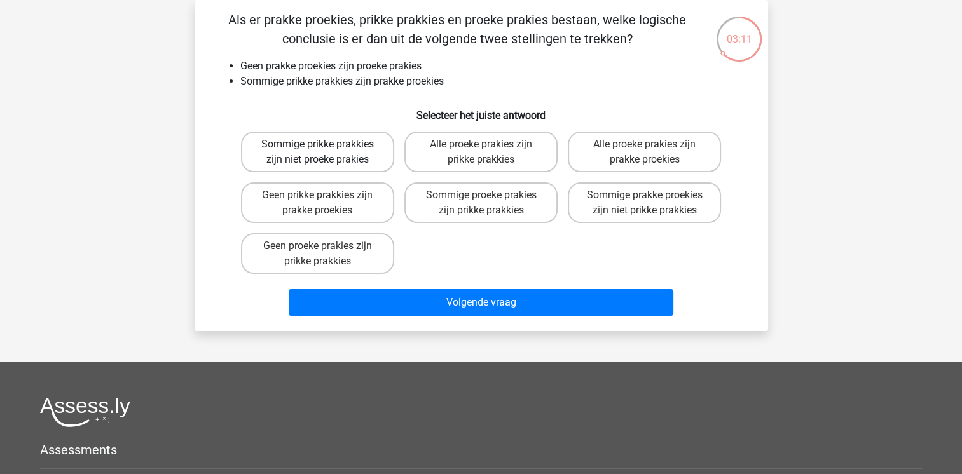
click at [312, 157] on label "Sommige prikke prakkies zijn niet proeke prakies" at bounding box center [317, 152] width 153 height 41
click at [317, 153] on input "Sommige prikke prakkies zijn niet proeke prakies" at bounding box center [321, 148] width 8 height 8
radio input "true"
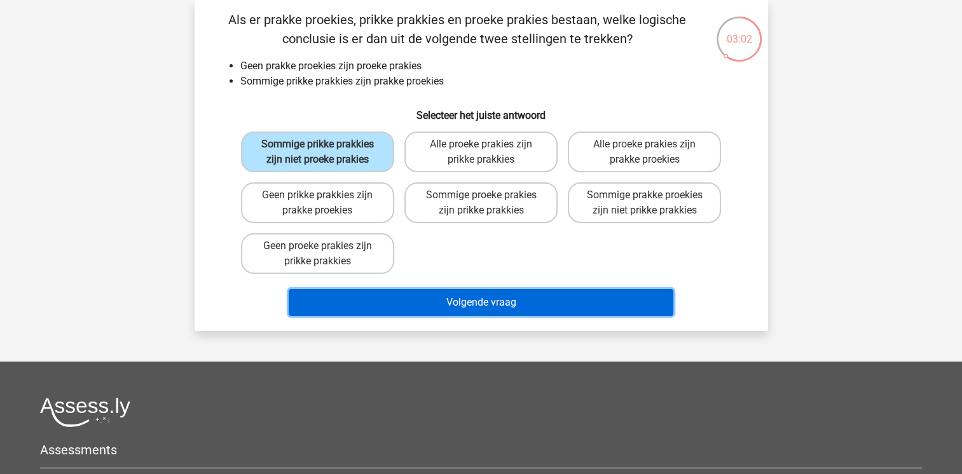
click at [437, 309] on button "Volgende vraag" at bounding box center [481, 302] width 385 height 27
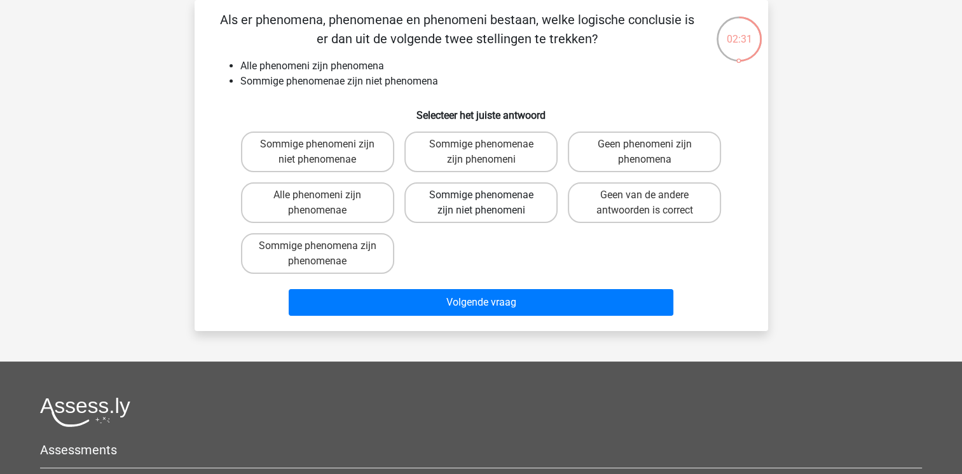
click at [516, 199] on label "Sommige phenomenae zijn niet phenomeni" at bounding box center [480, 202] width 153 height 41
click at [489, 199] on input "Sommige phenomenae zijn niet phenomeni" at bounding box center [485, 199] width 8 height 8
radio input "true"
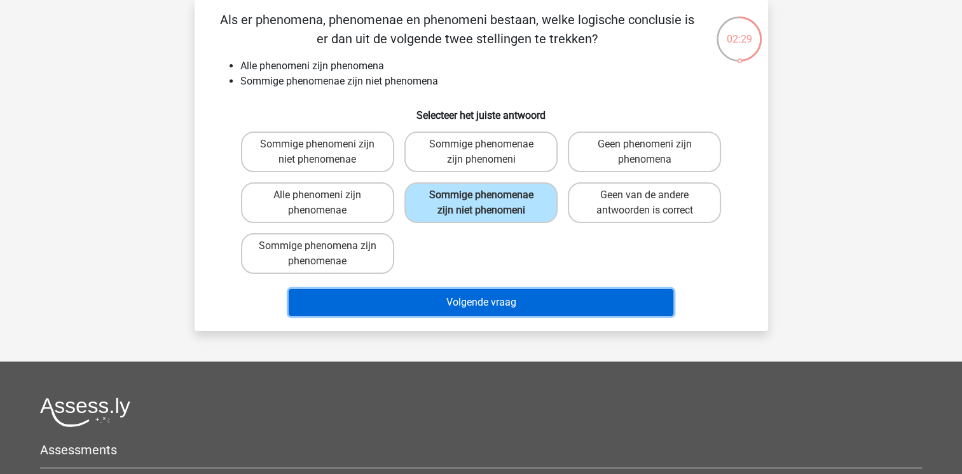
click at [513, 306] on button "Volgende vraag" at bounding box center [481, 302] width 385 height 27
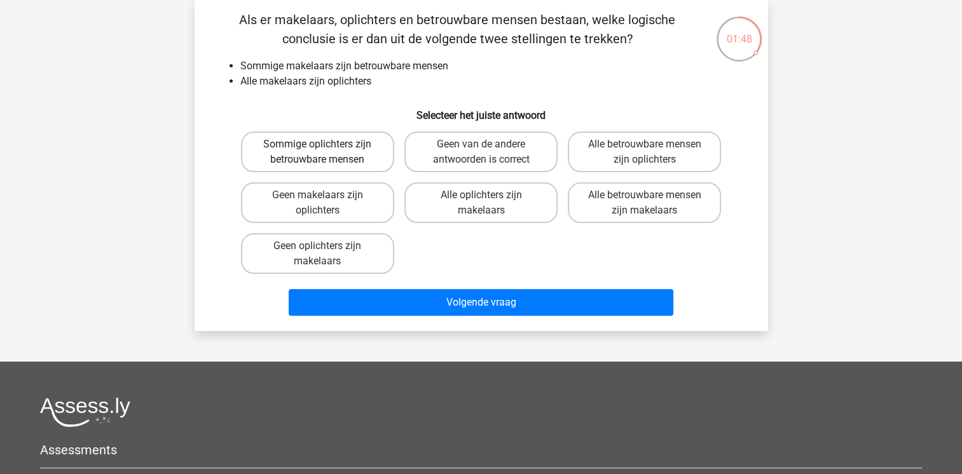
click at [334, 150] on label "Sommige oplichters zijn betrouwbare mensen" at bounding box center [317, 152] width 153 height 41
click at [325, 150] on input "Sommige oplichters zijn betrouwbare mensen" at bounding box center [321, 148] width 8 height 8
radio input "true"
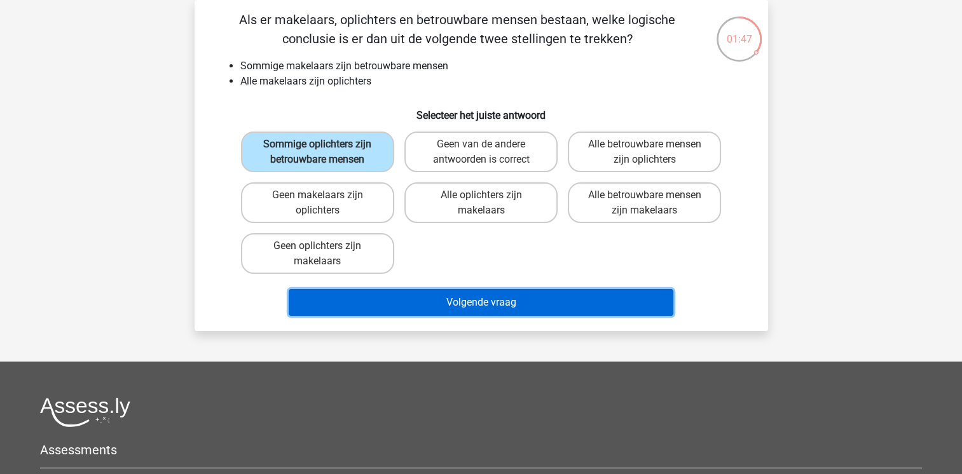
click at [432, 292] on button "Volgende vraag" at bounding box center [481, 302] width 385 height 27
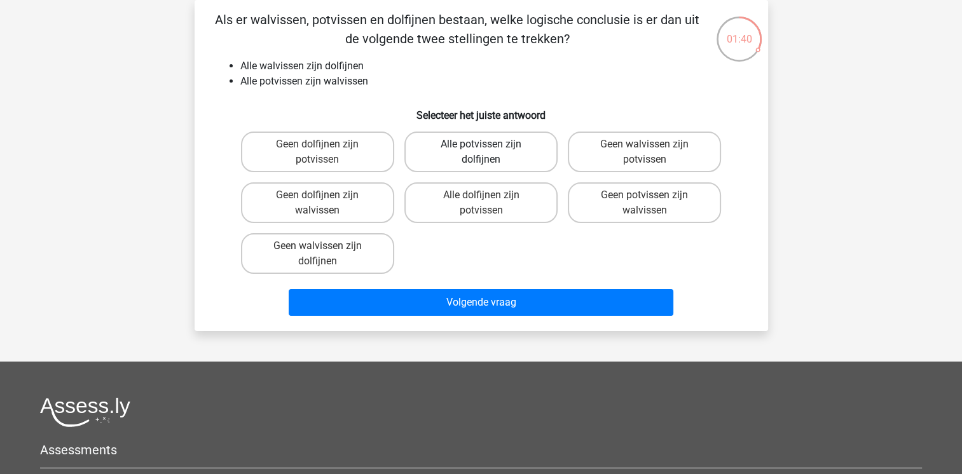
click at [488, 154] on label "Alle potvissen zijn dolfijnen" at bounding box center [480, 152] width 153 height 41
click at [488, 153] on input "Alle potvissen zijn dolfijnen" at bounding box center [485, 148] width 8 height 8
radio input "true"
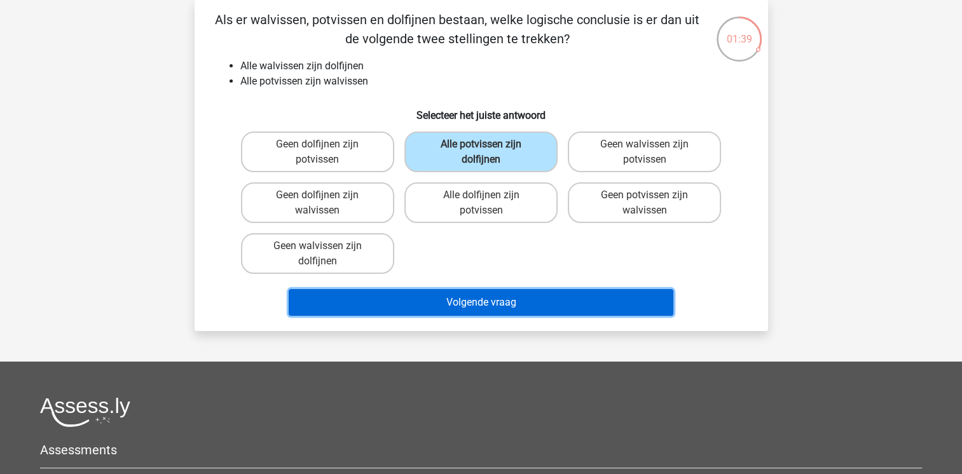
click at [484, 297] on button "Volgende vraag" at bounding box center [481, 302] width 385 height 27
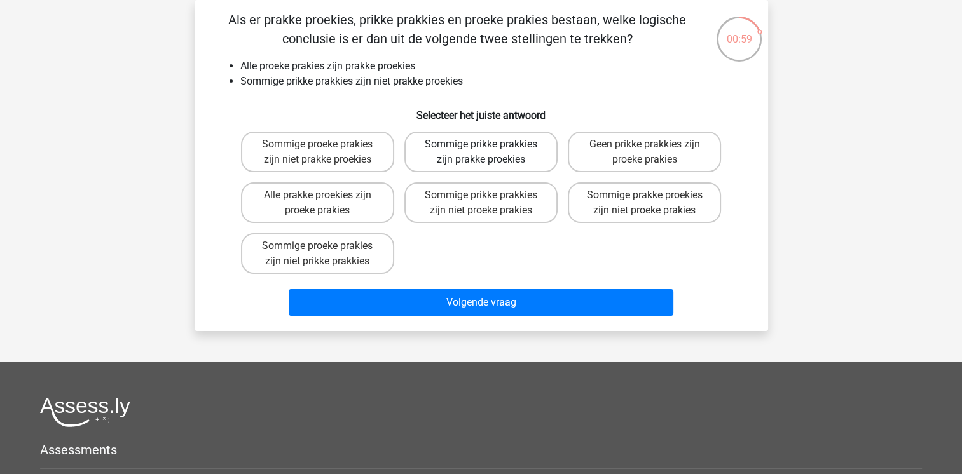
click at [470, 166] on label "Sommige prikke prakkies zijn prakke proekies" at bounding box center [480, 152] width 153 height 41
click at [481, 153] on input "Sommige prikke prakkies zijn prakke proekies" at bounding box center [485, 148] width 8 height 8
radio input "true"
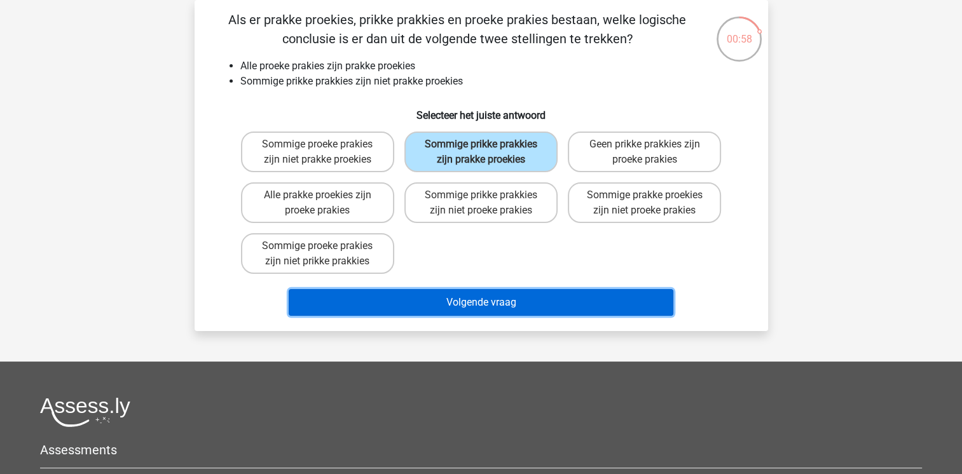
click at [434, 301] on button "Volgende vraag" at bounding box center [481, 302] width 385 height 27
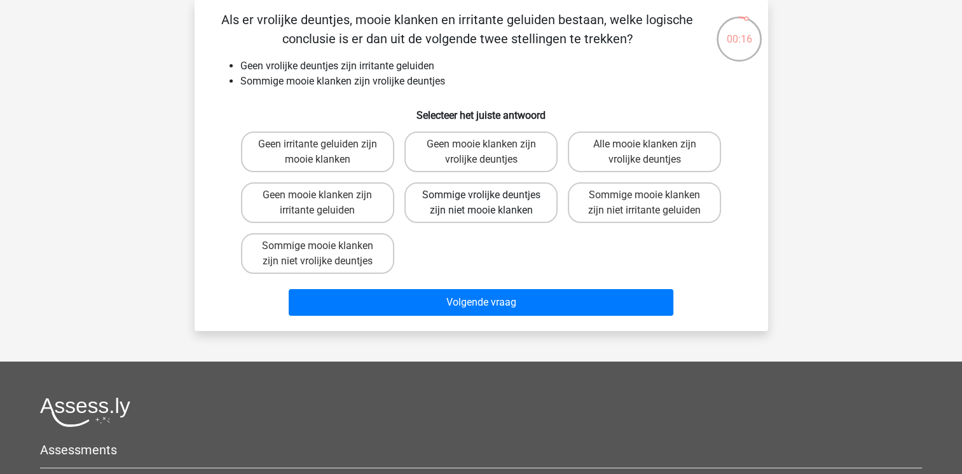
click at [461, 200] on label "Sommige vrolijke deuntjes zijn niet mooie klanken" at bounding box center [480, 202] width 153 height 41
click at [481, 200] on input "Sommige vrolijke deuntjes zijn niet mooie klanken" at bounding box center [485, 199] width 8 height 8
radio input "true"
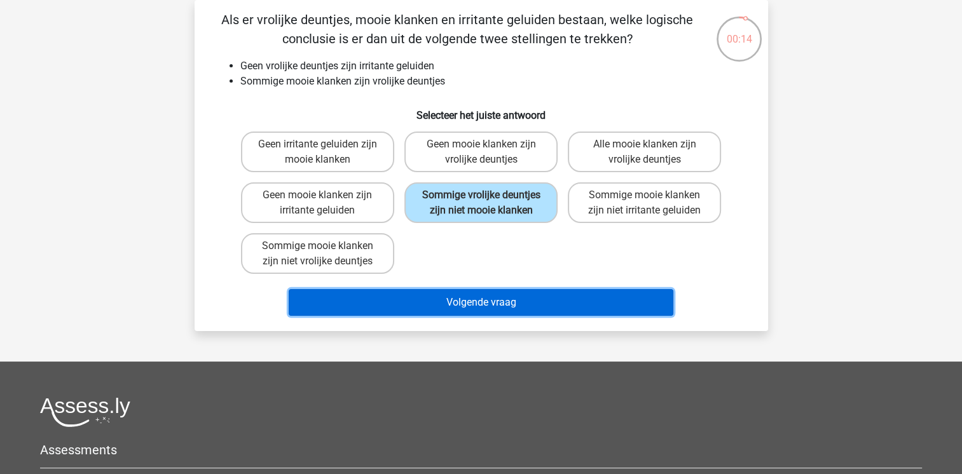
click at [440, 294] on button "Volgende vraag" at bounding box center [481, 302] width 385 height 27
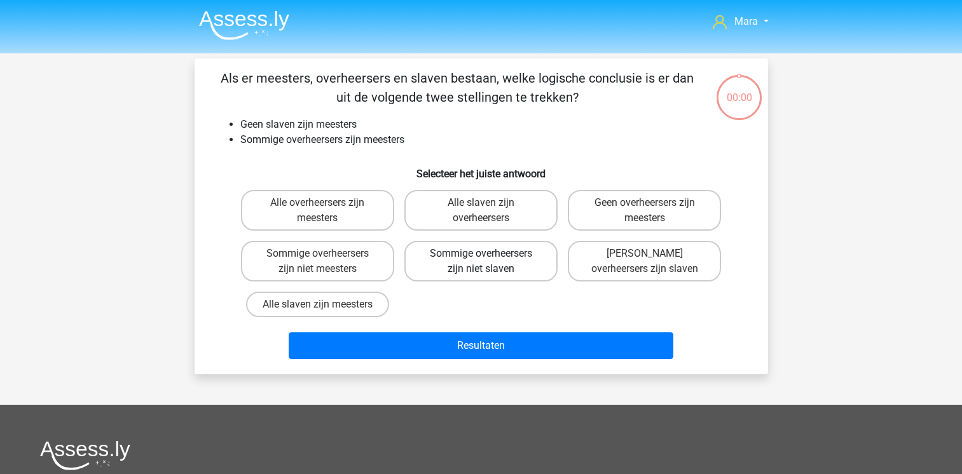
scroll to position [58, 0]
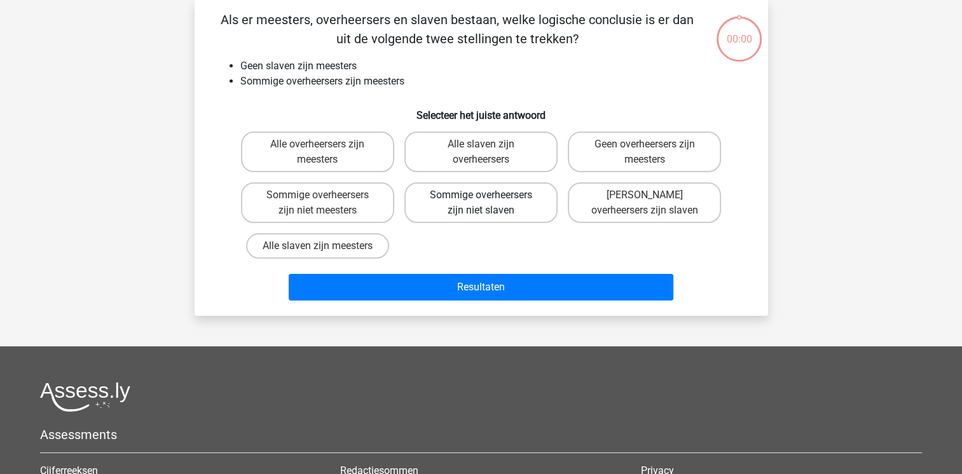
click at [472, 203] on label "Sommige overheersers zijn niet slaven" at bounding box center [480, 202] width 153 height 41
click at [481, 203] on input "Sommige overheersers zijn niet slaven" at bounding box center [485, 199] width 8 height 8
radio input "true"
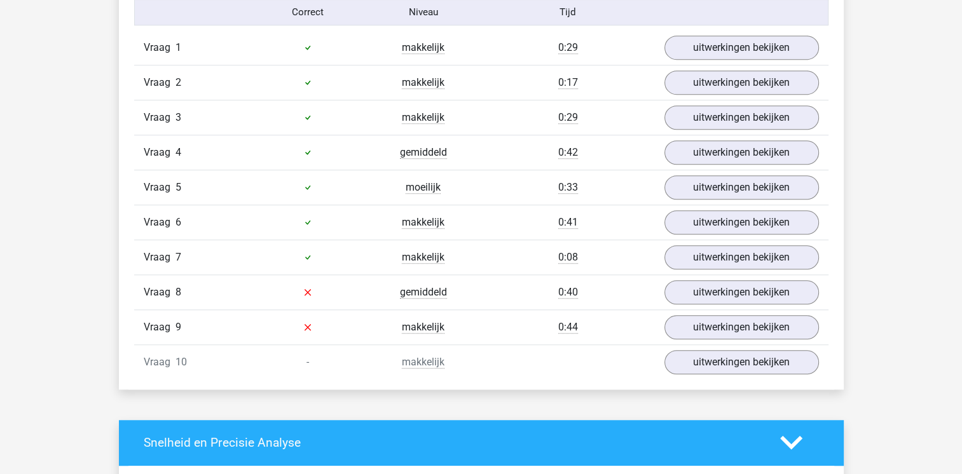
scroll to position [788, 0]
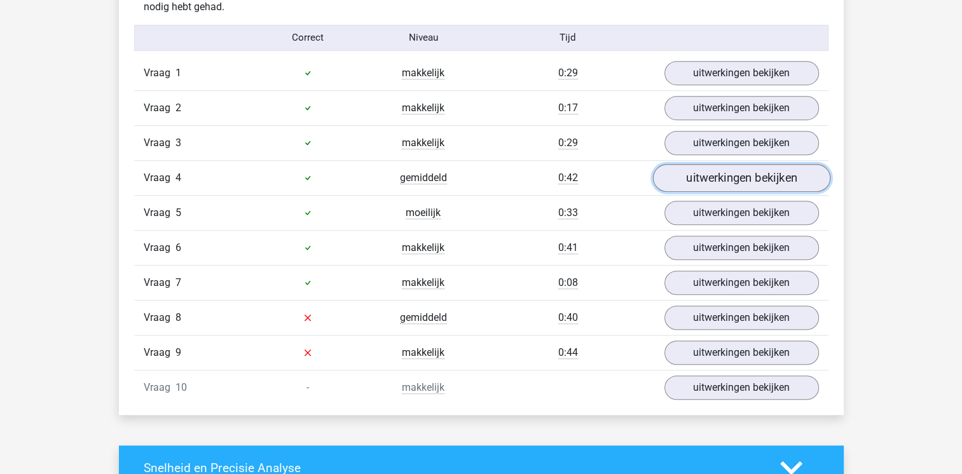
click at [705, 179] on link "uitwerkingen bekijken" at bounding box center [740, 178] width 177 height 28
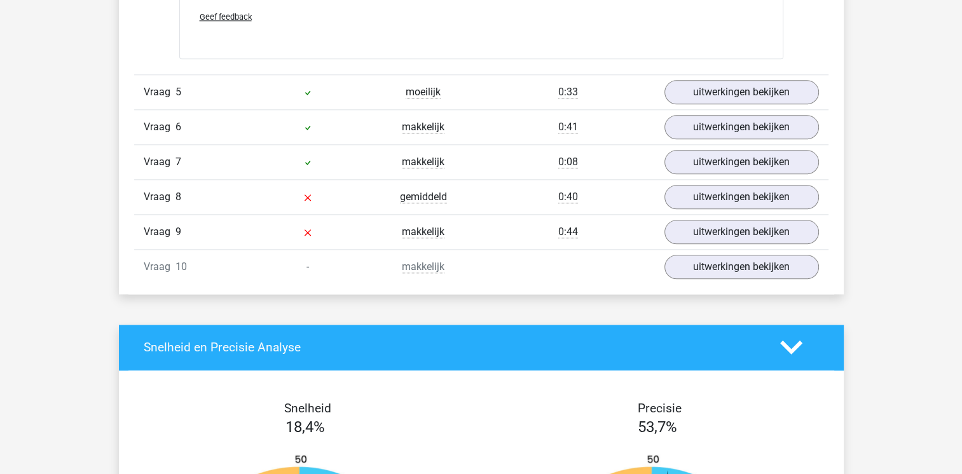
scroll to position [1449, 0]
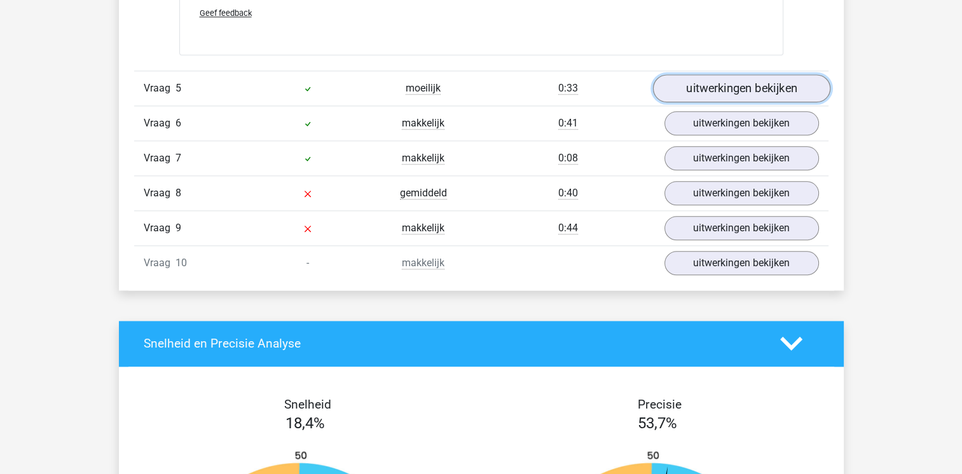
click at [730, 88] on link "uitwerkingen bekijken" at bounding box center [740, 88] width 177 height 28
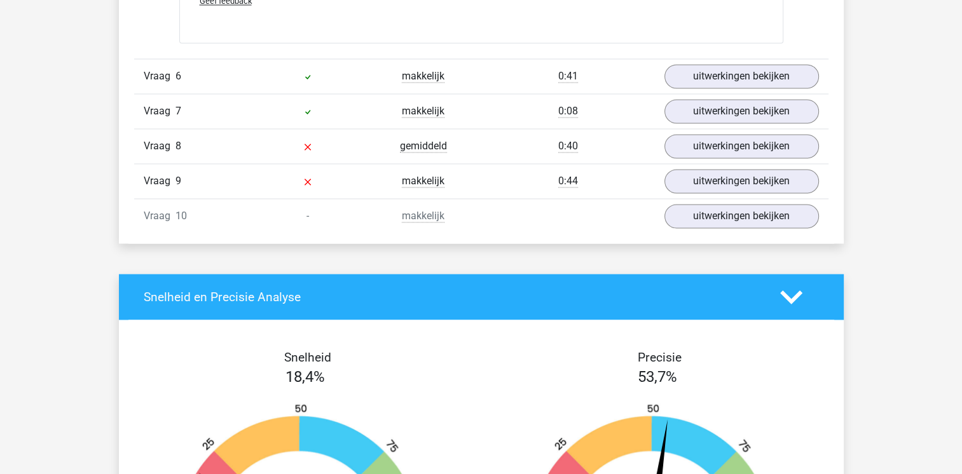
scroll to position [2034, 0]
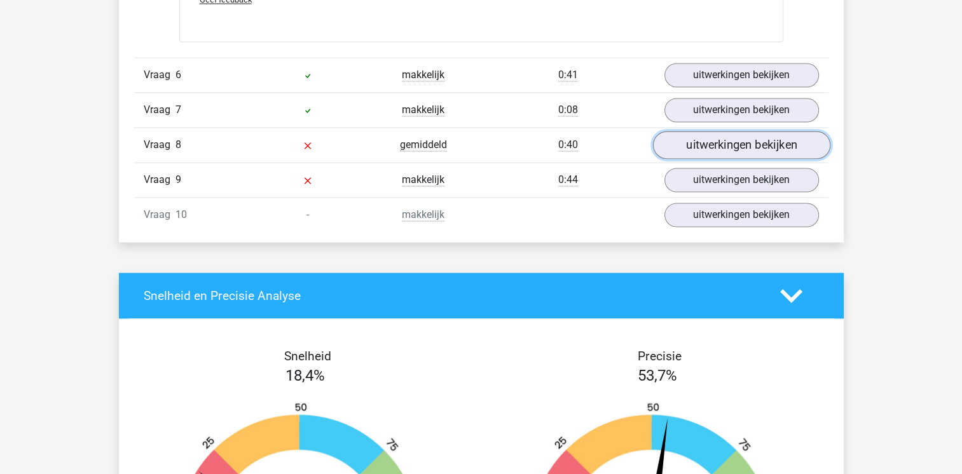
click at [727, 140] on link "uitwerkingen bekijken" at bounding box center [740, 145] width 177 height 28
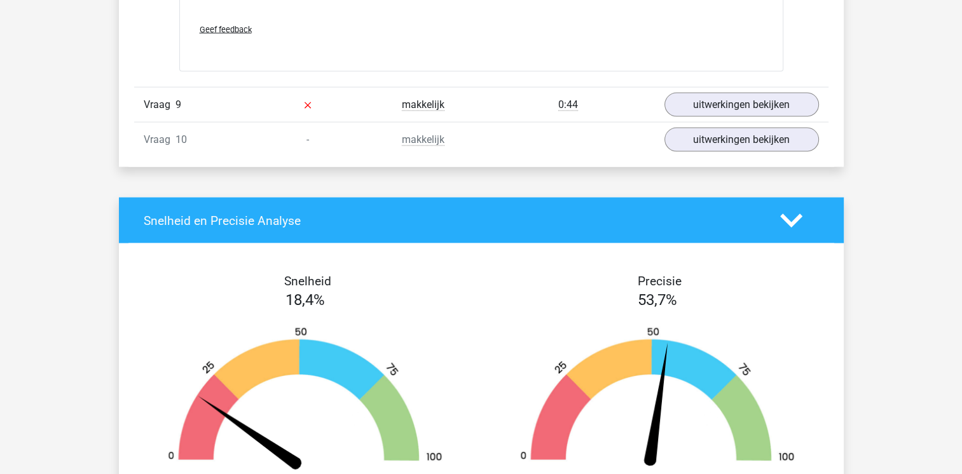
scroll to position [2670, 0]
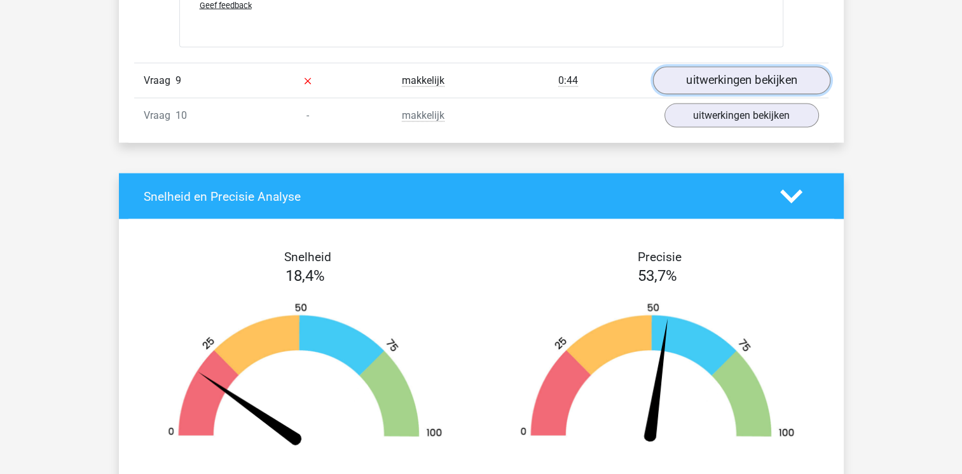
click at [728, 71] on link "uitwerkingen bekijken" at bounding box center [740, 81] width 177 height 28
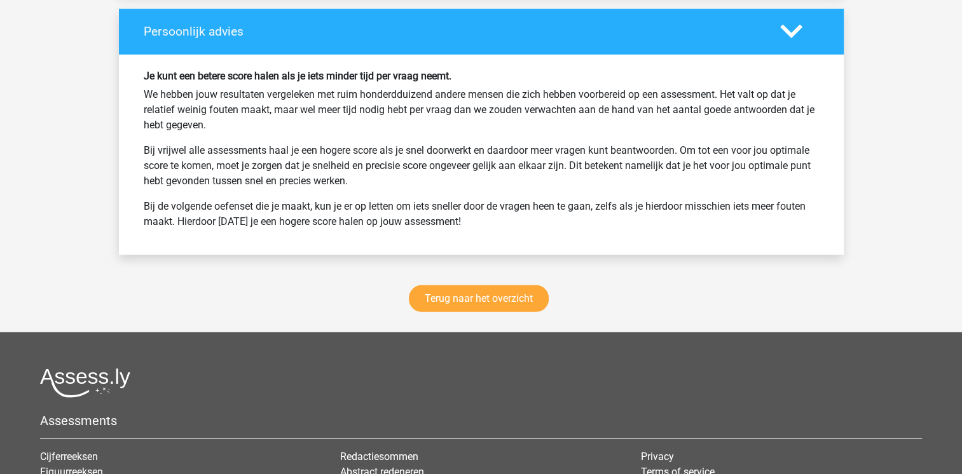
scroll to position [3814, 0]
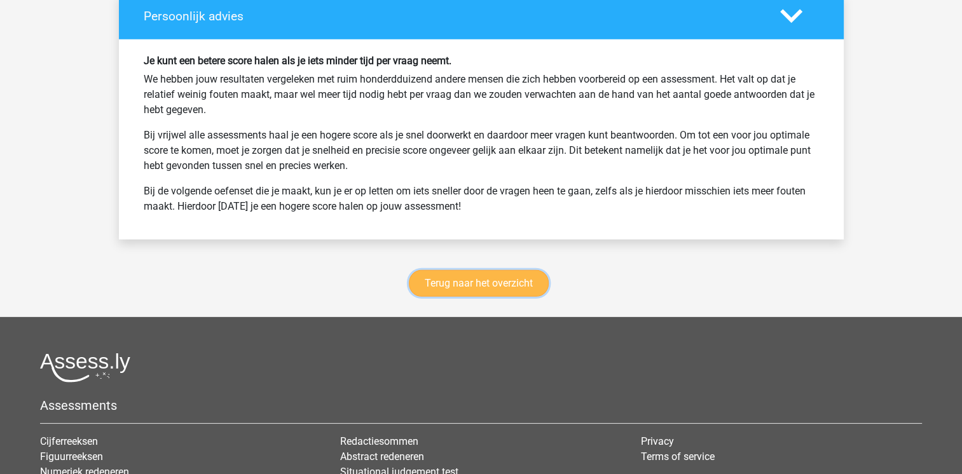
click at [460, 289] on link "Terug naar het overzicht" at bounding box center [479, 283] width 140 height 27
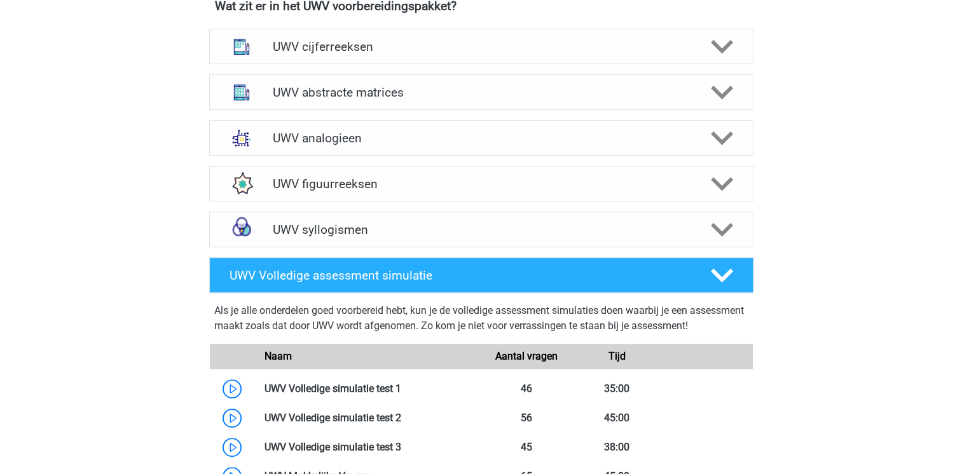
scroll to position [661, 0]
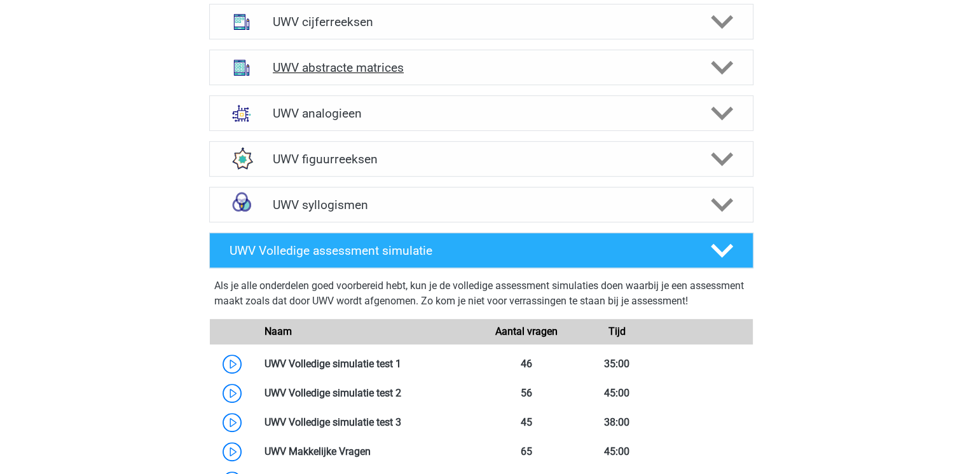
click at [366, 75] on h4 "UWV abstracte matrices" at bounding box center [481, 67] width 416 height 15
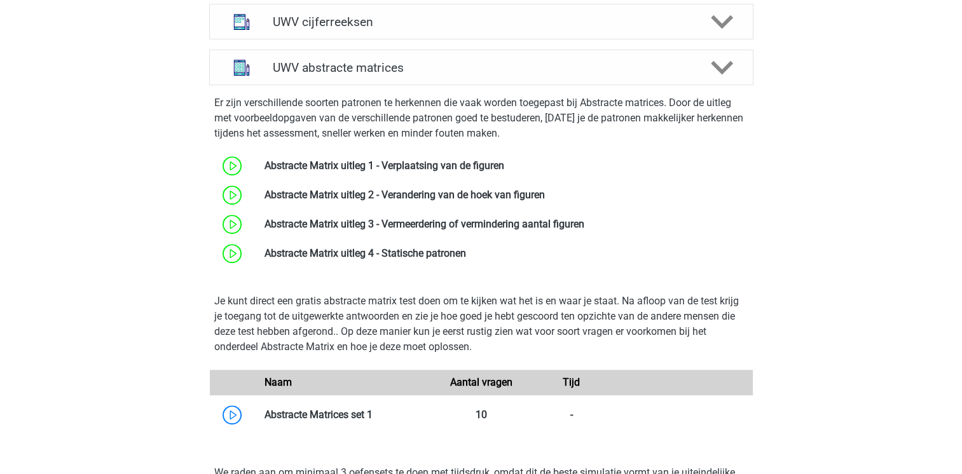
click at [399, 353] on p "Je kunt direct een gratis abstracte matrix test doen om te kijken wat het is en…" at bounding box center [481, 324] width 534 height 61
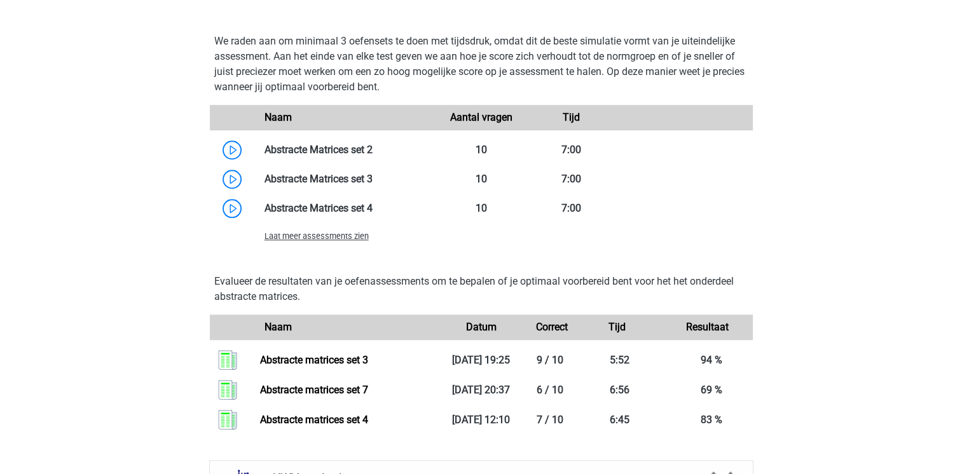
scroll to position [1042, 0]
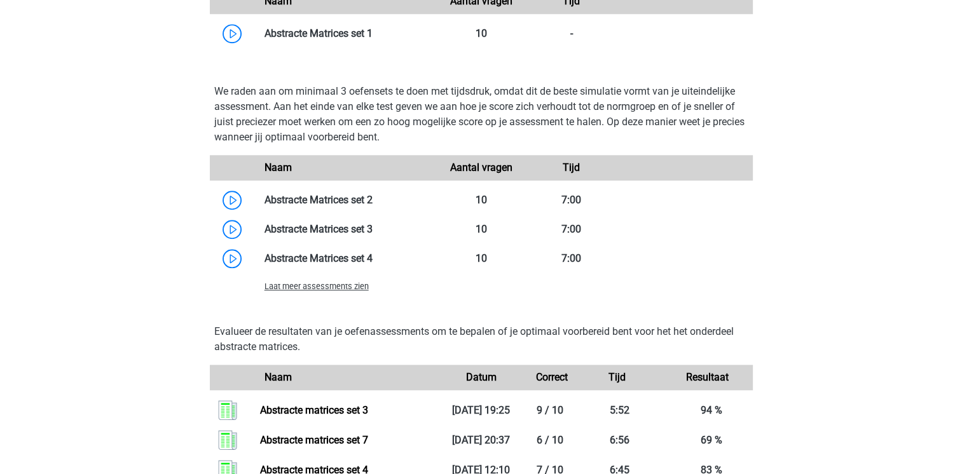
click at [341, 291] on span "Laat meer assessments zien" at bounding box center [316, 287] width 104 height 10
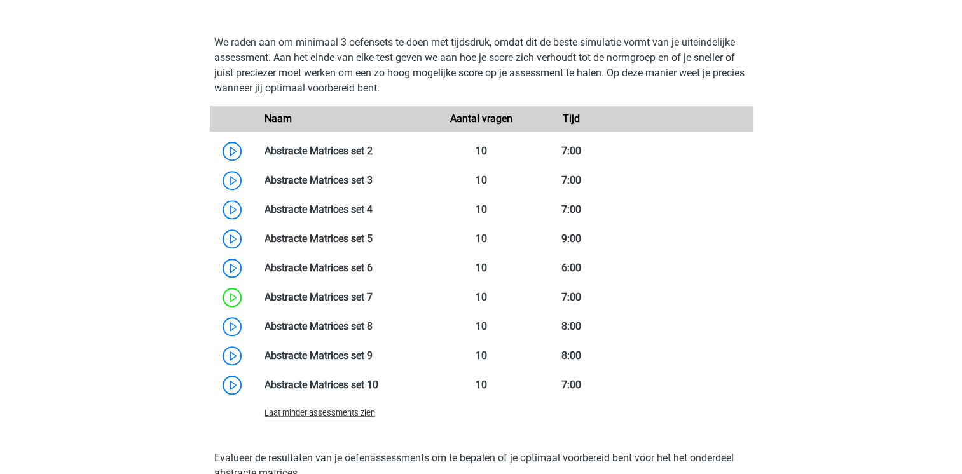
scroll to position [1093, 0]
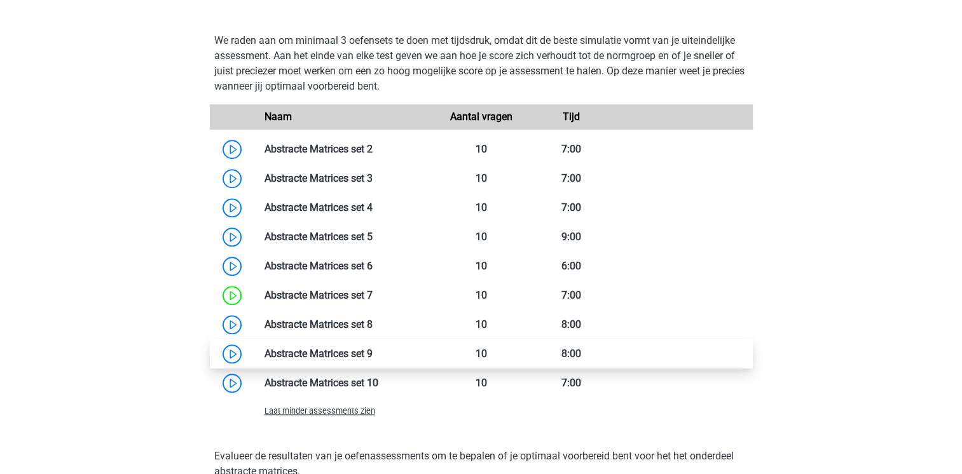
click at [372, 360] on link at bounding box center [372, 354] width 0 height 12
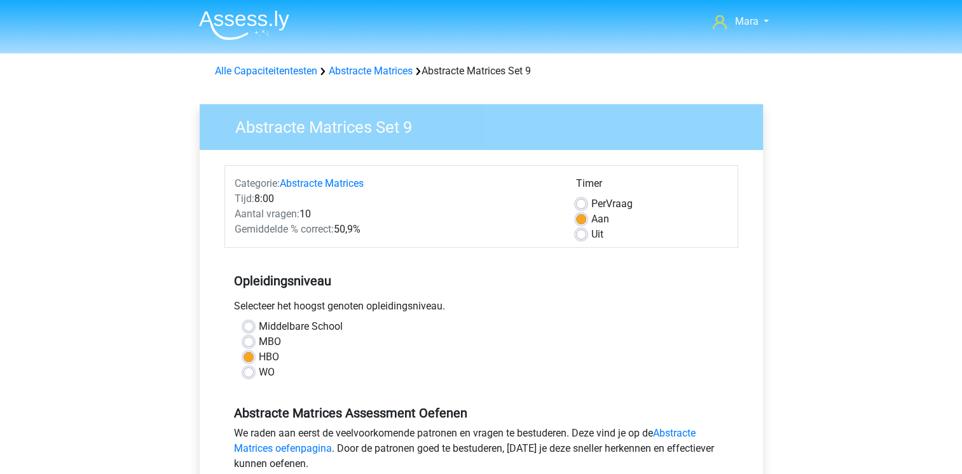
click at [379, 340] on div "MBO" at bounding box center [480, 341] width 475 height 15
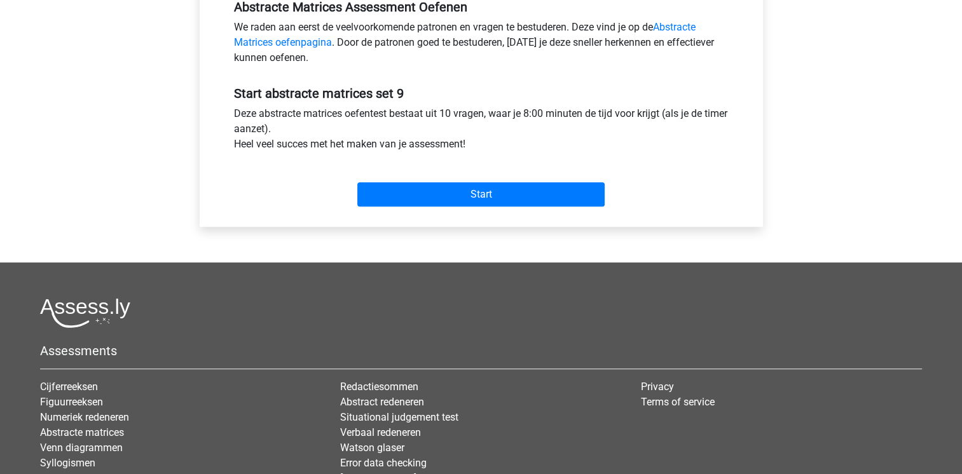
scroll to position [407, 0]
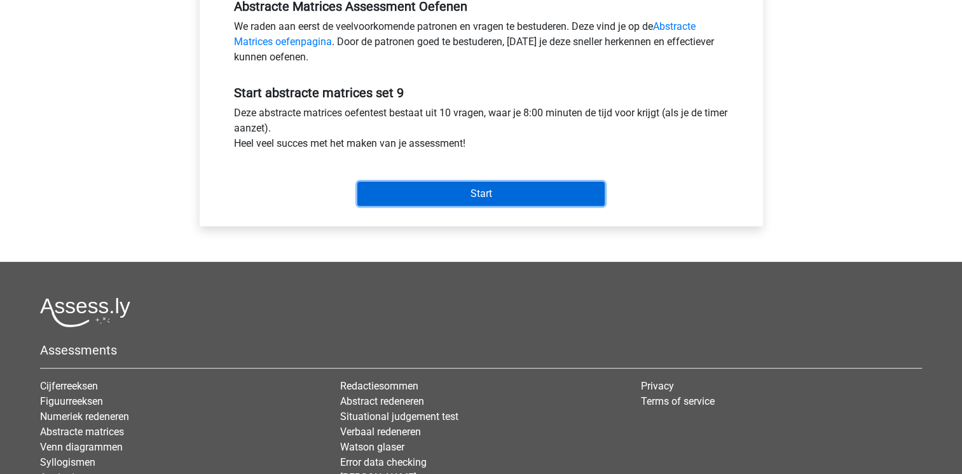
click at [481, 205] on input "Start" at bounding box center [480, 194] width 247 height 24
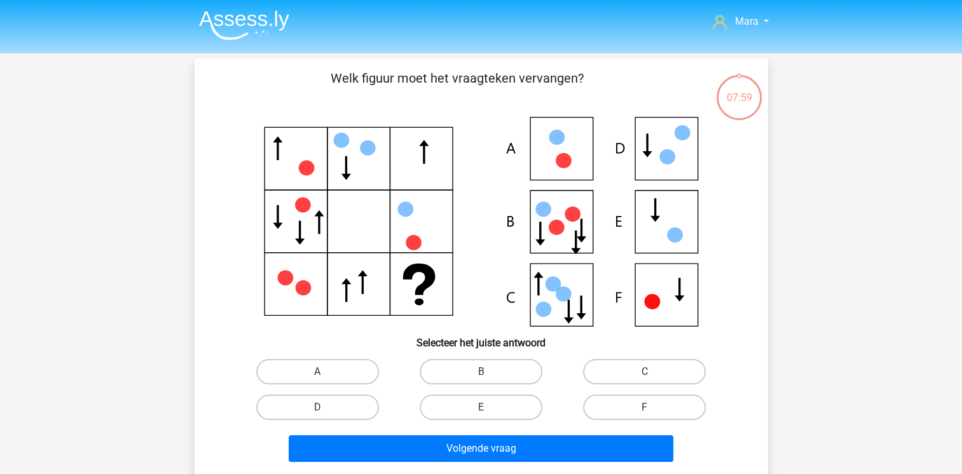
scroll to position [25, 0]
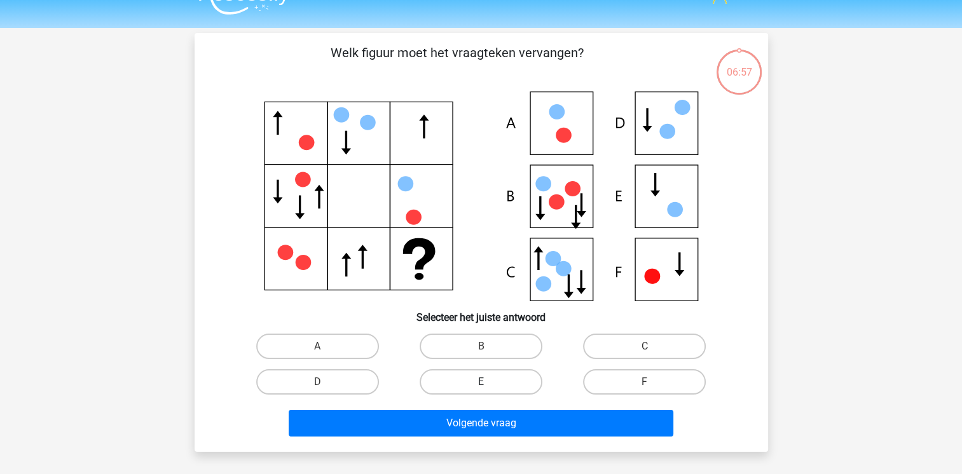
click at [463, 378] on label "E" at bounding box center [481, 381] width 123 height 25
click at [481, 382] on input "E" at bounding box center [485, 386] width 8 height 8
radio input "true"
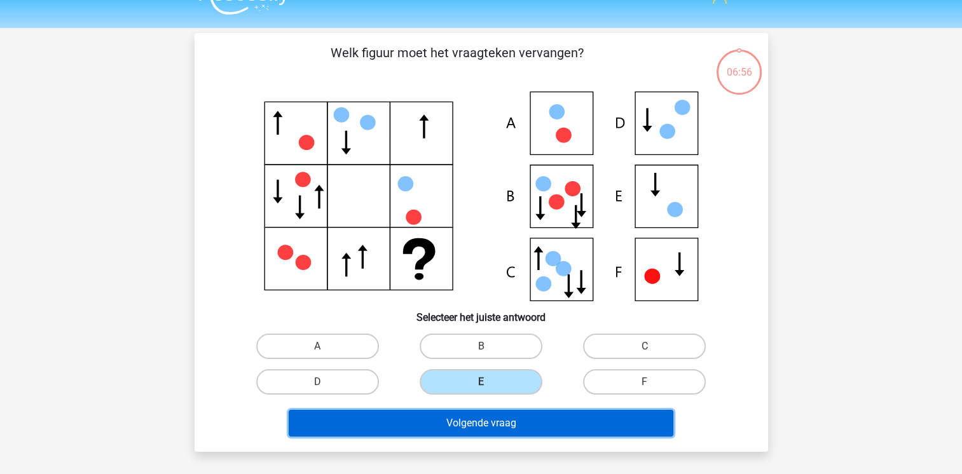
click at [468, 418] on button "Volgende vraag" at bounding box center [481, 423] width 385 height 27
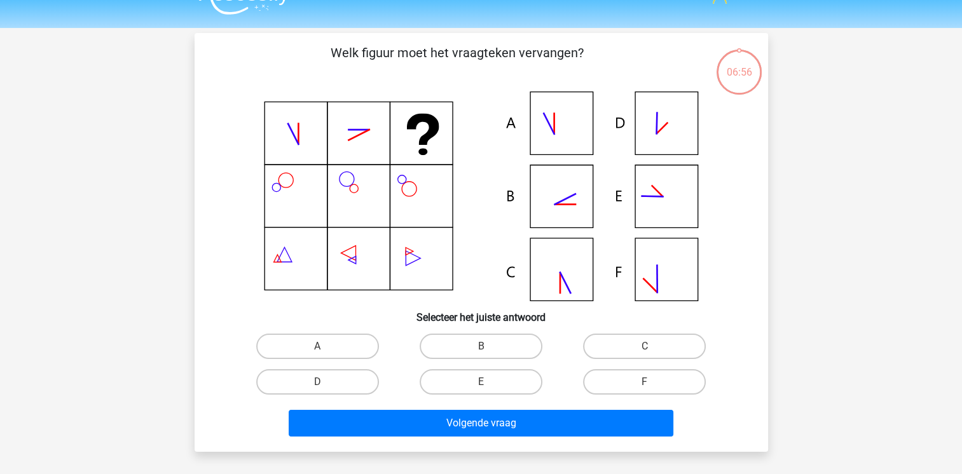
scroll to position [58, 0]
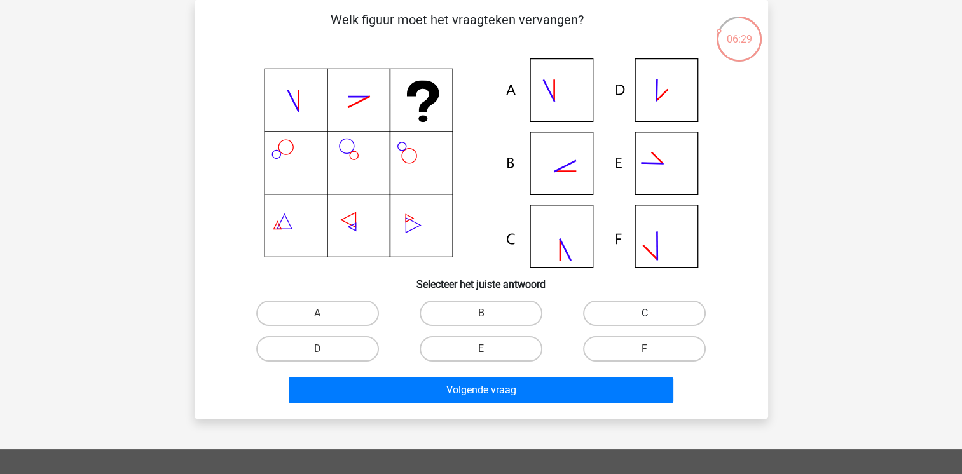
click at [601, 322] on label "C" at bounding box center [644, 313] width 123 height 25
click at [645, 322] on input "C" at bounding box center [649, 317] width 8 height 8
radio input "true"
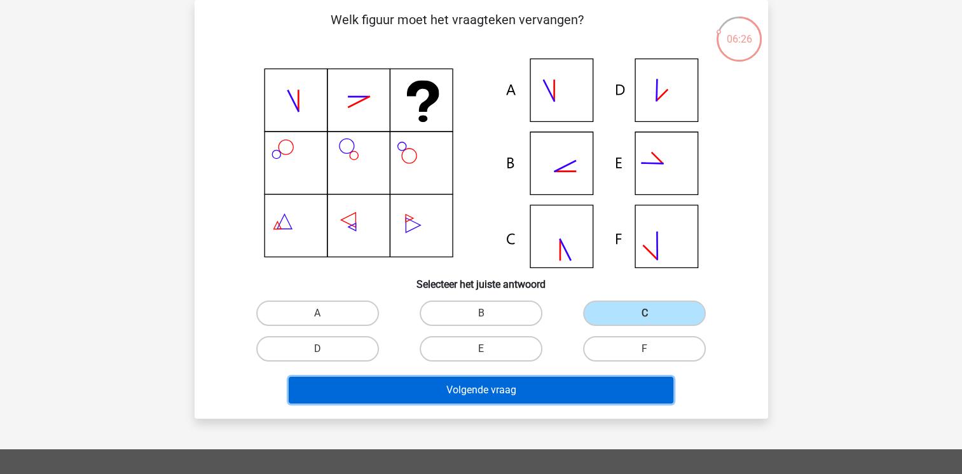
click at [463, 385] on button "Volgende vraag" at bounding box center [481, 390] width 385 height 27
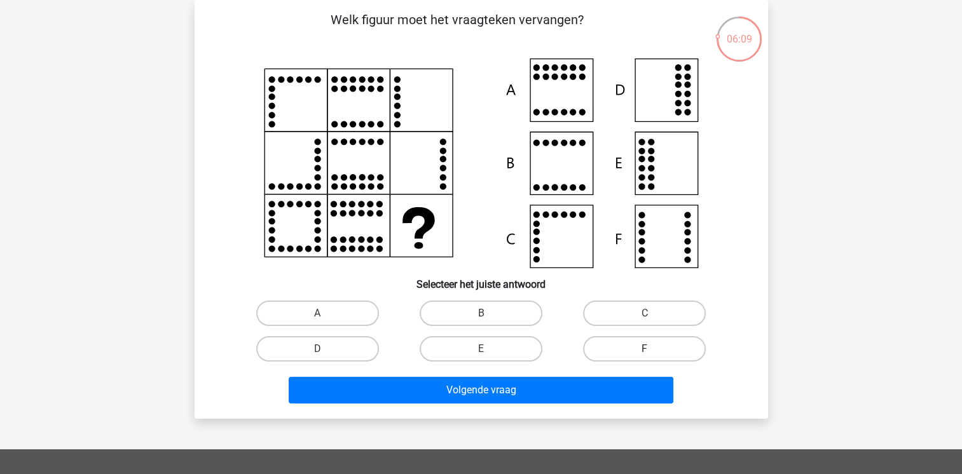
click at [641, 343] on label "F" at bounding box center [644, 348] width 123 height 25
click at [645, 349] on input "F" at bounding box center [649, 353] width 8 height 8
radio input "true"
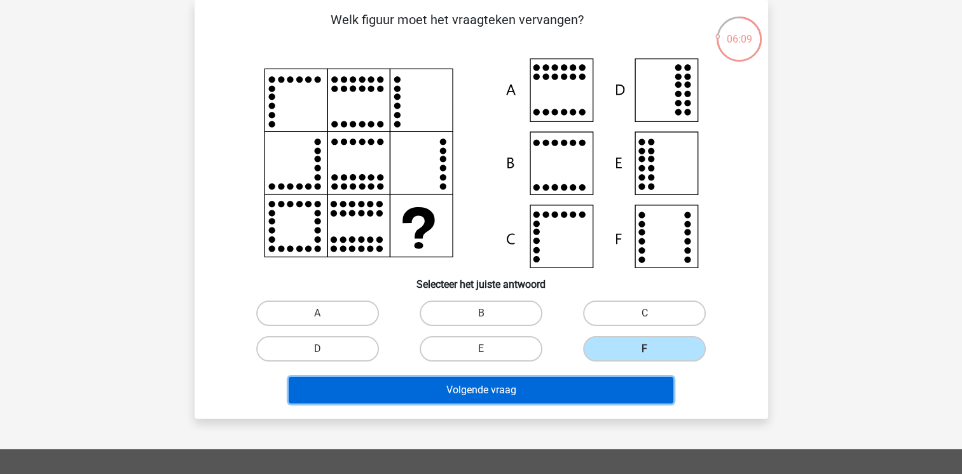
click at [608, 384] on button "Volgende vraag" at bounding box center [481, 390] width 385 height 27
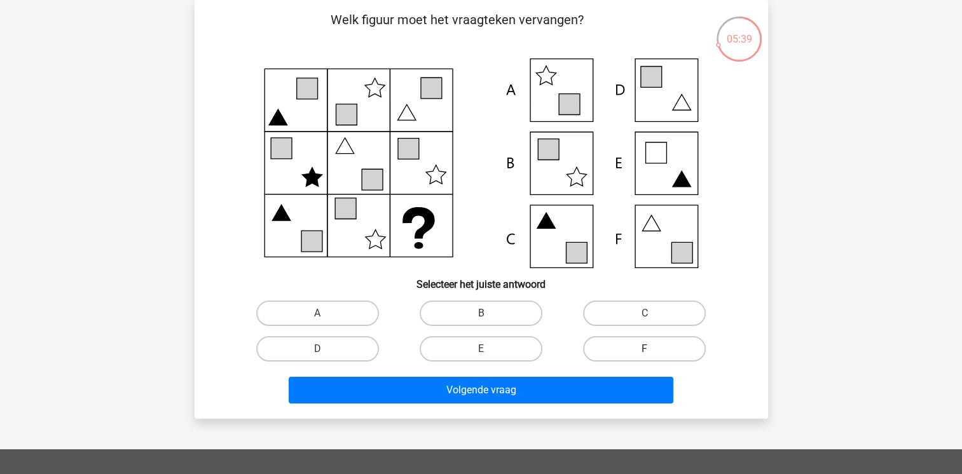
click at [593, 345] on label "F" at bounding box center [644, 348] width 123 height 25
click at [645, 349] on input "F" at bounding box center [649, 353] width 8 height 8
radio input "true"
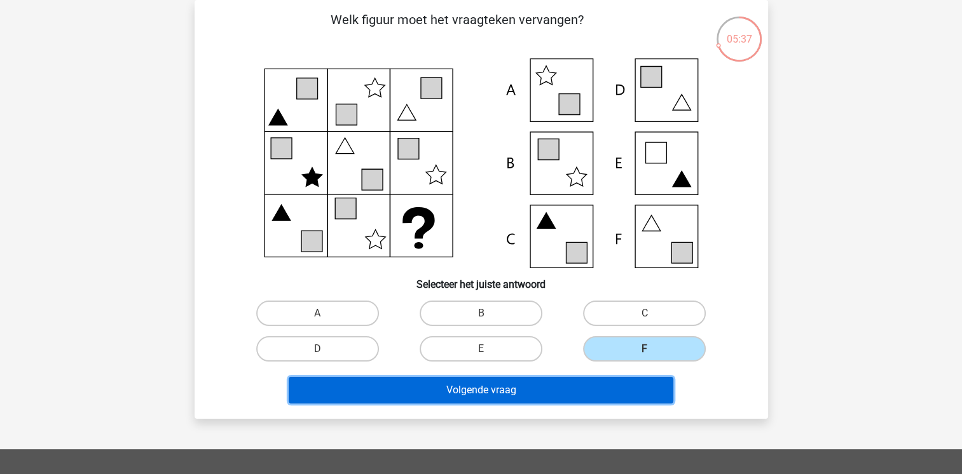
click at [573, 388] on button "Volgende vraag" at bounding box center [481, 390] width 385 height 27
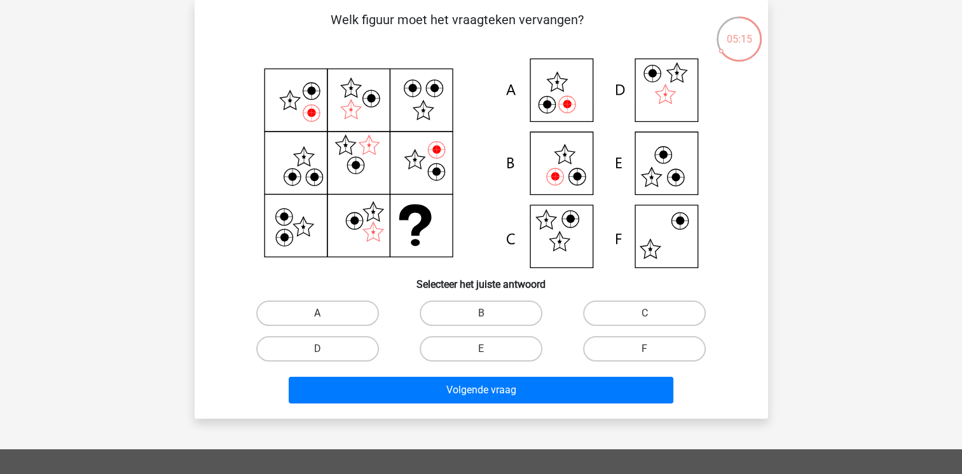
click at [325, 312] on label "A" at bounding box center [317, 313] width 123 height 25
click at [325, 313] on input "A" at bounding box center [321, 317] width 8 height 8
radio input "true"
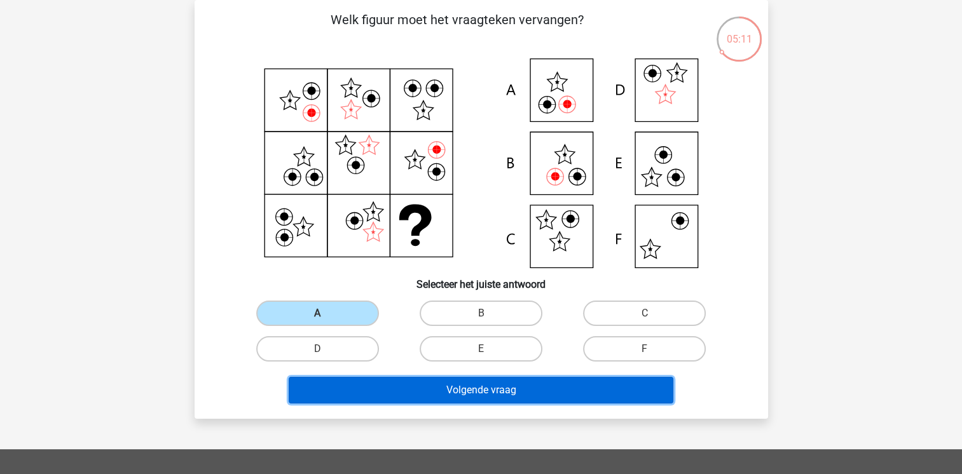
click at [415, 381] on button "Volgende vraag" at bounding box center [481, 390] width 385 height 27
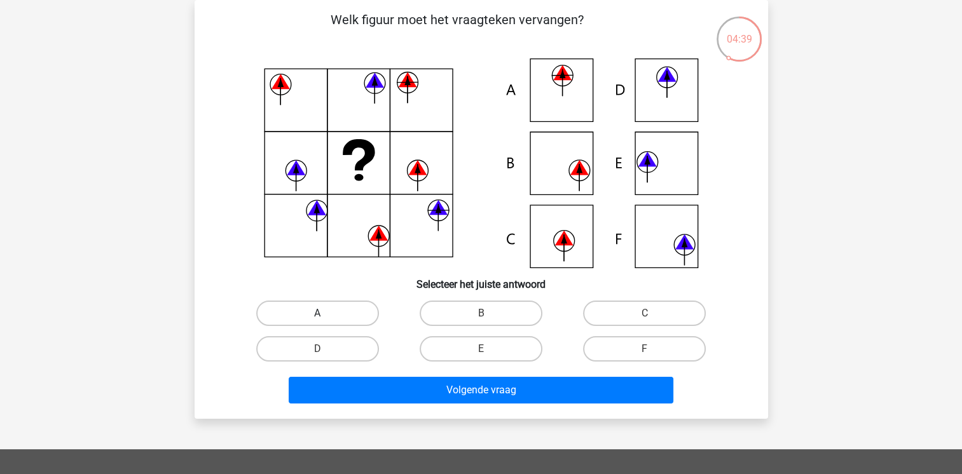
click at [287, 313] on label "A" at bounding box center [317, 313] width 123 height 25
click at [317, 313] on input "A" at bounding box center [321, 317] width 8 height 8
radio input "true"
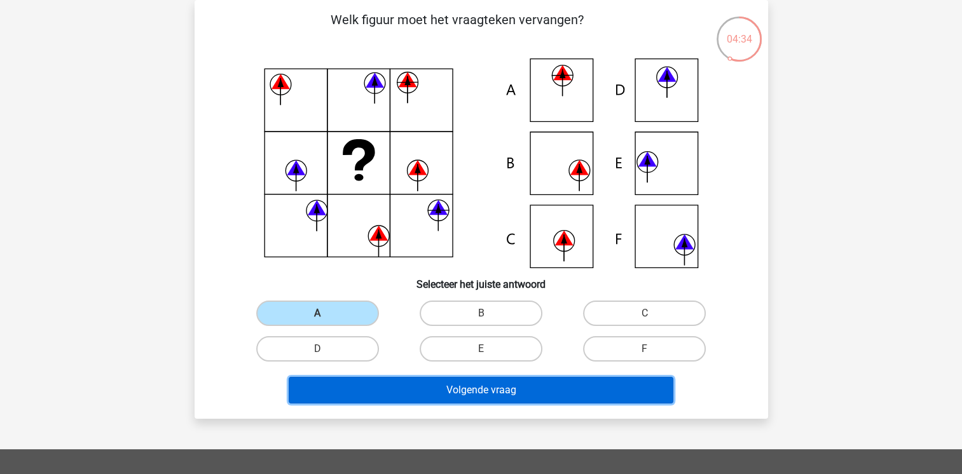
click at [380, 395] on button "Volgende vraag" at bounding box center [481, 390] width 385 height 27
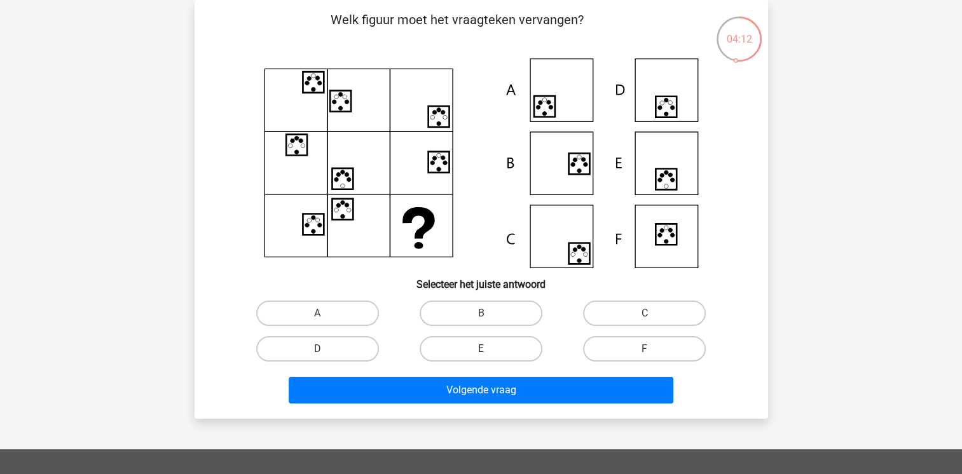
click at [446, 348] on label "E" at bounding box center [481, 348] width 123 height 25
click at [481, 349] on input "E" at bounding box center [485, 353] width 8 height 8
radio input "true"
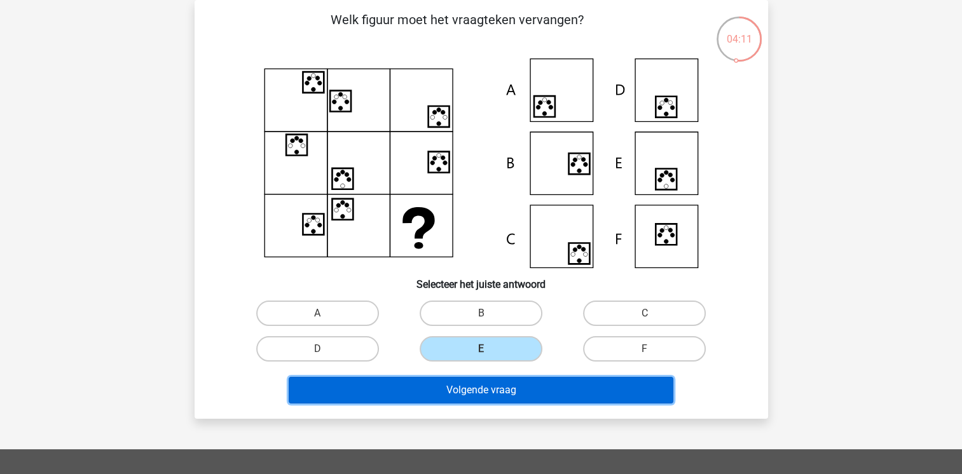
click at [444, 398] on button "Volgende vraag" at bounding box center [481, 390] width 385 height 27
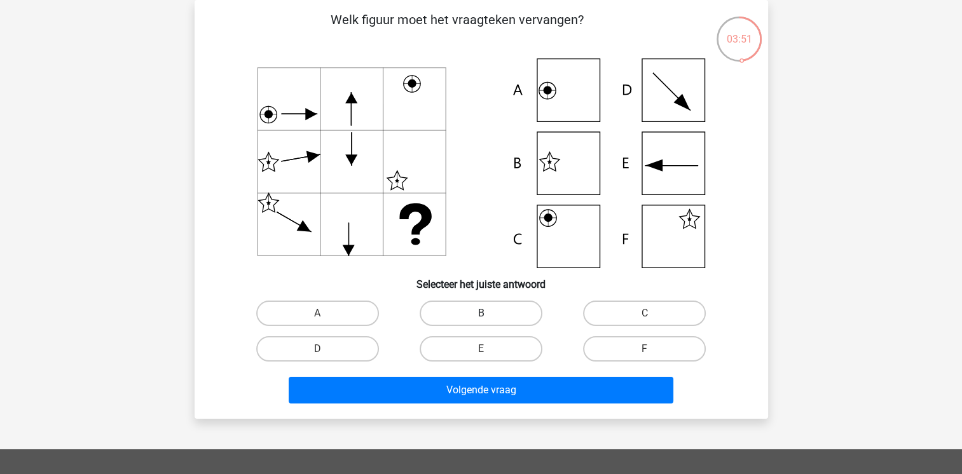
click at [449, 308] on label "B" at bounding box center [481, 313] width 123 height 25
click at [481, 313] on input "B" at bounding box center [485, 317] width 8 height 8
radio input "true"
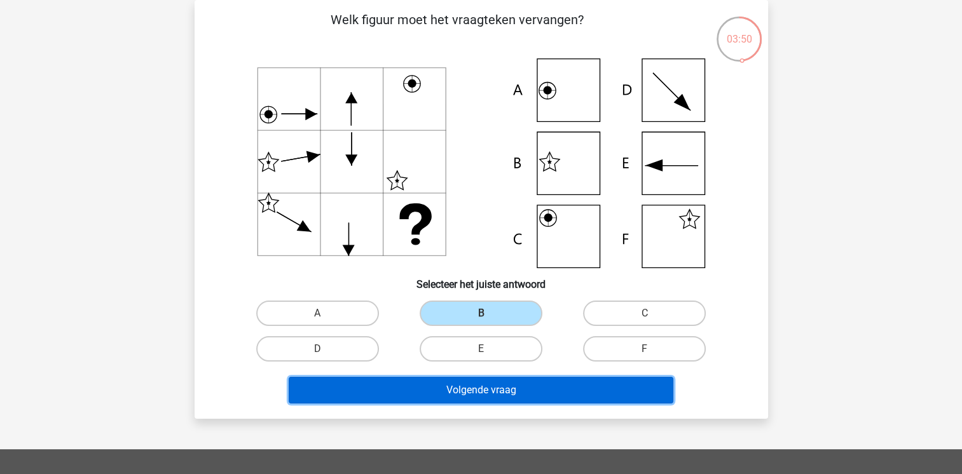
click at [405, 384] on button "Volgende vraag" at bounding box center [481, 390] width 385 height 27
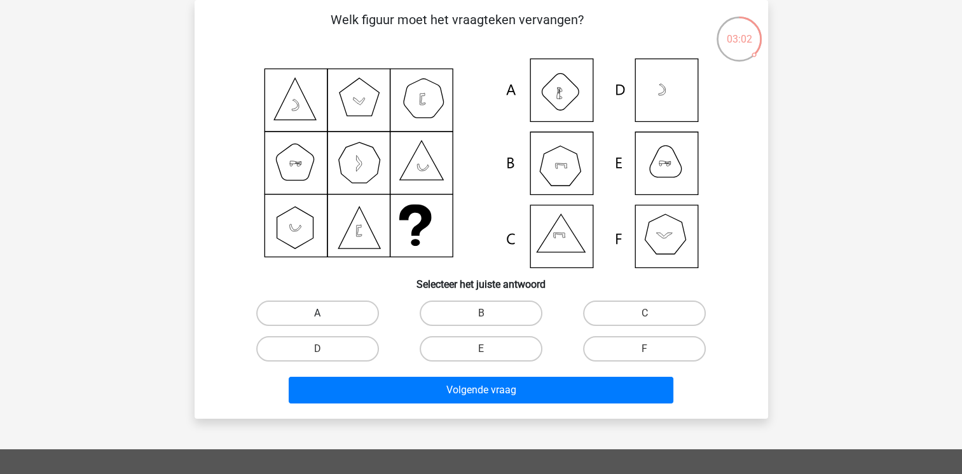
click at [302, 309] on label "A" at bounding box center [317, 313] width 123 height 25
click at [317, 313] on input "A" at bounding box center [321, 317] width 8 height 8
radio input "true"
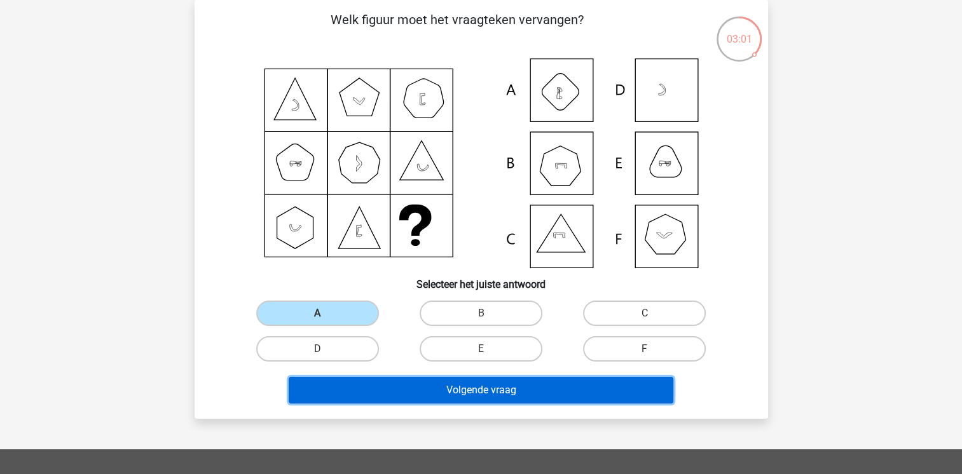
click at [361, 381] on button "Volgende vraag" at bounding box center [481, 390] width 385 height 27
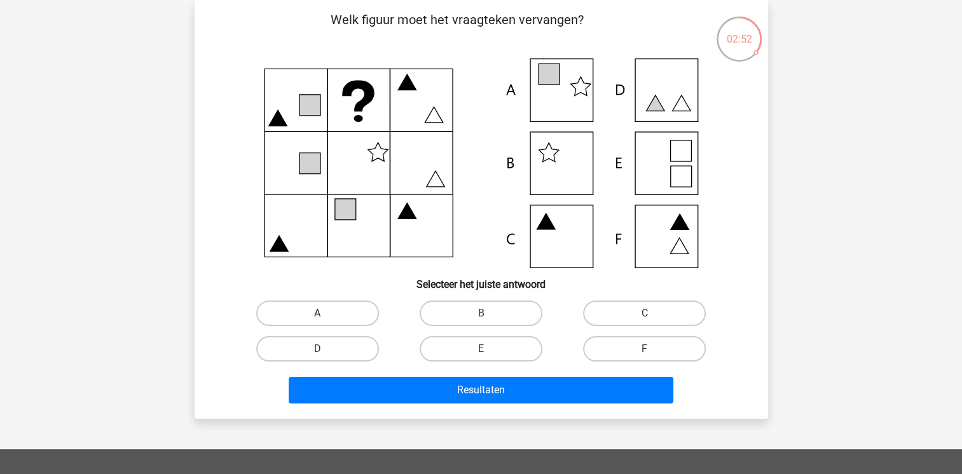
click at [309, 315] on label "A" at bounding box center [317, 313] width 123 height 25
click at [317, 315] on input "A" at bounding box center [321, 317] width 8 height 8
radio input "true"
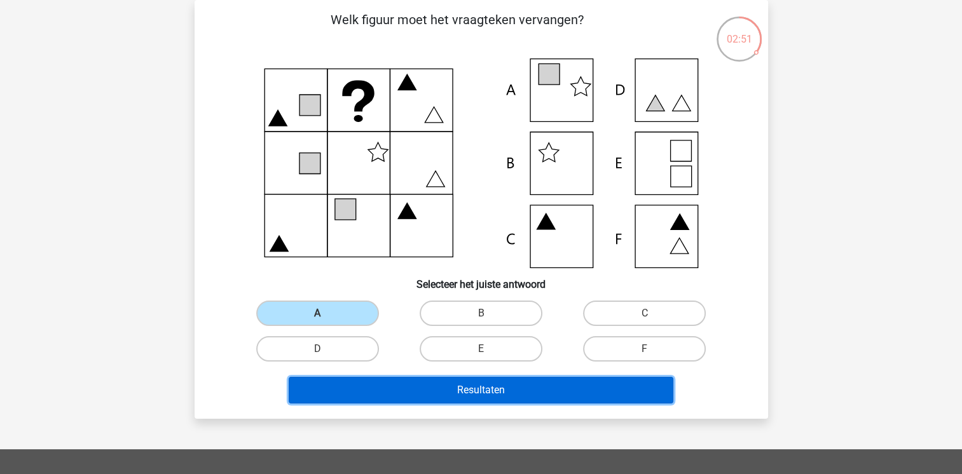
click at [341, 393] on button "Resultaten" at bounding box center [481, 390] width 385 height 27
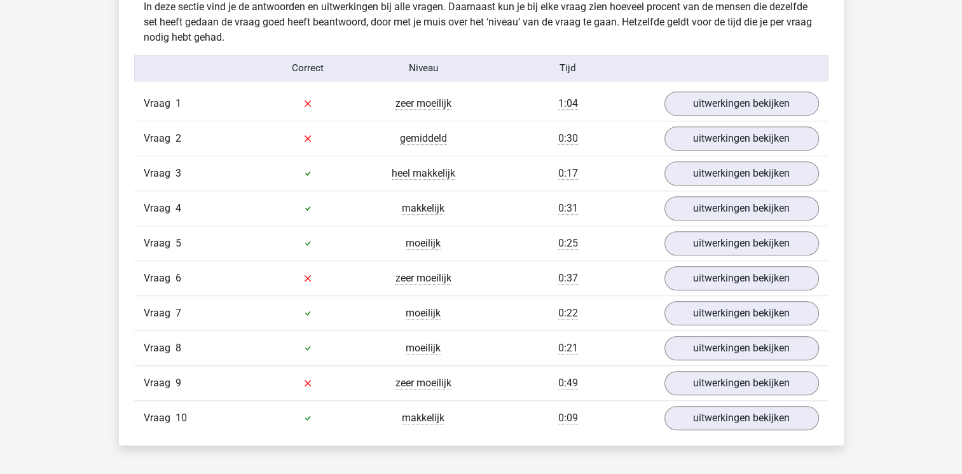
scroll to position [763, 0]
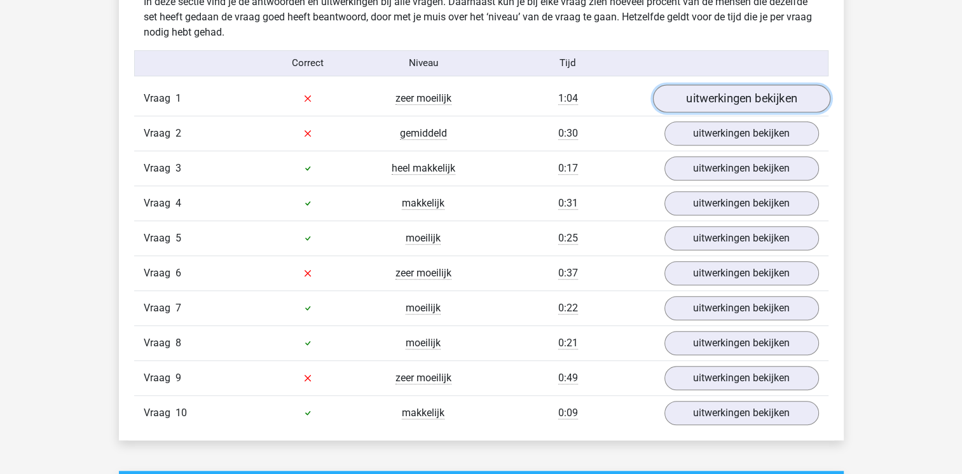
click at [735, 95] on link "uitwerkingen bekijken" at bounding box center [740, 99] width 177 height 28
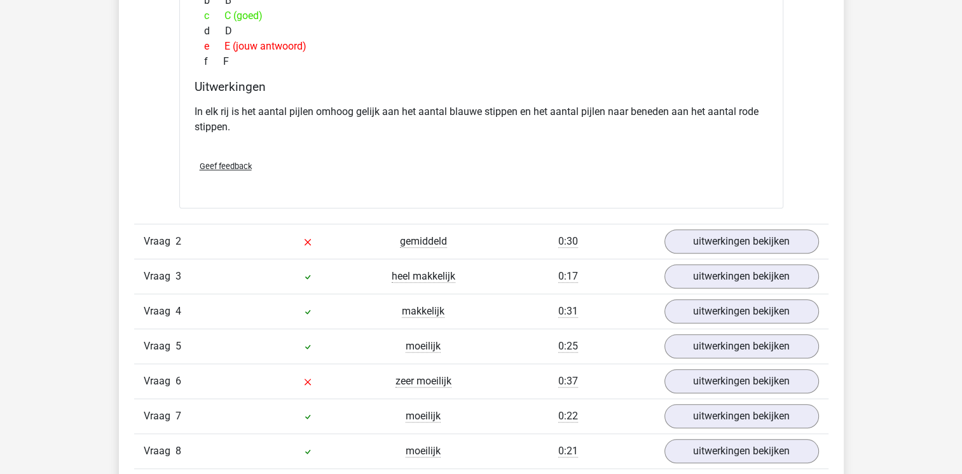
scroll to position [1170, 0]
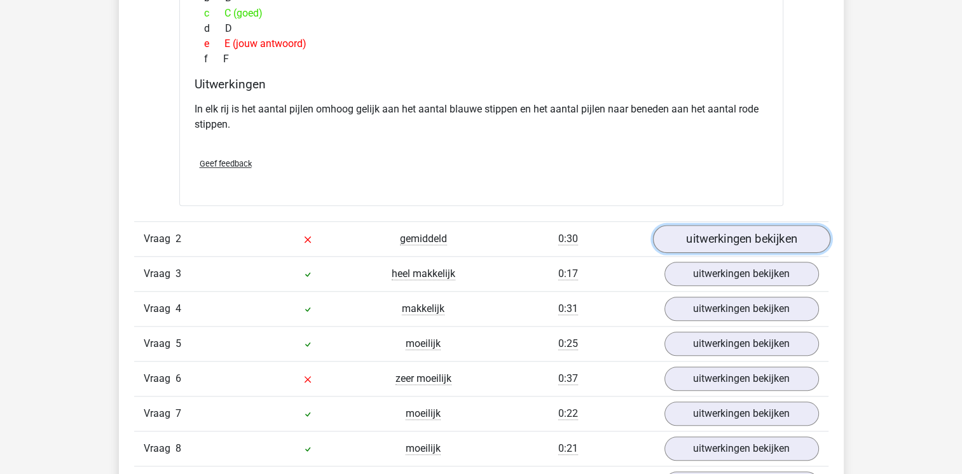
click at [776, 225] on link "uitwerkingen bekijken" at bounding box center [740, 239] width 177 height 28
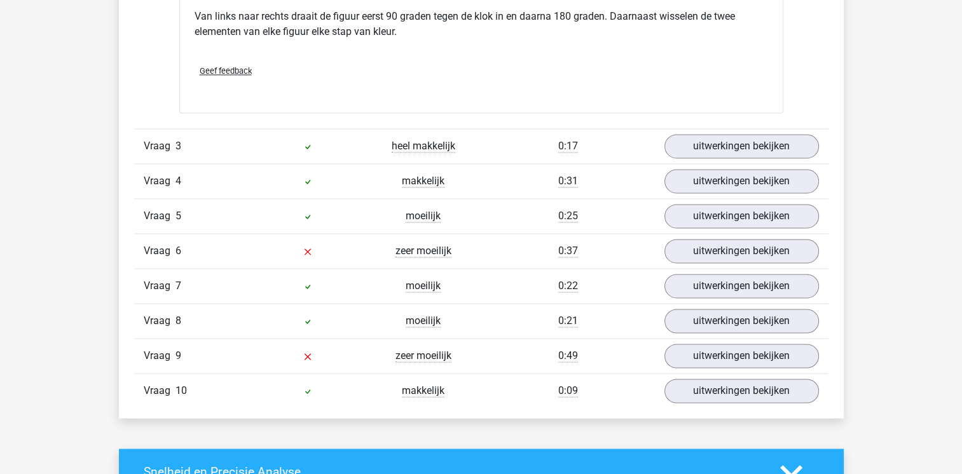
scroll to position [1831, 0]
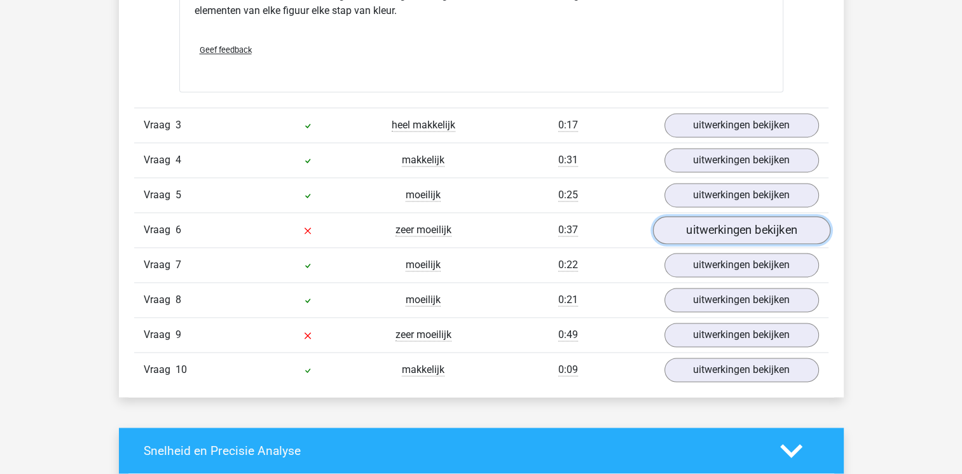
click at [776, 225] on link "uitwerkingen bekijken" at bounding box center [740, 230] width 177 height 28
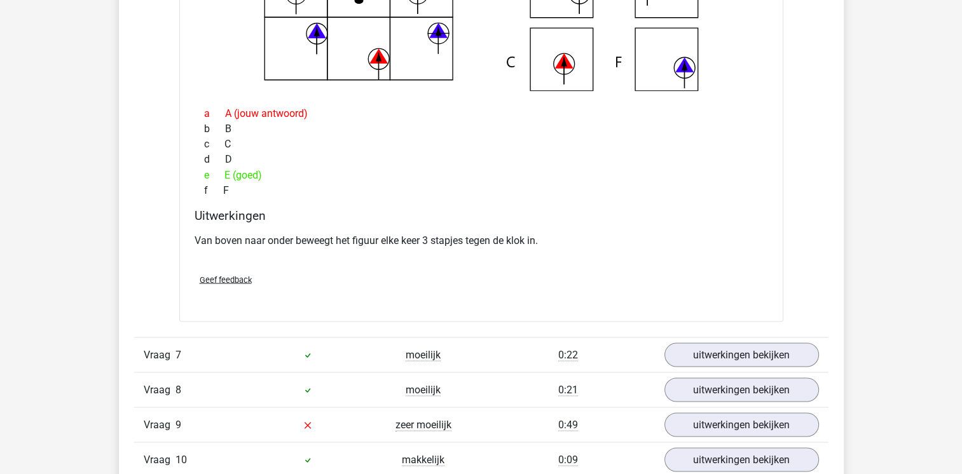
scroll to position [2390, 0]
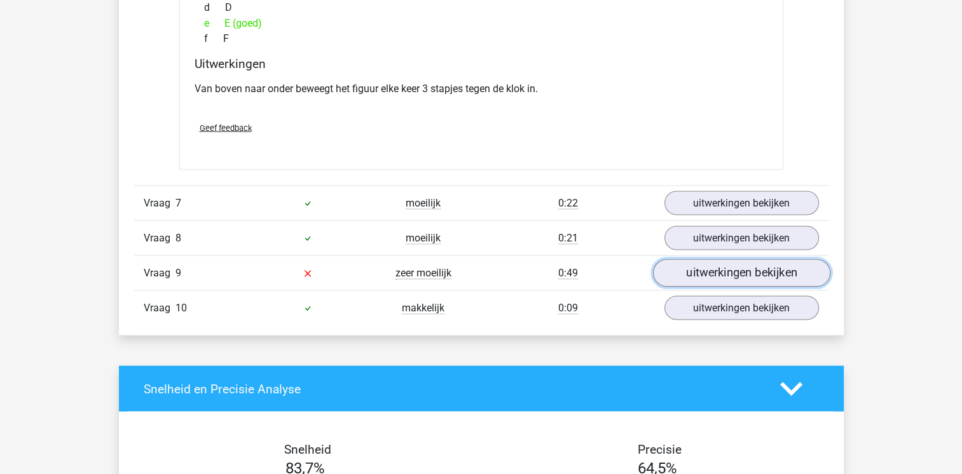
click at [764, 259] on link "uitwerkingen bekijken" at bounding box center [740, 273] width 177 height 28
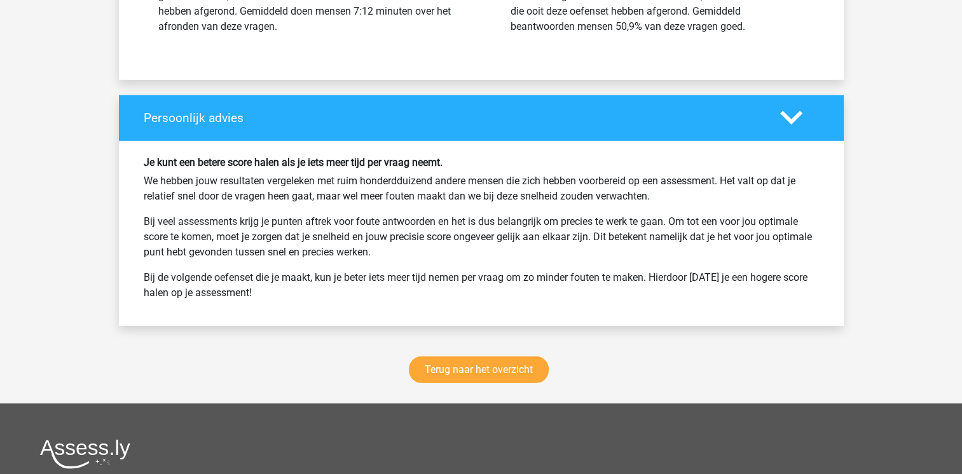
scroll to position [3661, 0]
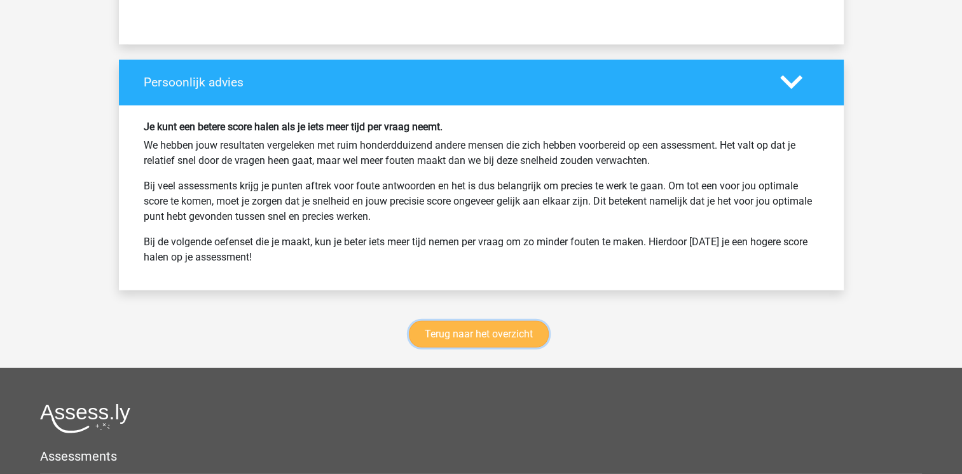
click at [520, 335] on link "Terug naar het overzicht" at bounding box center [479, 334] width 140 height 27
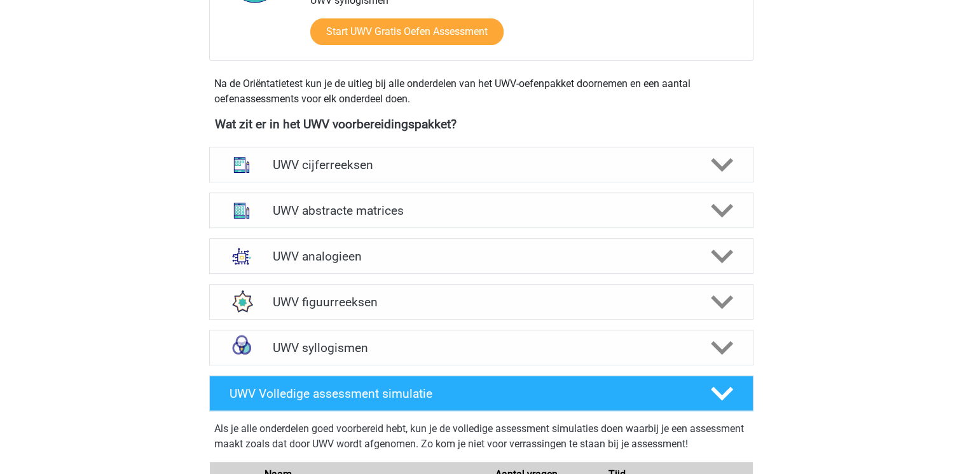
scroll to position [585, 0]
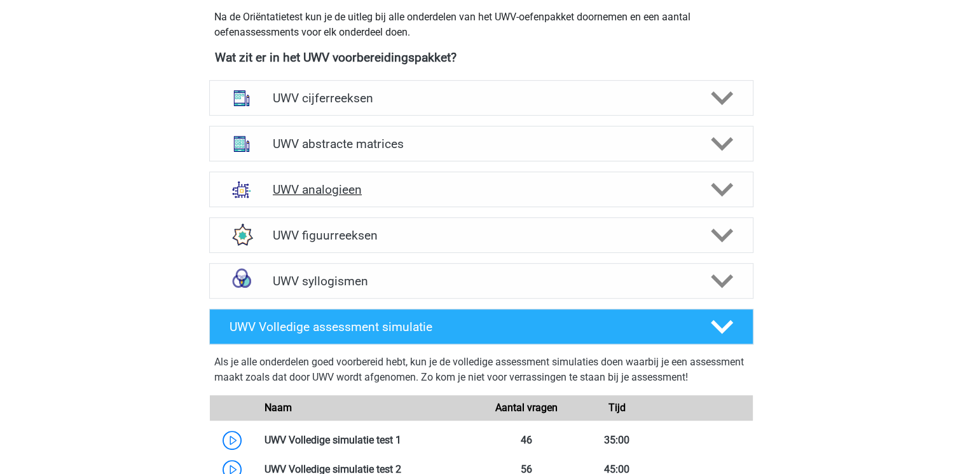
click at [327, 197] on h4 "UWV analogieen" at bounding box center [481, 189] width 416 height 15
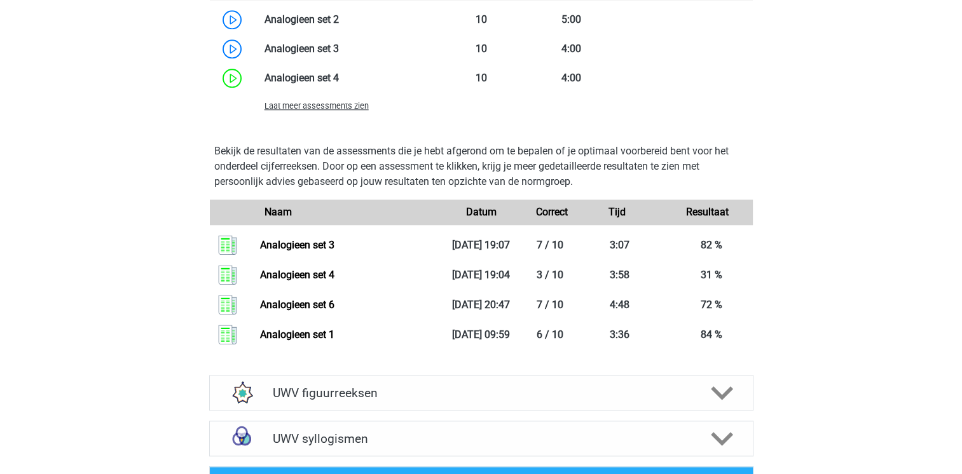
scroll to position [1424, 0]
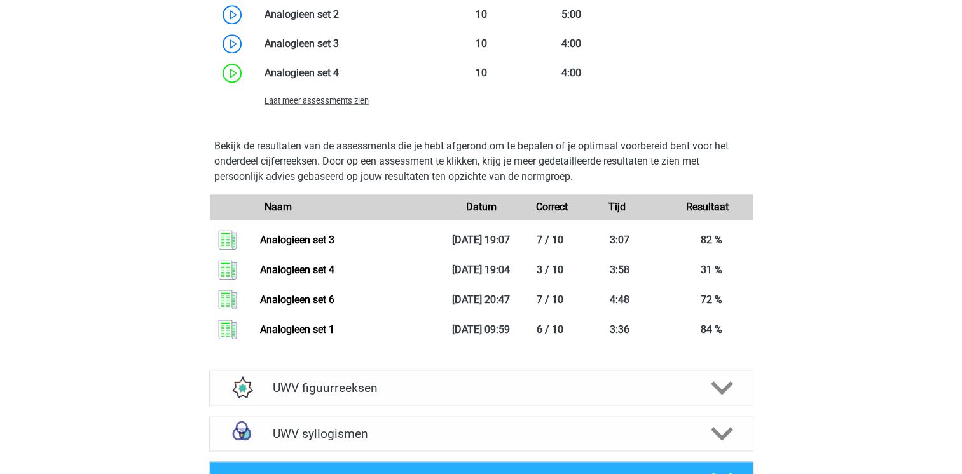
click at [297, 108] on div "Laat meer assessments zien" at bounding box center [345, 100] width 181 height 15
click at [304, 106] on span "Laat meer assessments zien" at bounding box center [316, 101] width 104 height 10
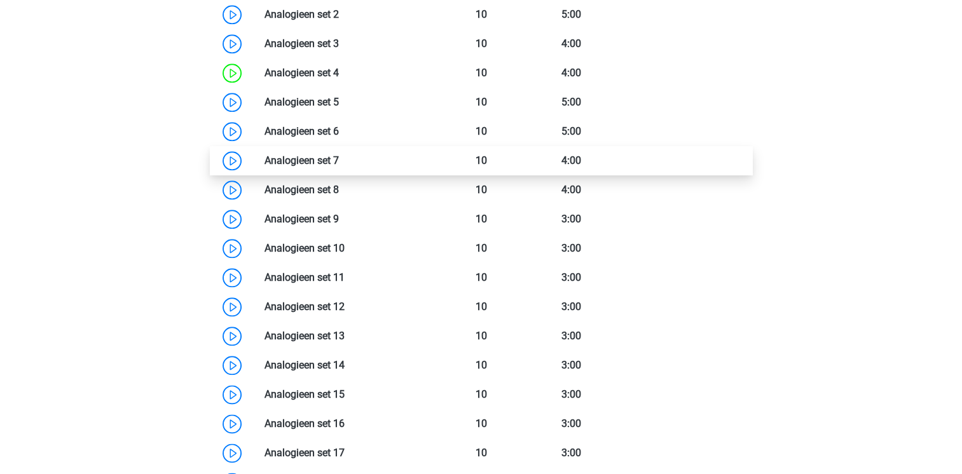
click at [339, 167] on link at bounding box center [339, 160] width 0 height 12
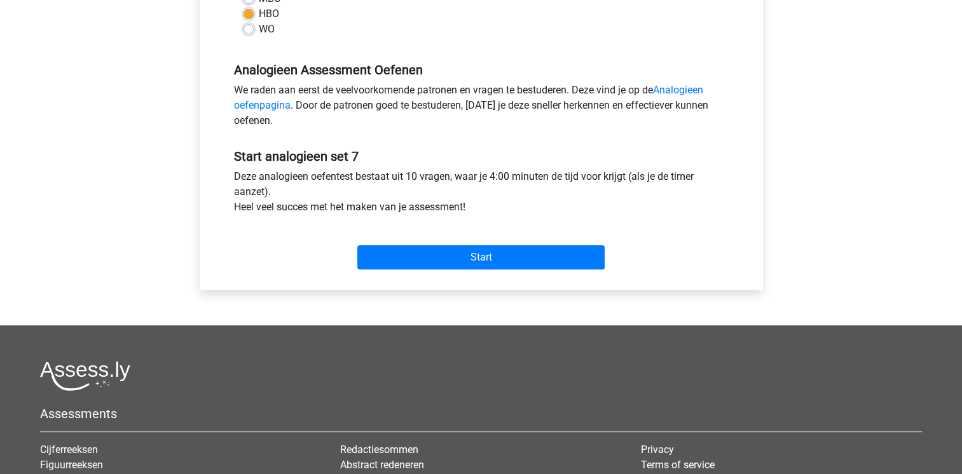
scroll to position [458, 0]
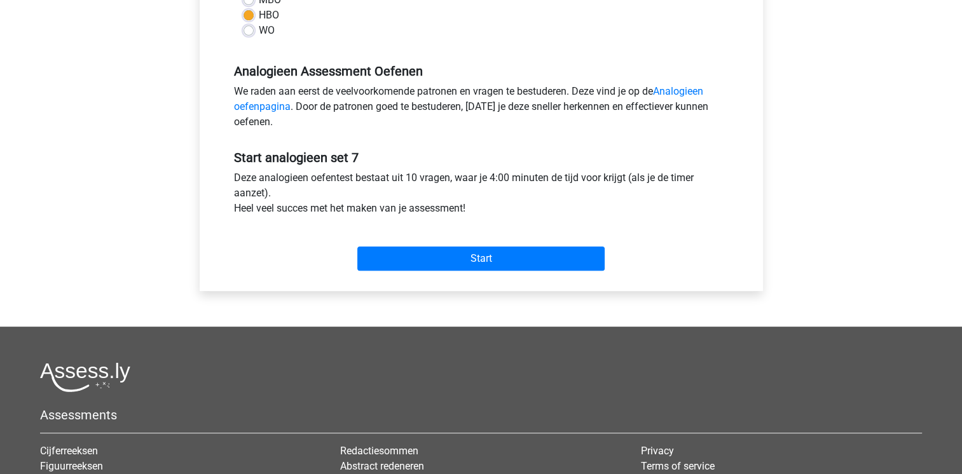
scroll to position [254, 0]
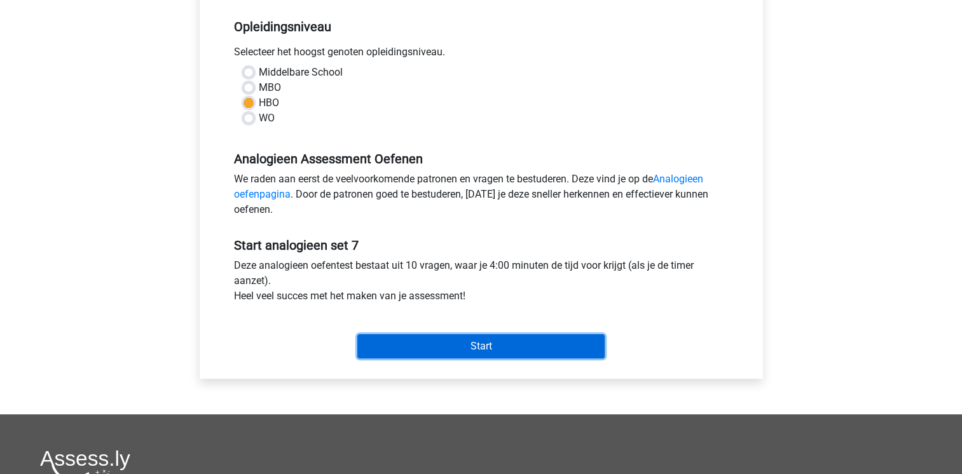
click at [427, 342] on input "Start" at bounding box center [480, 346] width 247 height 24
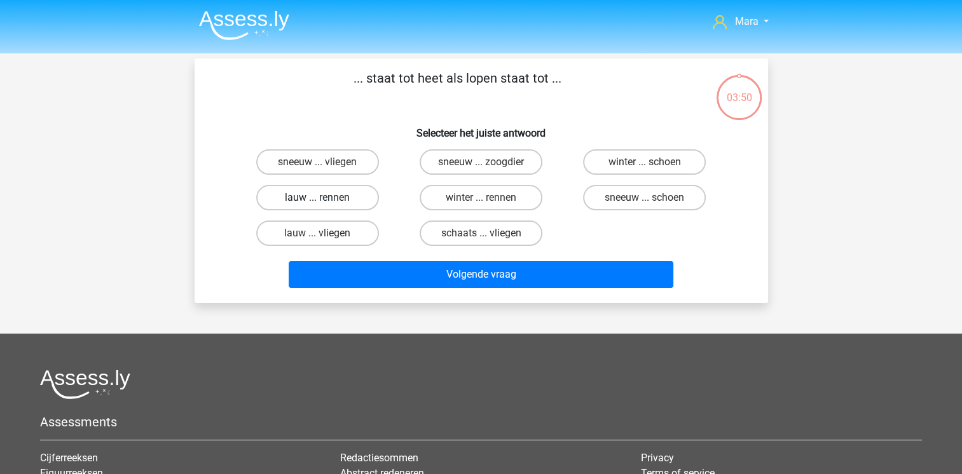
click at [300, 200] on label "lauw ... rennen" at bounding box center [317, 197] width 123 height 25
click at [317, 200] on input "lauw ... rennen" at bounding box center [321, 202] width 8 height 8
radio input "true"
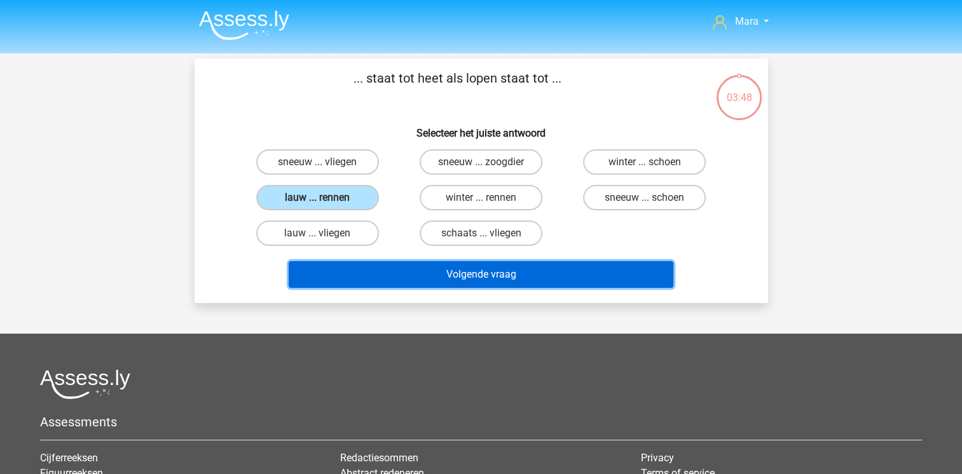
click at [357, 271] on button "Volgende vraag" at bounding box center [481, 274] width 385 height 27
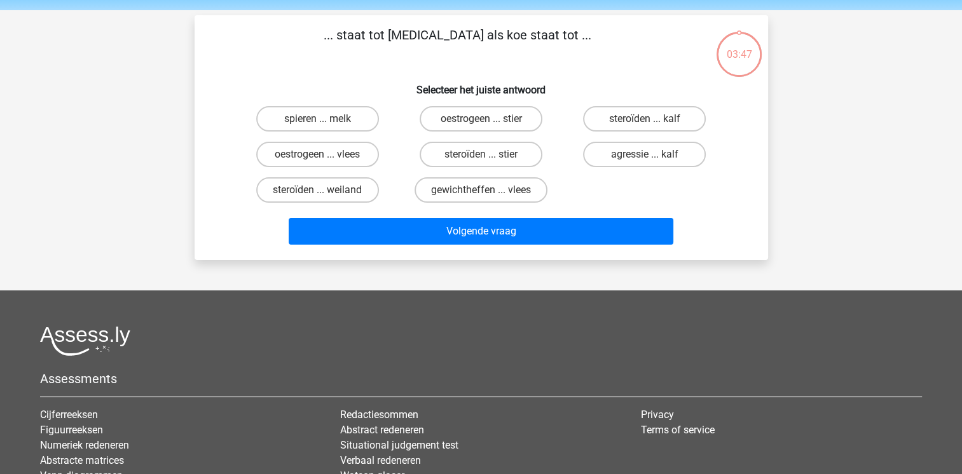
scroll to position [58, 0]
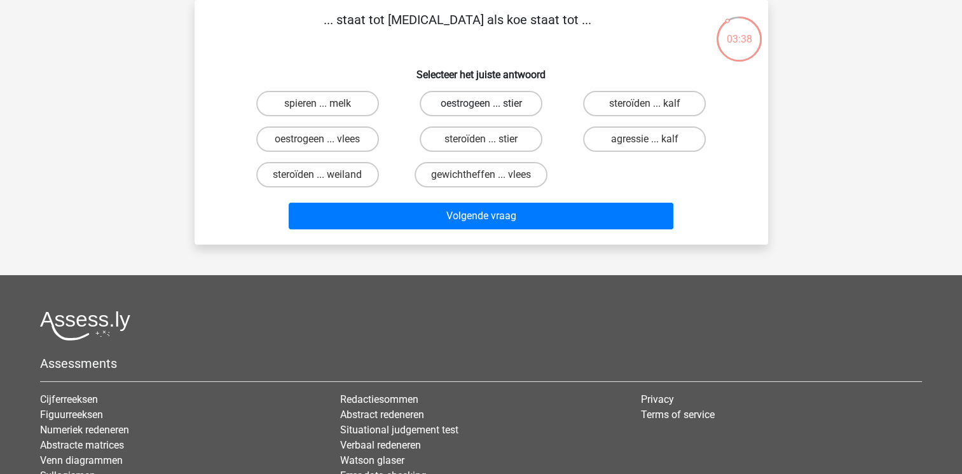
click at [473, 95] on label "oestrogeen ... stier" at bounding box center [481, 103] width 123 height 25
click at [481, 104] on input "oestrogeen ... stier" at bounding box center [485, 108] width 8 height 8
radio input "true"
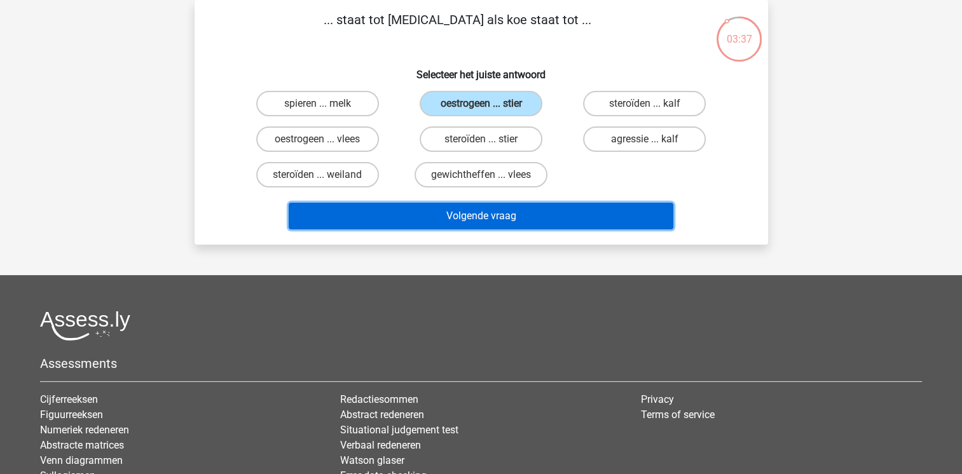
click at [478, 203] on button "Volgende vraag" at bounding box center [481, 216] width 385 height 27
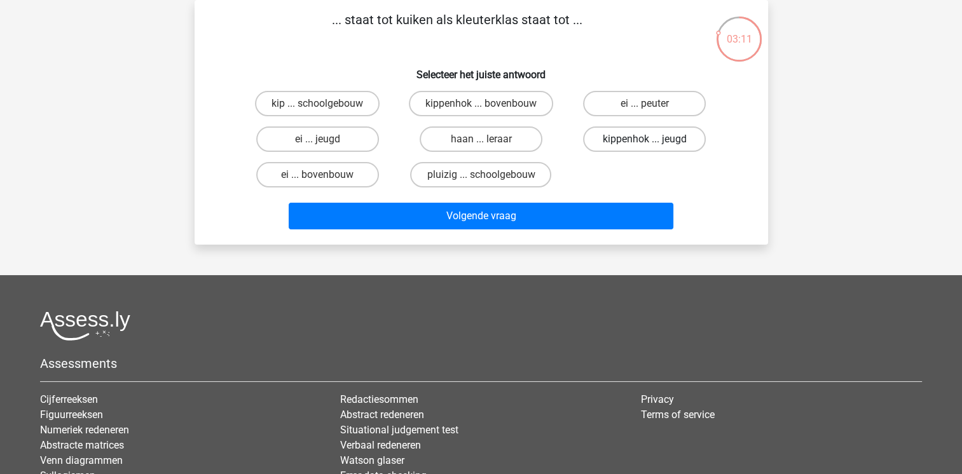
click at [623, 141] on label "kippenhok ... jeugd" at bounding box center [644, 138] width 123 height 25
click at [645, 141] on input "kippenhok ... jeugd" at bounding box center [649, 143] width 8 height 8
radio input "true"
click at [309, 175] on label "ei ... bovenbouw" at bounding box center [317, 174] width 123 height 25
click at [317, 175] on input "ei ... bovenbouw" at bounding box center [321, 179] width 8 height 8
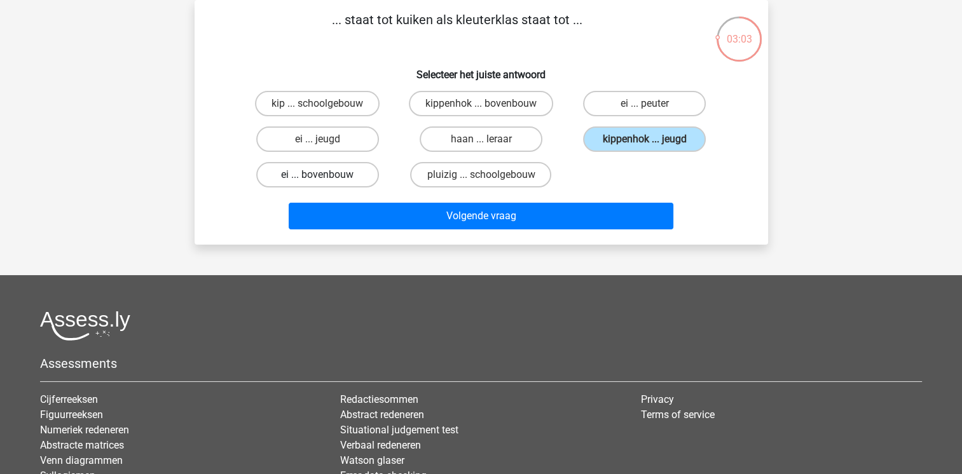
radio input "true"
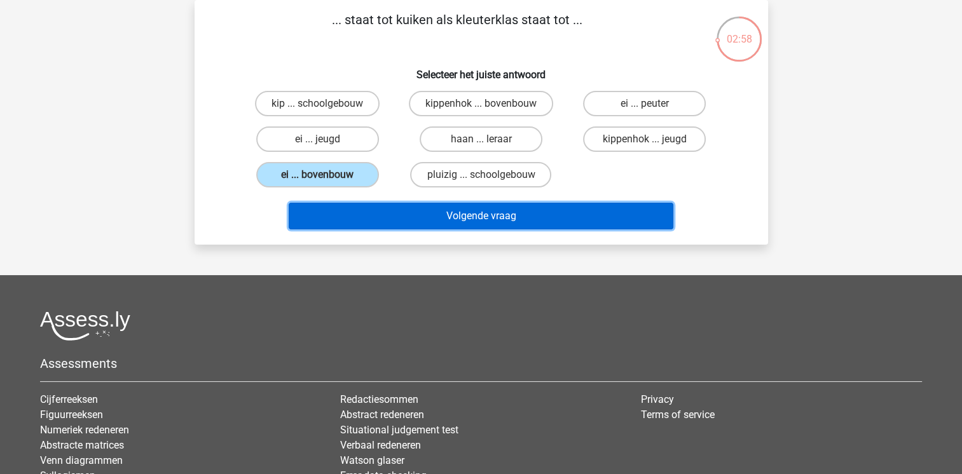
click at [355, 215] on button "Volgende vraag" at bounding box center [481, 216] width 385 height 27
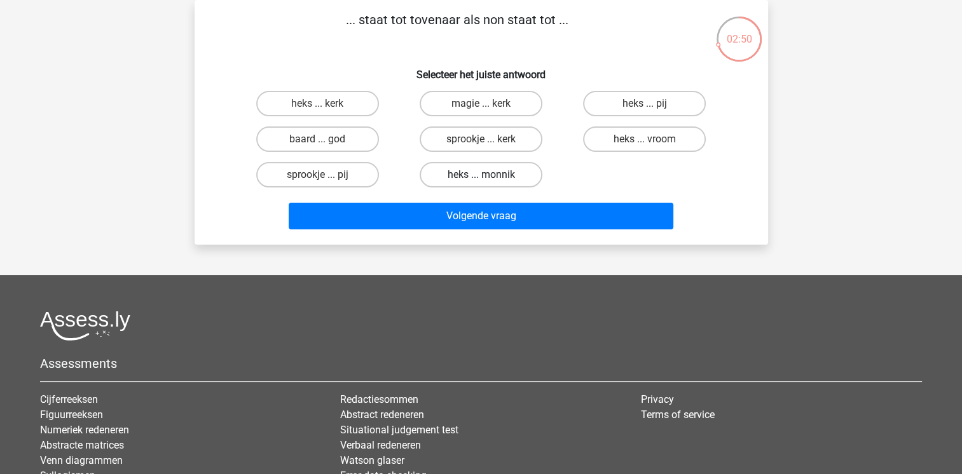
click at [501, 167] on label "heks ... monnik" at bounding box center [481, 174] width 123 height 25
click at [489, 175] on input "heks ... monnik" at bounding box center [485, 179] width 8 height 8
radio input "true"
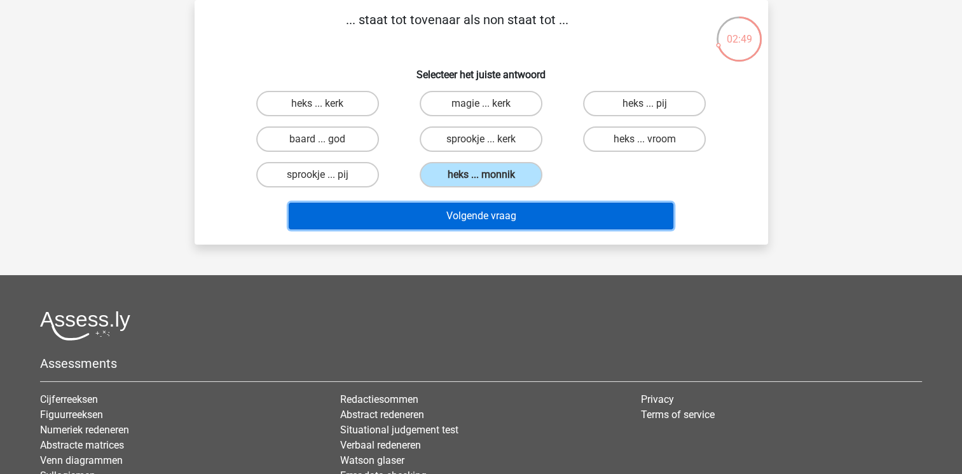
click at [524, 214] on button "Volgende vraag" at bounding box center [481, 216] width 385 height 27
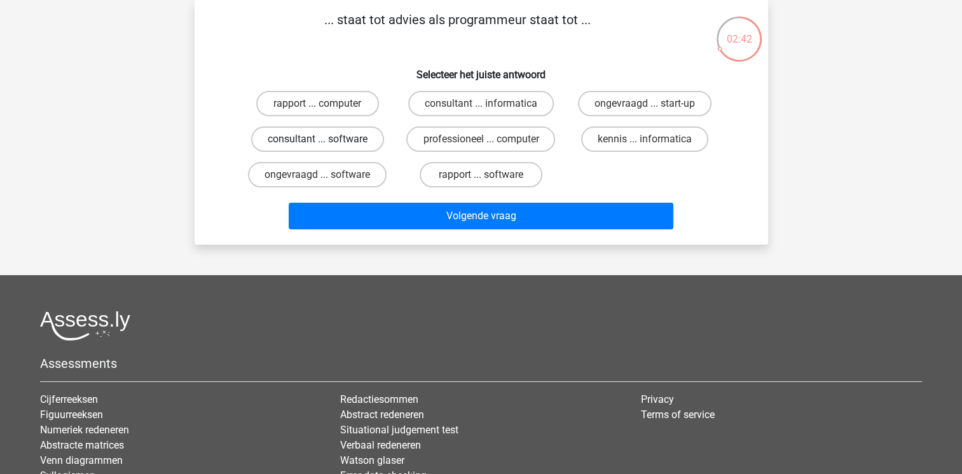
click at [345, 144] on label "consultant ... software" at bounding box center [317, 138] width 133 height 25
click at [325, 144] on input "consultant ... software" at bounding box center [321, 143] width 8 height 8
radio input "true"
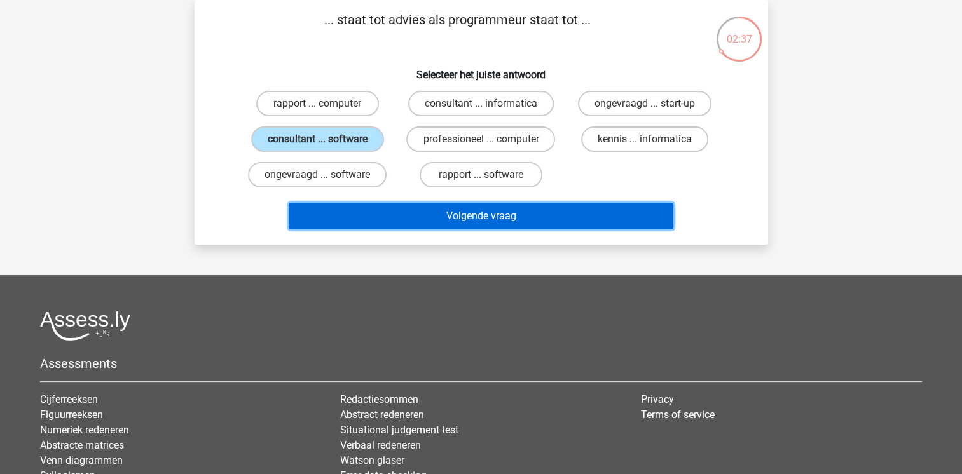
click at [403, 205] on button "Volgende vraag" at bounding box center [481, 216] width 385 height 27
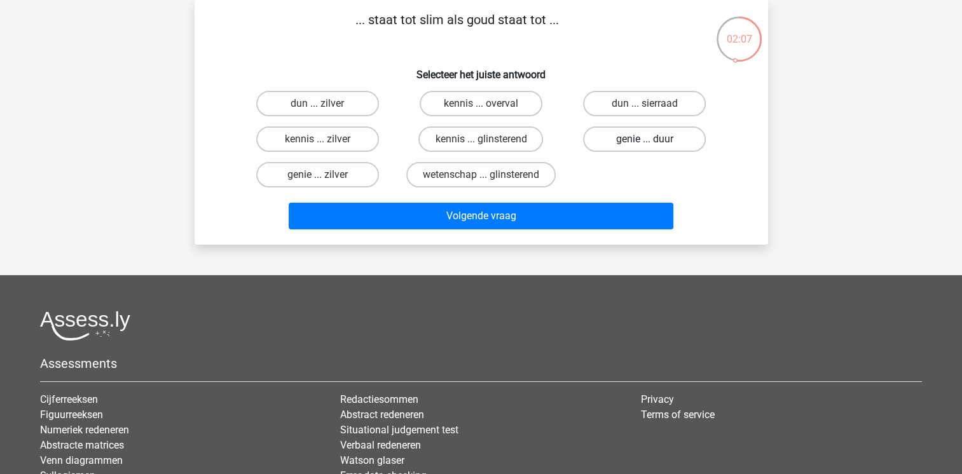
click at [648, 150] on label "genie ... duur" at bounding box center [644, 138] width 123 height 25
click at [648, 147] on input "genie ... duur" at bounding box center [649, 143] width 8 height 8
radio input "true"
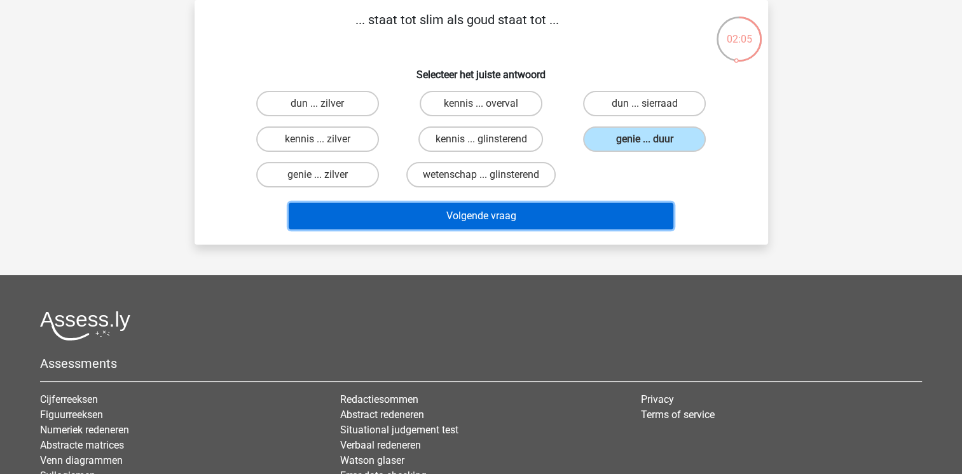
click at [601, 217] on button "Volgende vraag" at bounding box center [481, 216] width 385 height 27
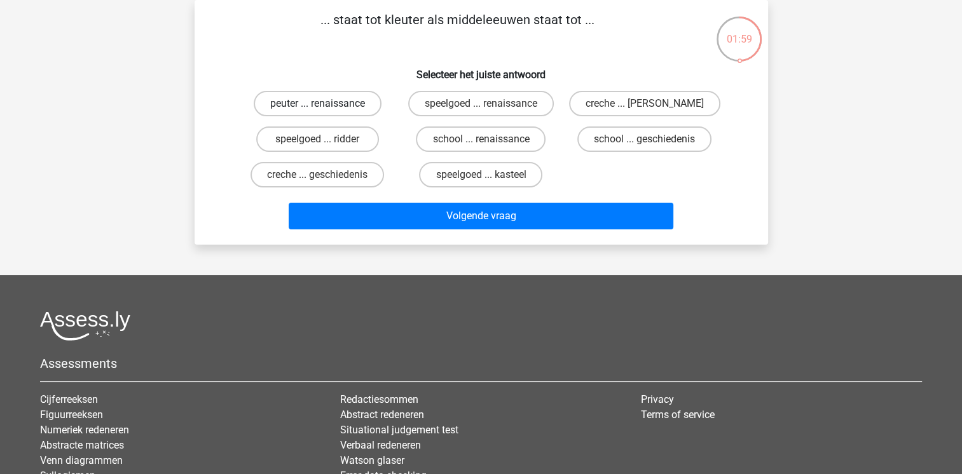
click at [352, 109] on label "peuter ... renaissance" at bounding box center [318, 103] width 128 height 25
click at [325, 109] on input "peuter ... renaissance" at bounding box center [321, 108] width 8 height 8
radio input "true"
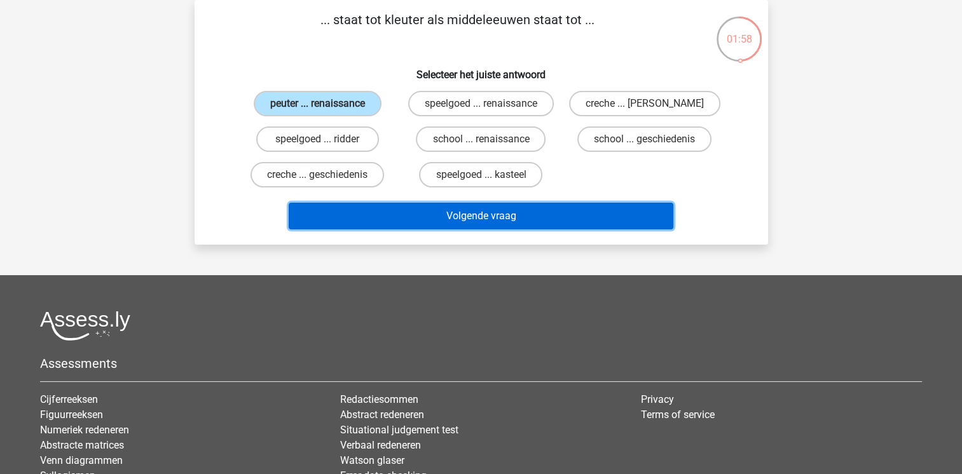
click at [392, 203] on button "Volgende vraag" at bounding box center [481, 216] width 385 height 27
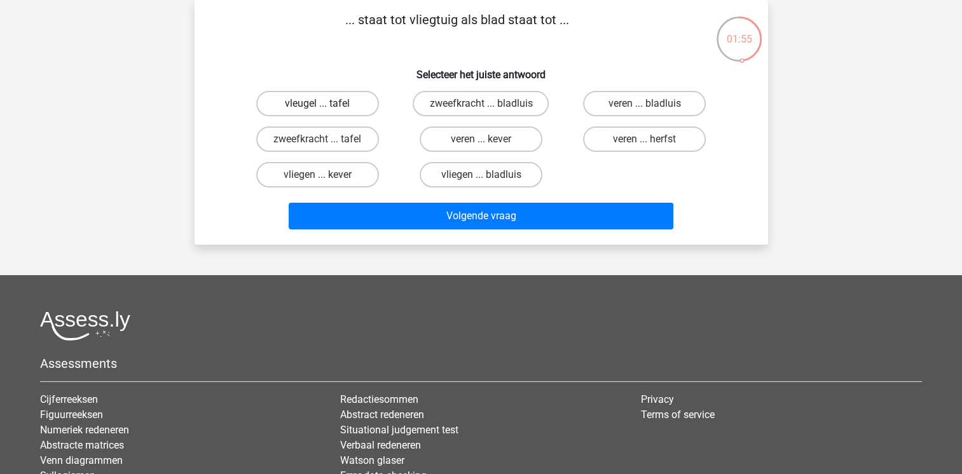
click at [329, 102] on label "vleugel ... tafel" at bounding box center [317, 103] width 123 height 25
click at [325, 104] on input "vleugel ... tafel" at bounding box center [321, 108] width 8 height 8
radio input "true"
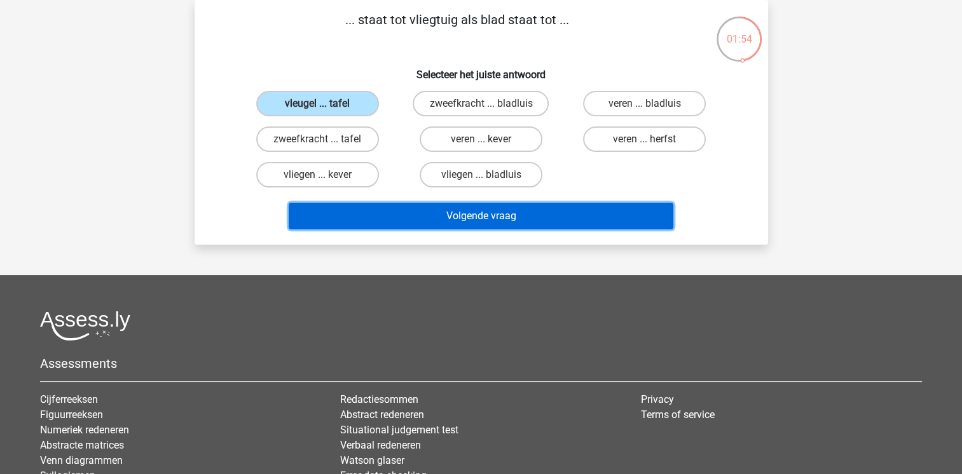
click at [368, 211] on button "Volgende vraag" at bounding box center [481, 216] width 385 height 27
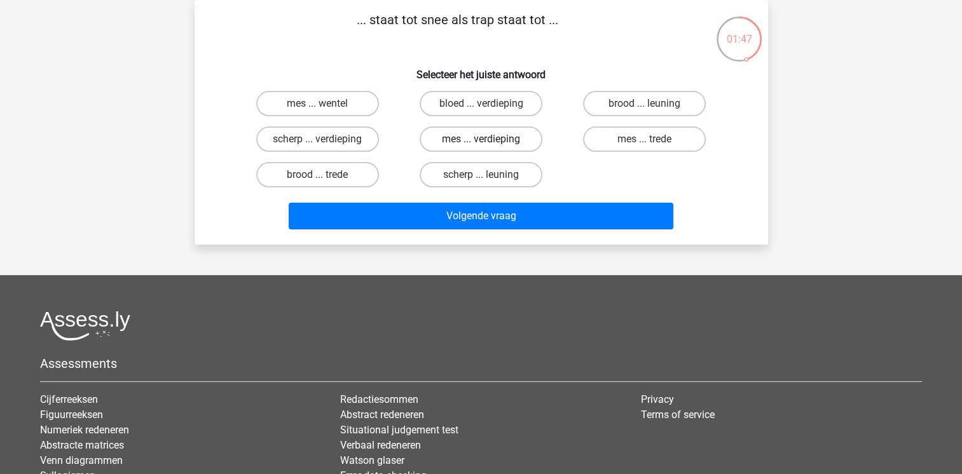
click at [478, 150] on label "mes ... verdieping" at bounding box center [481, 138] width 123 height 25
click at [481, 147] on input "mes ... verdieping" at bounding box center [485, 143] width 8 height 8
radio input "true"
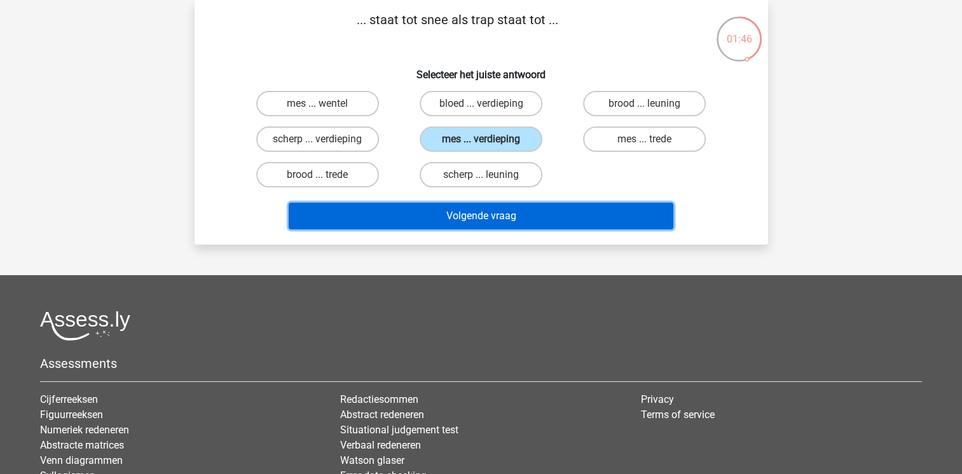
drag, startPoint x: 449, startPoint y: 217, endPoint x: 455, endPoint y: 207, distance: 12.0
click at [455, 207] on button "Volgende vraag" at bounding box center [481, 216] width 385 height 27
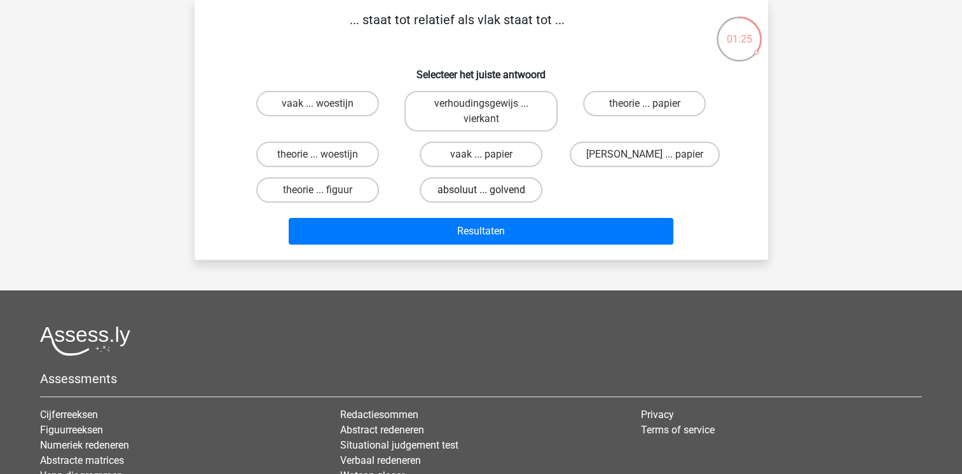
click at [455, 192] on label "absoluut ... golvend" at bounding box center [481, 189] width 123 height 25
click at [481, 192] on input "absoluut ... golvend" at bounding box center [485, 194] width 8 height 8
radio input "true"
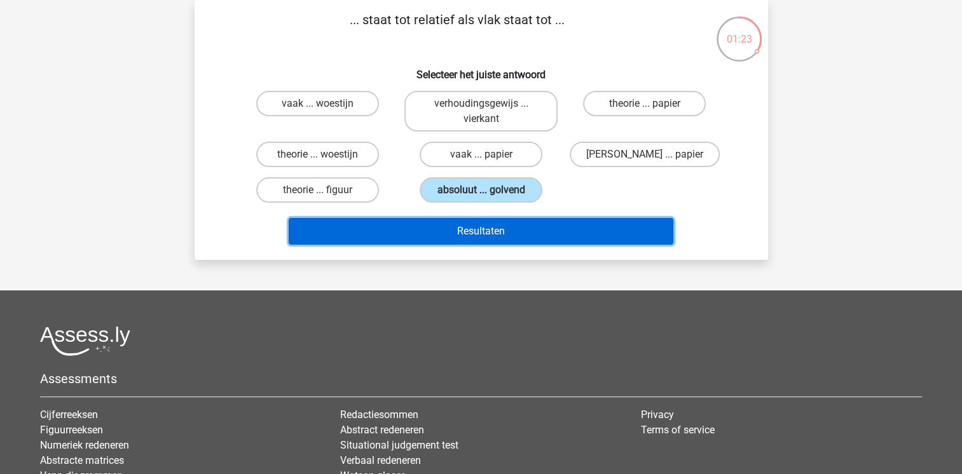
click at [455, 228] on button "Resultaten" at bounding box center [481, 231] width 385 height 27
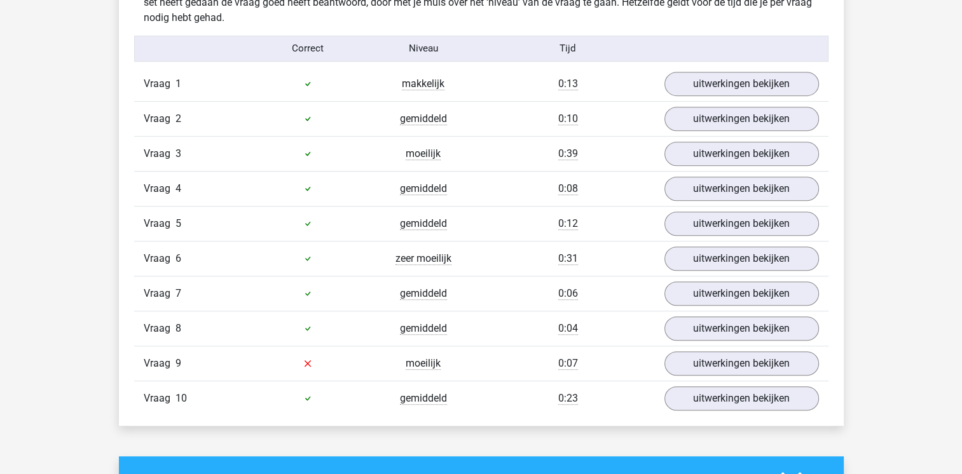
scroll to position [814, 0]
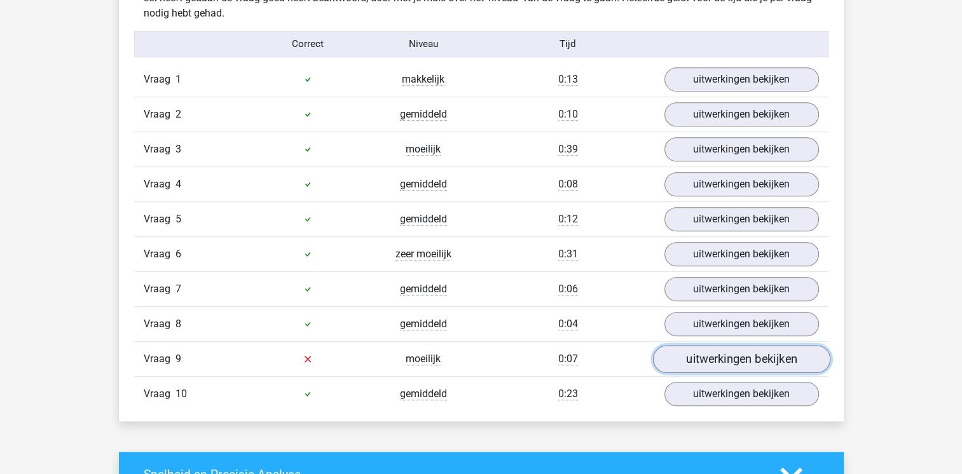
click at [716, 352] on link "uitwerkingen bekijken" at bounding box center [740, 359] width 177 height 28
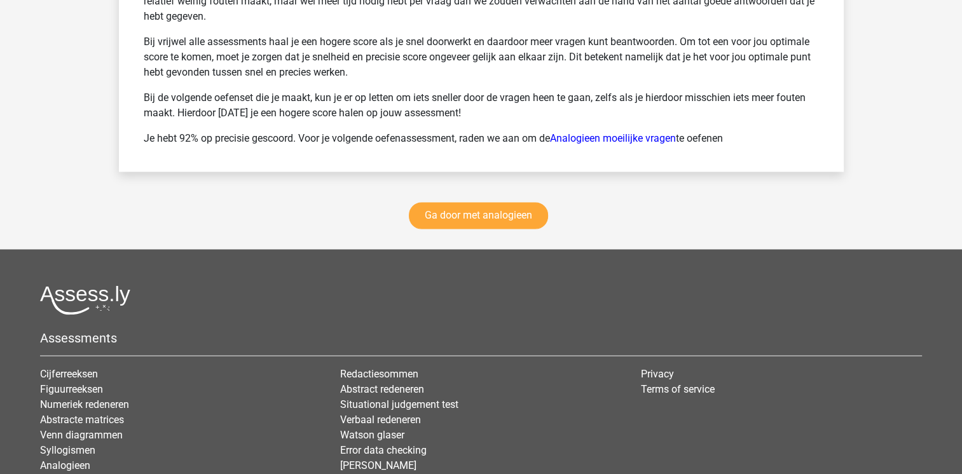
scroll to position [2136, 0]
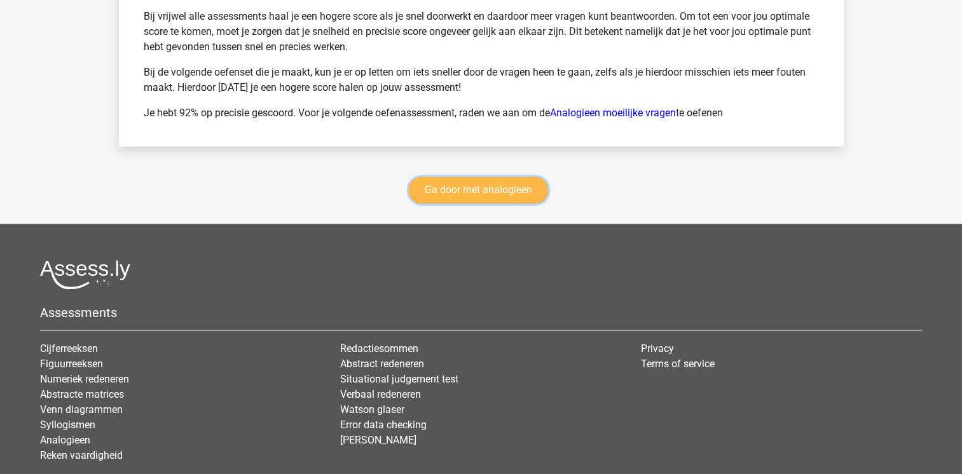
click at [480, 194] on link "Ga door met analogieen" at bounding box center [478, 190] width 139 height 27
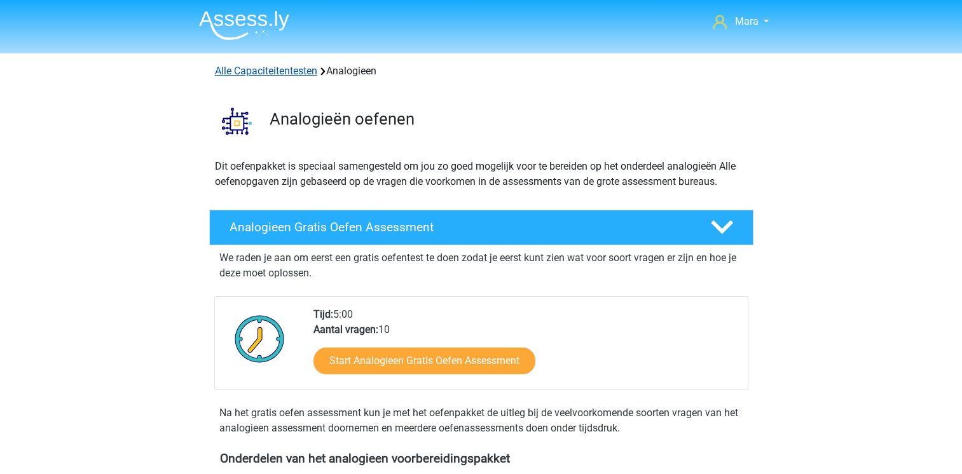
click at [300, 69] on link "Alle Capaciteitentesten" at bounding box center [266, 71] width 102 height 12
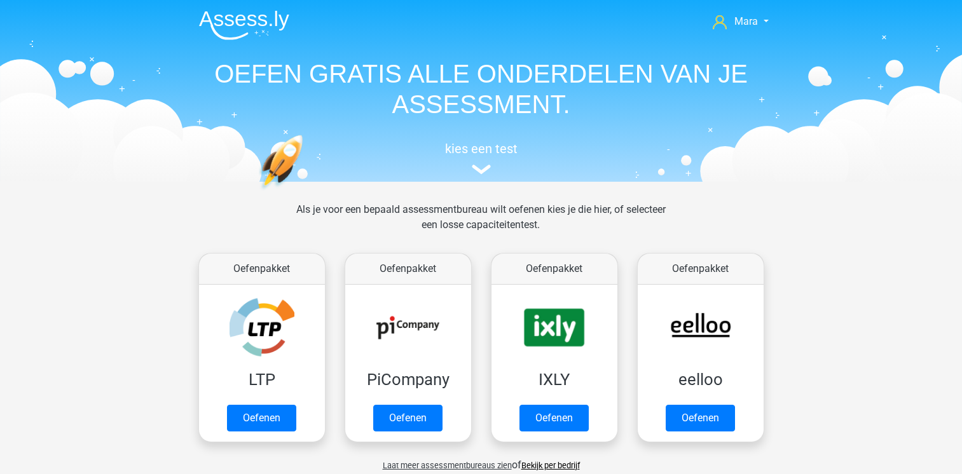
scroll to position [539, 0]
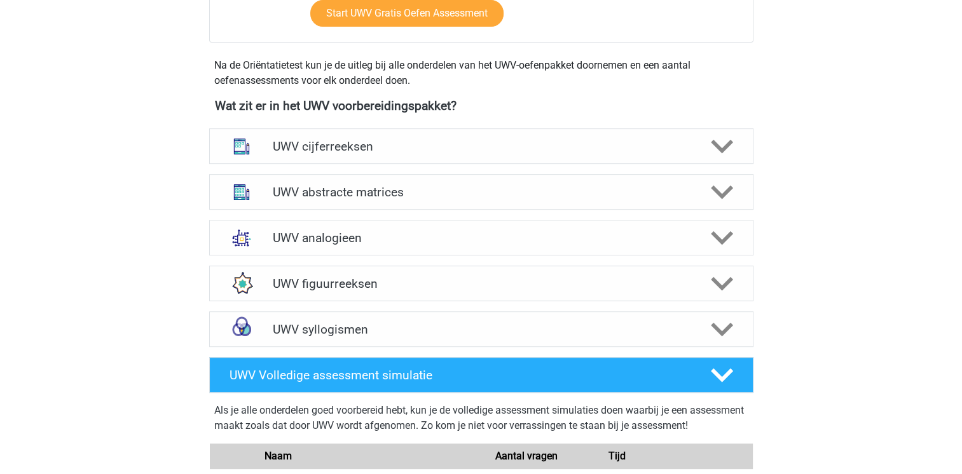
scroll to position [585, 0]
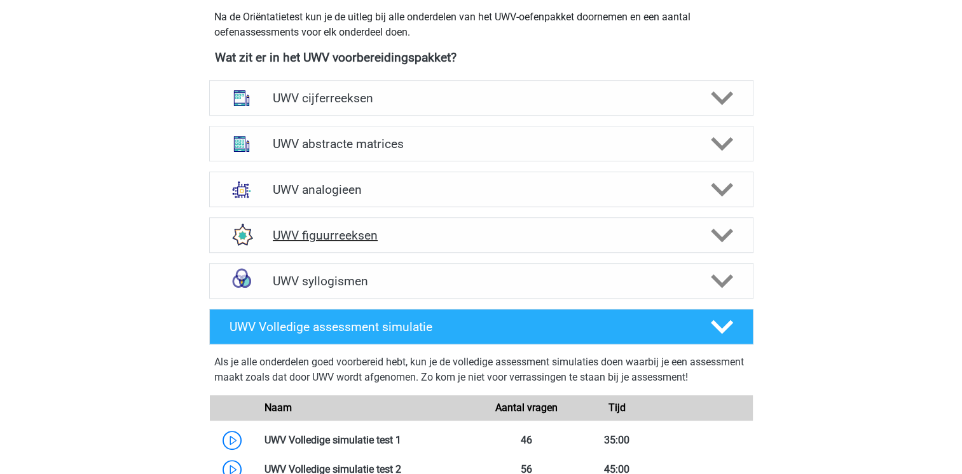
click at [321, 243] on h4 "UWV figuurreeksen" at bounding box center [481, 235] width 416 height 15
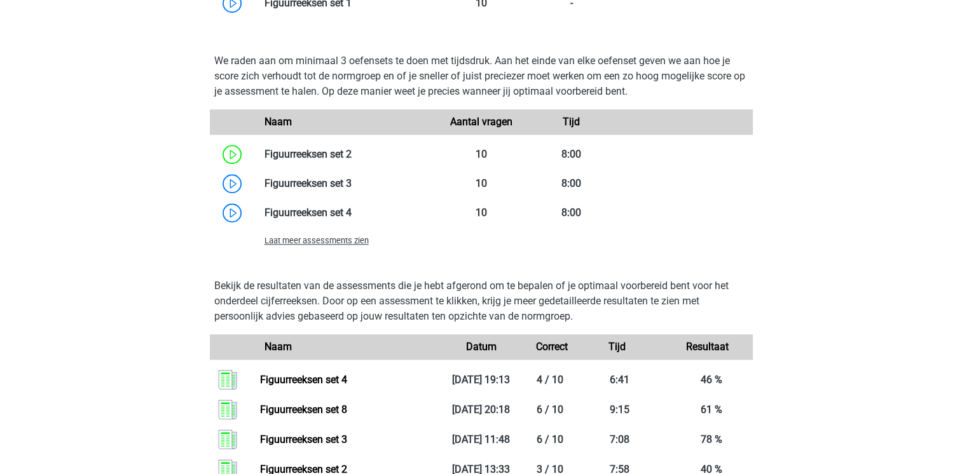
scroll to position [1017, 0]
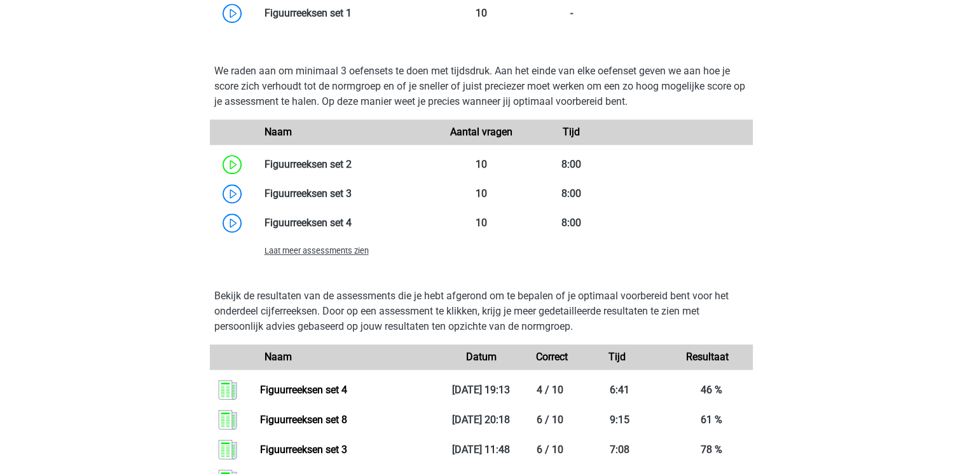
click at [316, 256] on span "Laat meer assessments zien" at bounding box center [316, 251] width 104 height 10
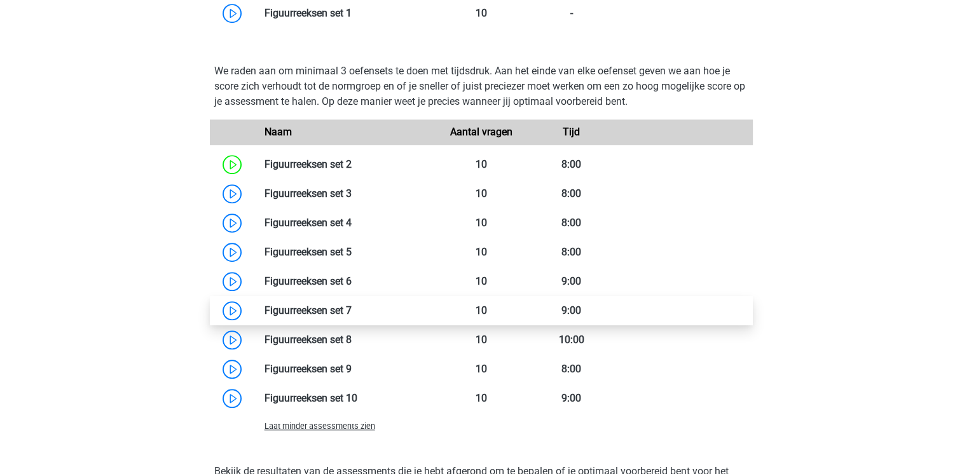
click at [352, 317] on link at bounding box center [352, 310] width 0 height 12
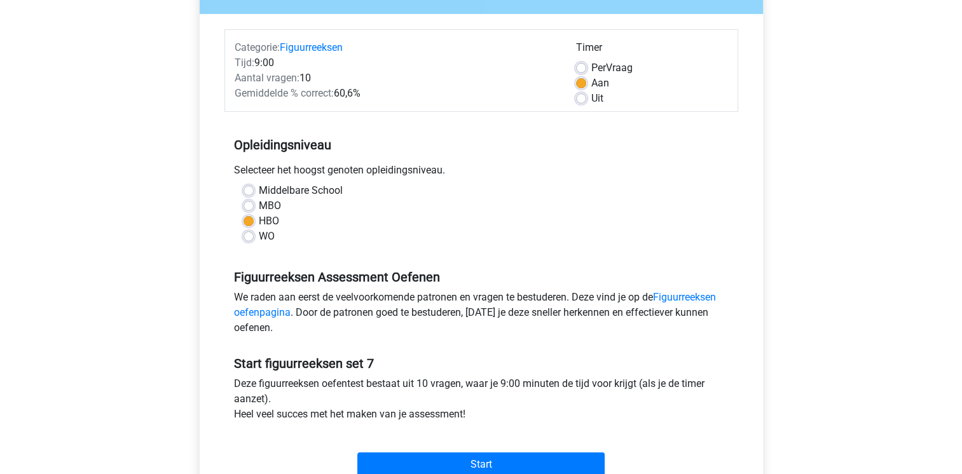
scroll to position [280, 0]
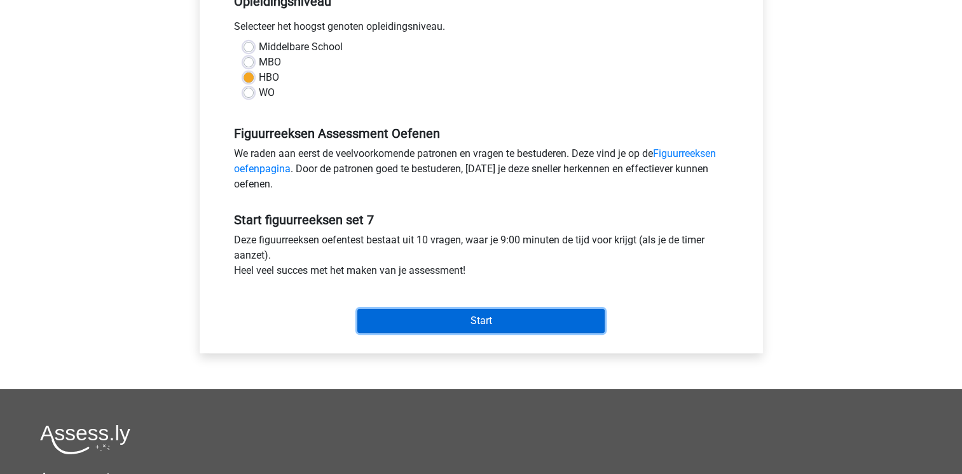
click at [434, 327] on input "Start" at bounding box center [480, 321] width 247 height 24
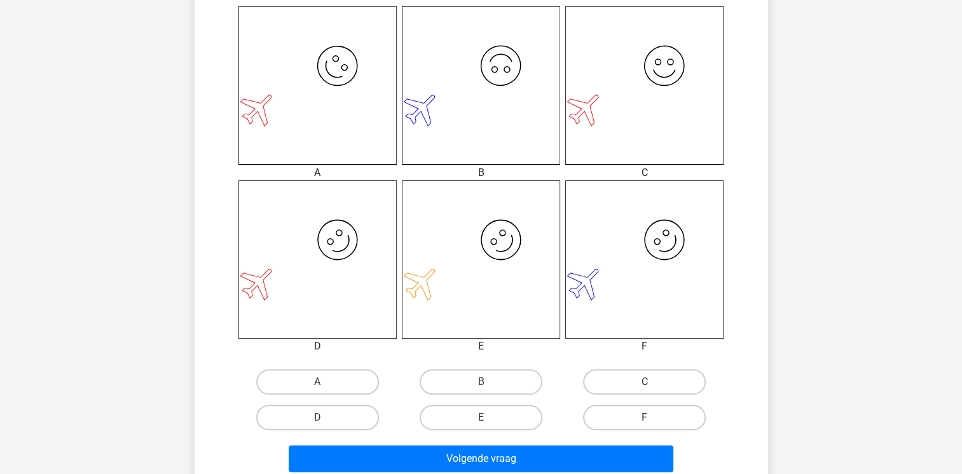
scroll to position [356, 0]
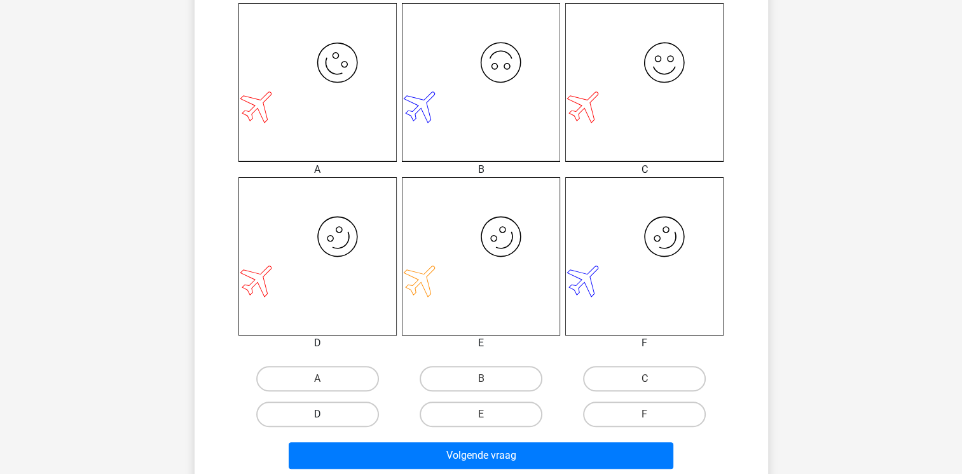
click at [364, 411] on label "D" at bounding box center [317, 414] width 123 height 25
click at [325, 414] on input "D" at bounding box center [321, 418] width 8 height 8
radio input "true"
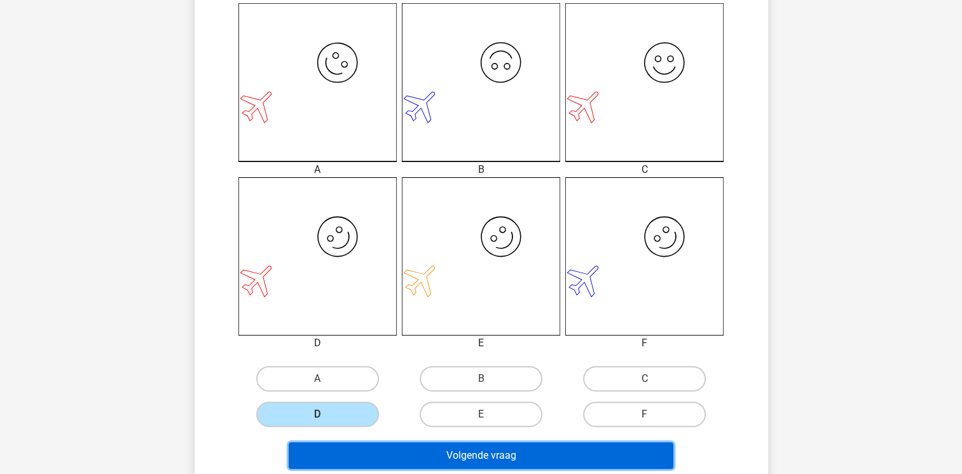
click at [365, 449] on button "Volgende vraag" at bounding box center [481, 455] width 385 height 27
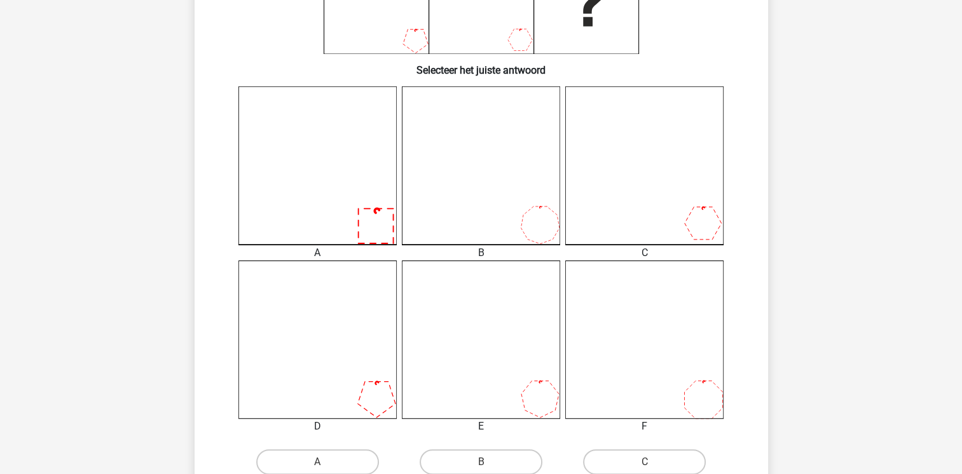
scroll to position [389, 0]
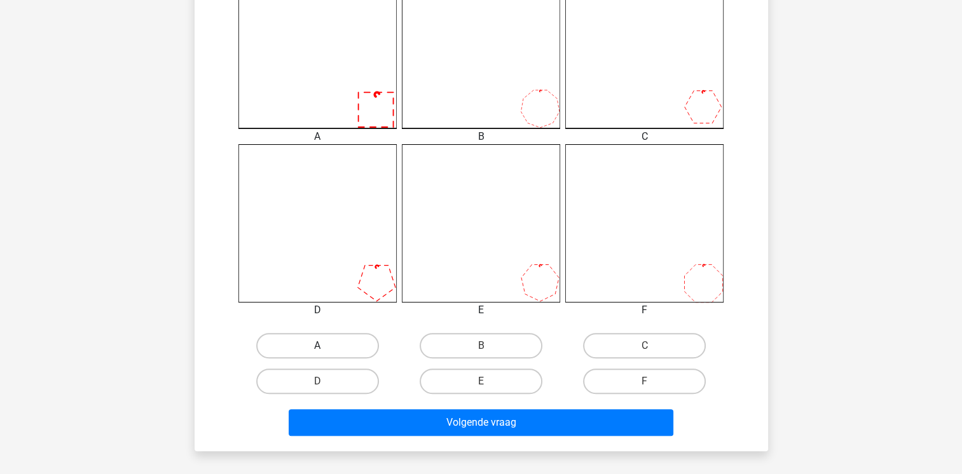
click at [333, 346] on label "A" at bounding box center [317, 345] width 123 height 25
click at [325, 346] on input "A" at bounding box center [321, 350] width 8 height 8
radio input "true"
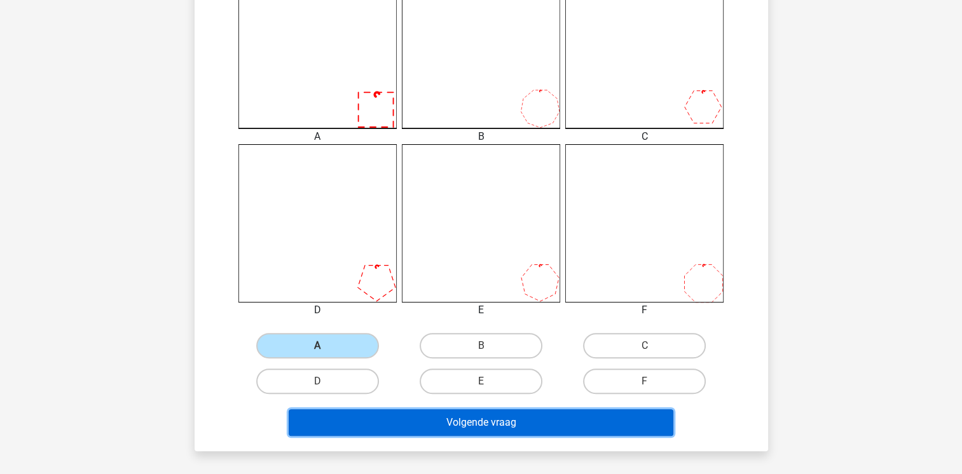
click at [331, 419] on button "Volgende vraag" at bounding box center [481, 422] width 385 height 27
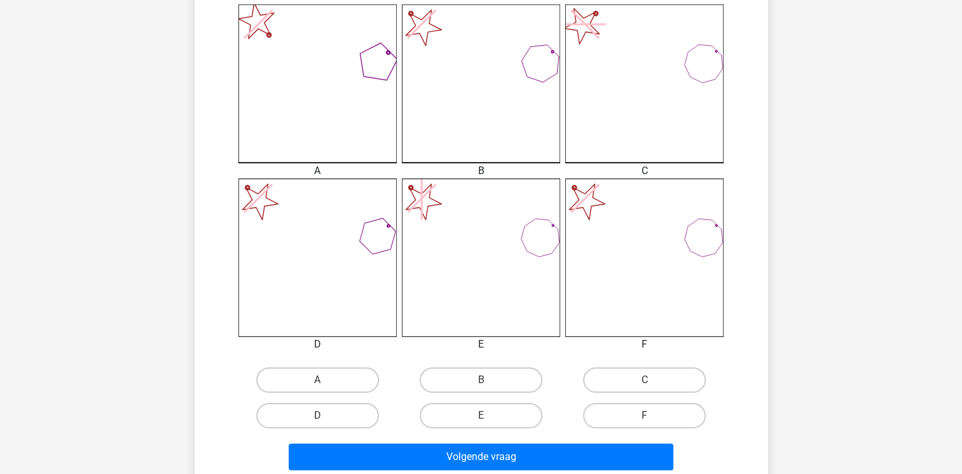
scroll to position [356, 0]
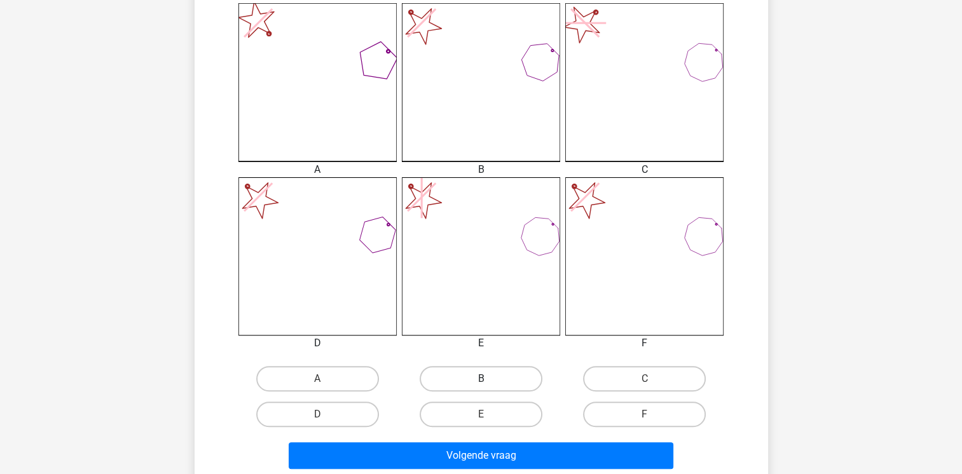
click at [448, 384] on label "B" at bounding box center [481, 378] width 123 height 25
click at [481, 384] on input "B" at bounding box center [485, 383] width 8 height 8
radio input "true"
click at [468, 413] on label "E" at bounding box center [481, 414] width 123 height 25
click at [481, 414] on input "E" at bounding box center [485, 418] width 8 height 8
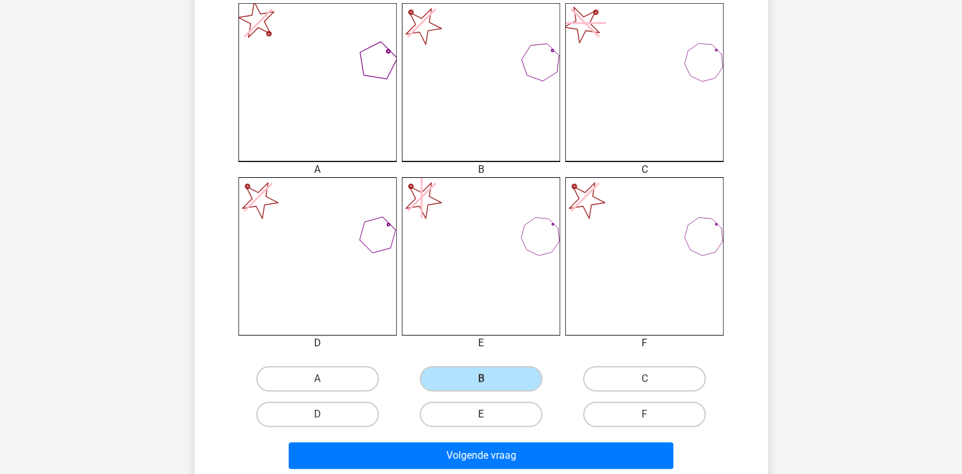
radio input "true"
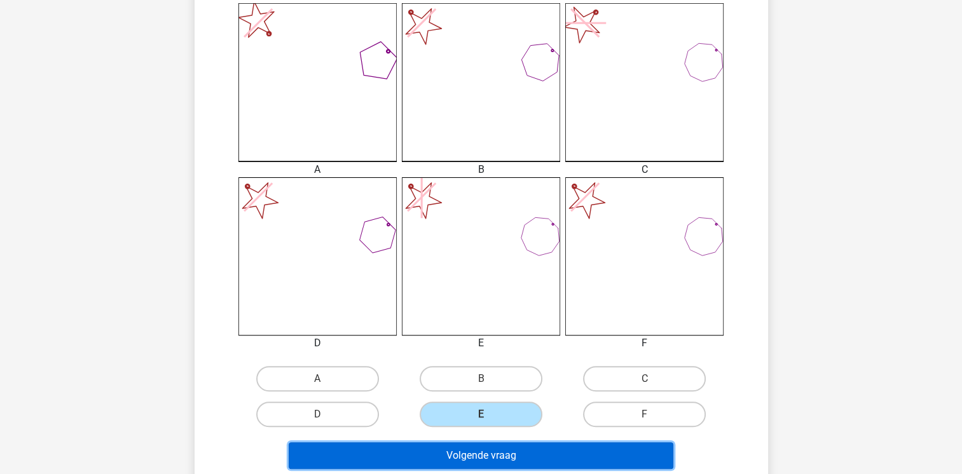
click at [460, 456] on button "Volgende vraag" at bounding box center [481, 455] width 385 height 27
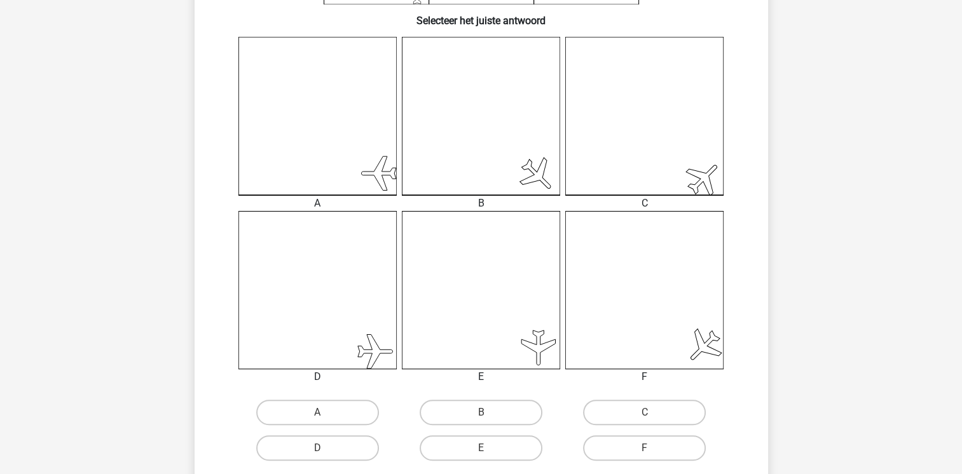
scroll to position [338, 0]
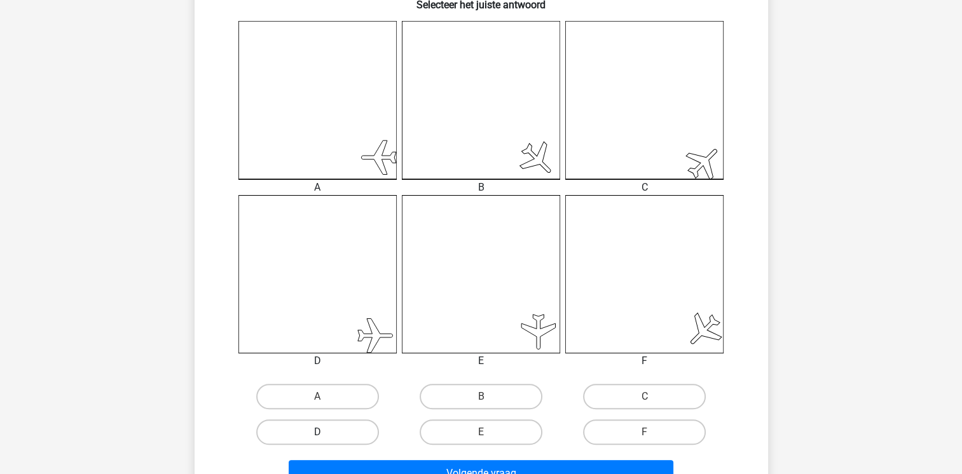
click at [343, 431] on label "D" at bounding box center [317, 432] width 123 height 25
click at [325, 432] on input "D" at bounding box center [321, 436] width 8 height 8
radio input "true"
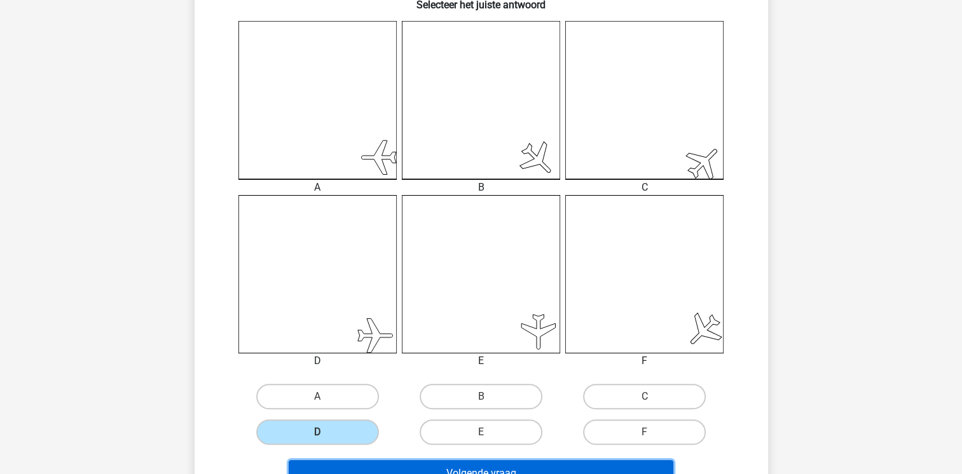
click at [376, 463] on button "Volgende vraag" at bounding box center [481, 473] width 385 height 27
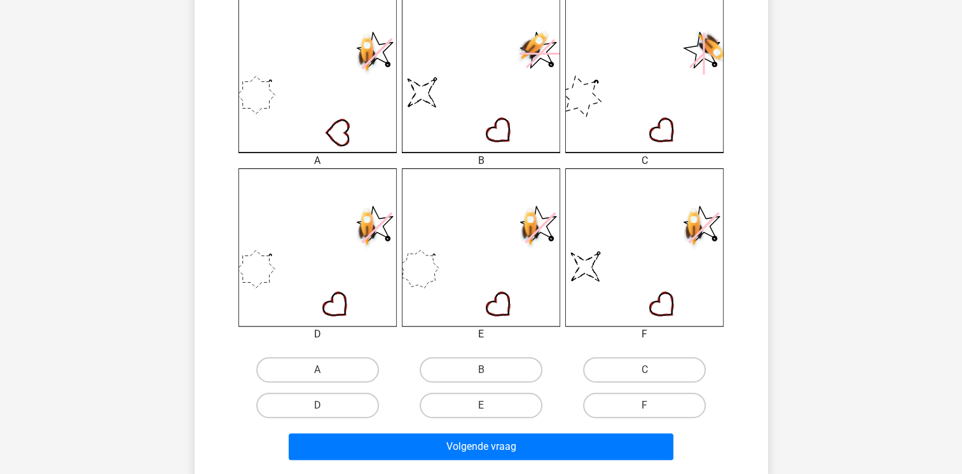
scroll to position [389, 0]
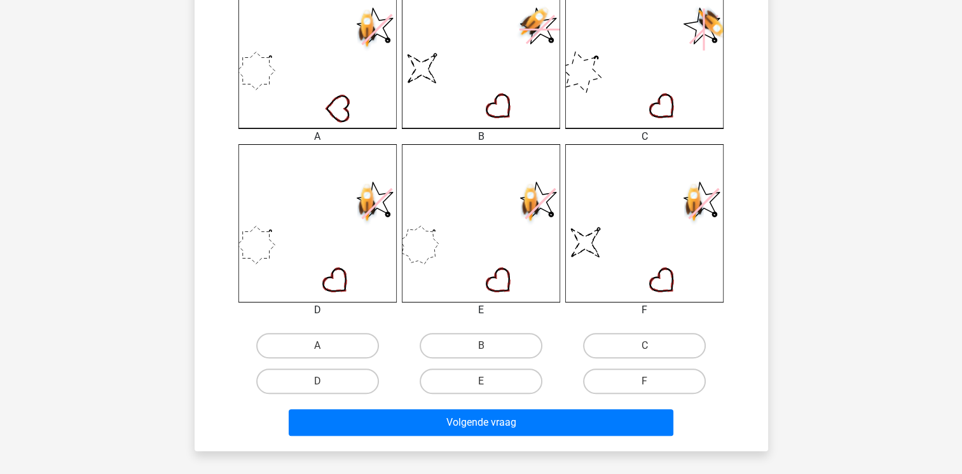
click at [650, 381] on input "F" at bounding box center [649, 385] width 8 height 8
radio input "true"
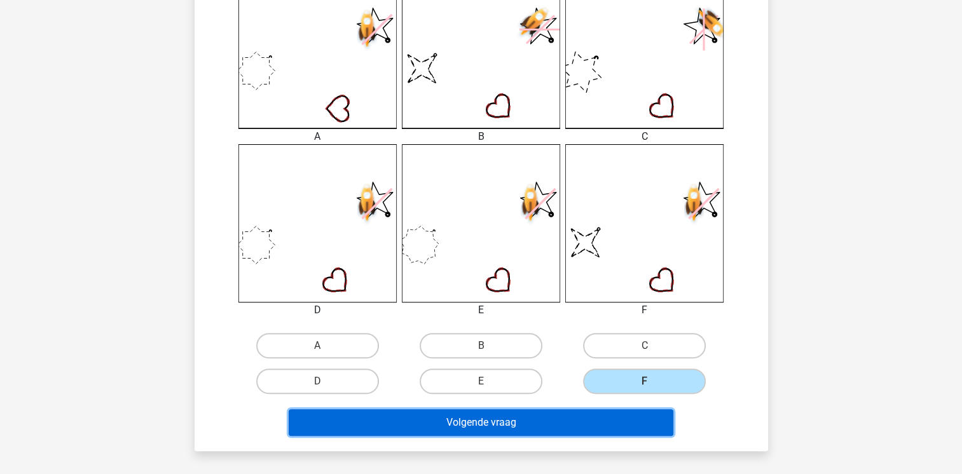
click at [530, 418] on button "Volgende vraag" at bounding box center [481, 422] width 385 height 27
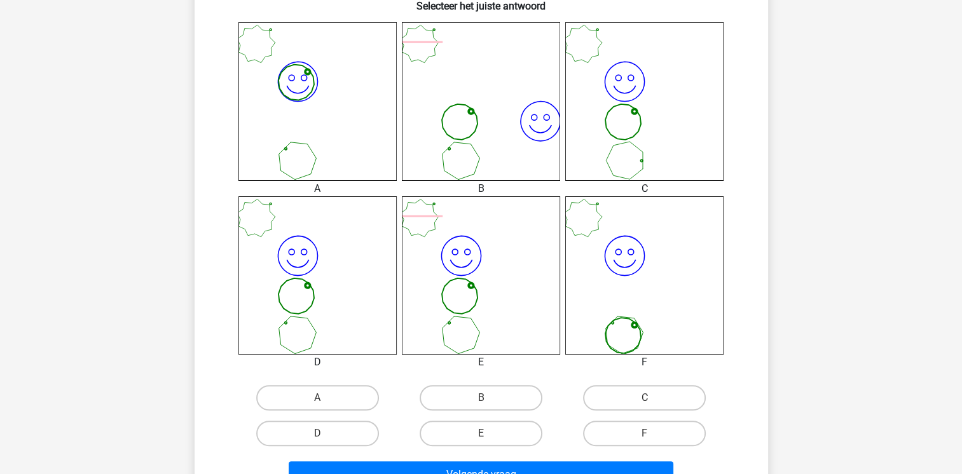
scroll to position [338, 0]
click at [351, 426] on label "D" at bounding box center [317, 432] width 123 height 25
click at [325, 432] on input "D" at bounding box center [321, 436] width 8 height 8
radio input "true"
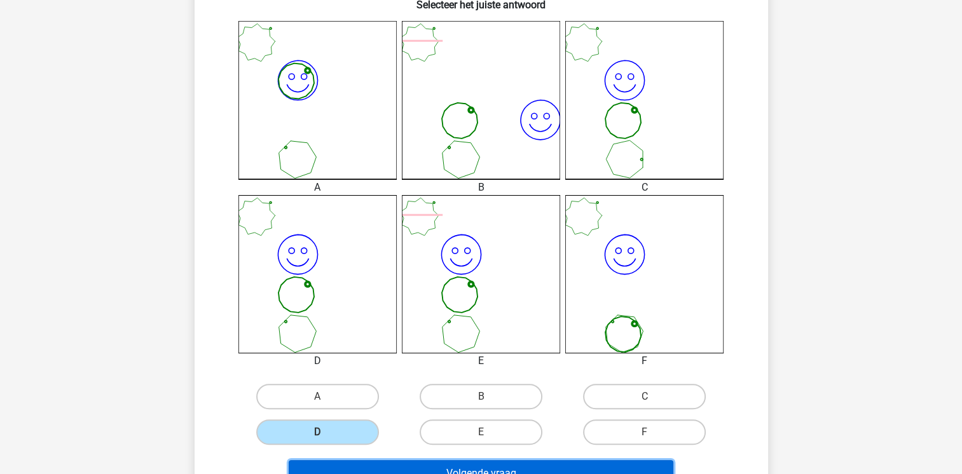
click at [343, 464] on button "Volgende vraag" at bounding box center [481, 473] width 385 height 27
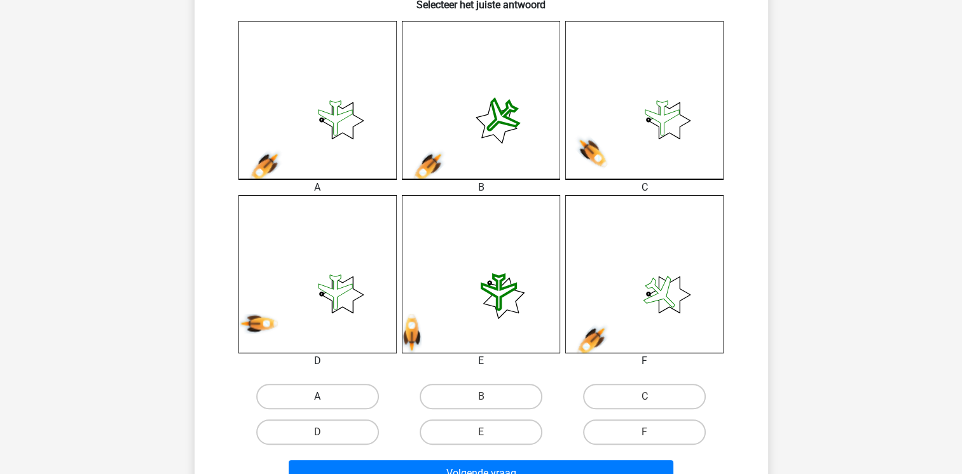
click at [317, 395] on label "A" at bounding box center [317, 396] width 123 height 25
click at [317, 397] on input "A" at bounding box center [321, 401] width 8 height 8
radio input "true"
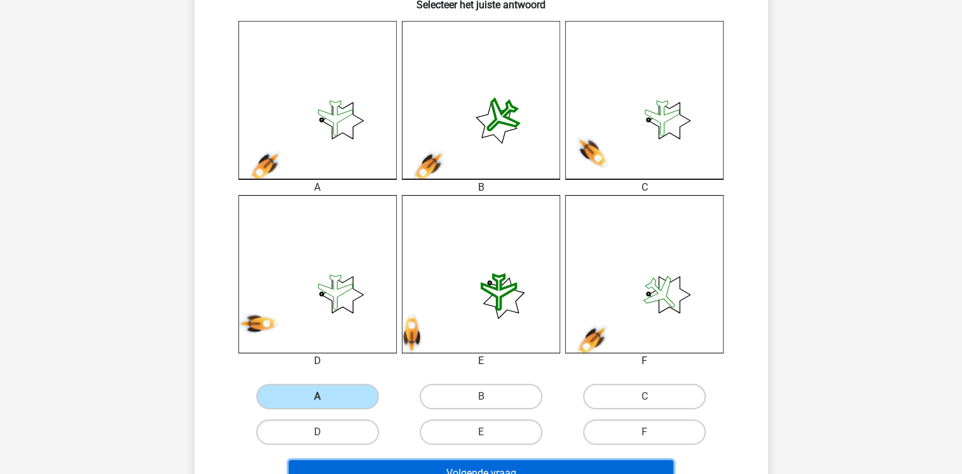
click at [328, 460] on button "Volgende vraag" at bounding box center [481, 473] width 385 height 27
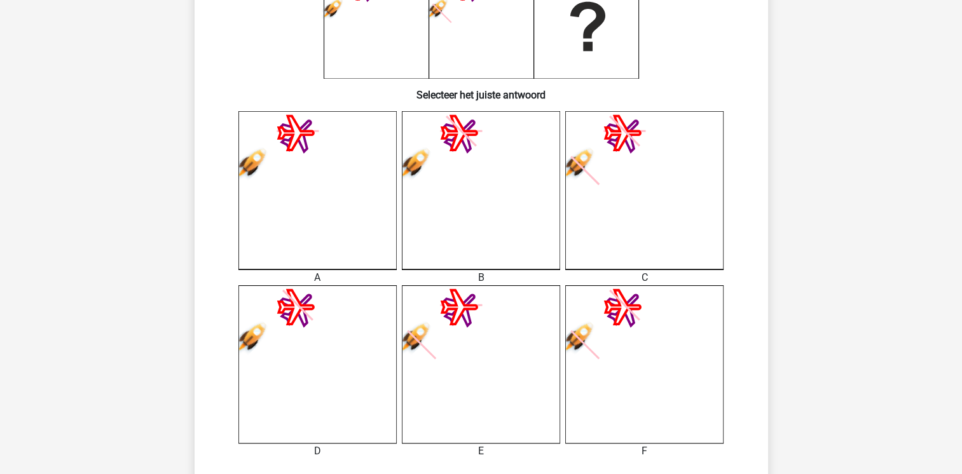
scroll to position [364, 0]
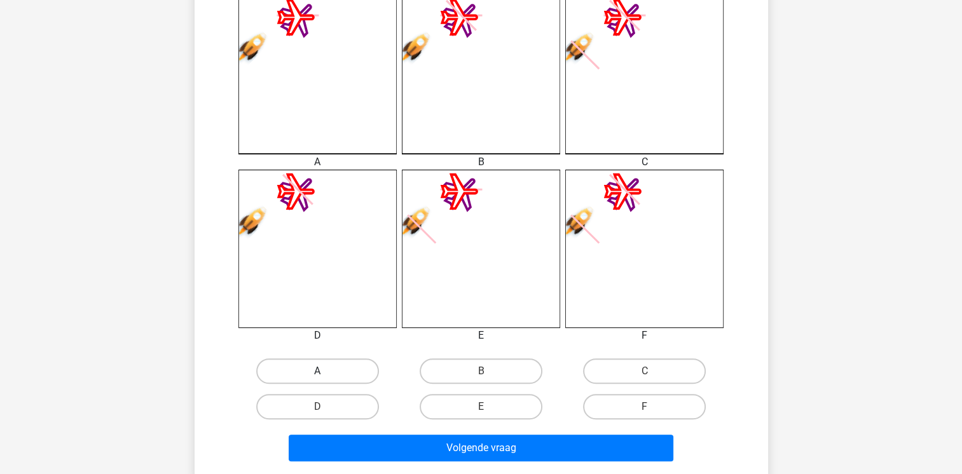
click at [343, 370] on label "A" at bounding box center [317, 371] width 123 height 25
click at [325, 371] on input "A" at bounding box center [321, 375] width 8 height 8
radio input "true"
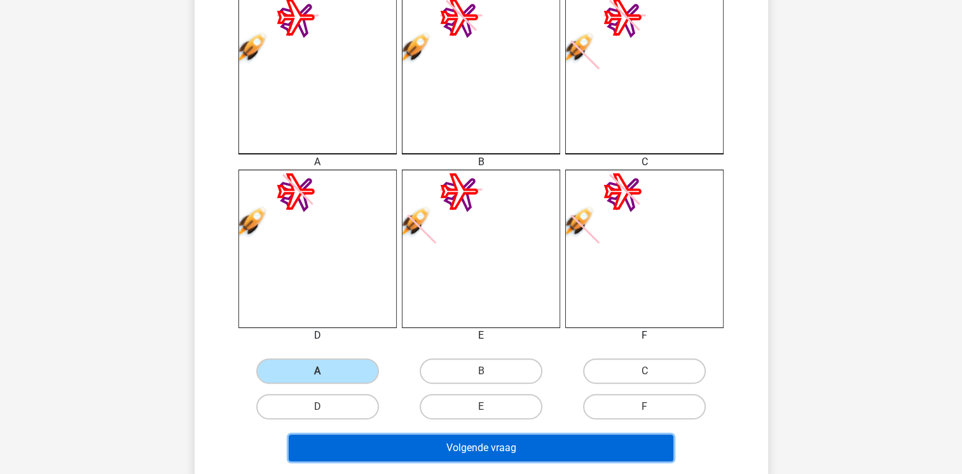
click at [341, 447] on button "Volgende vraag" at bounding box center [481, 448] width 385 height 27
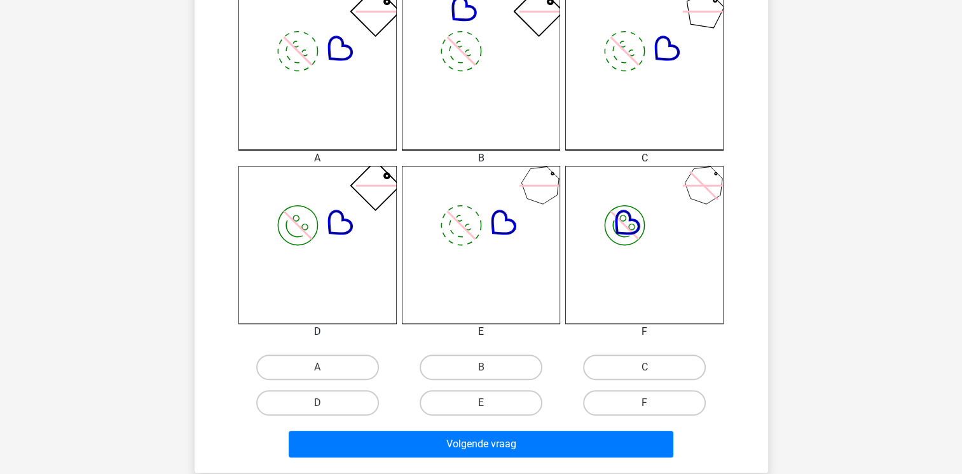
scroll to position [414, 0]
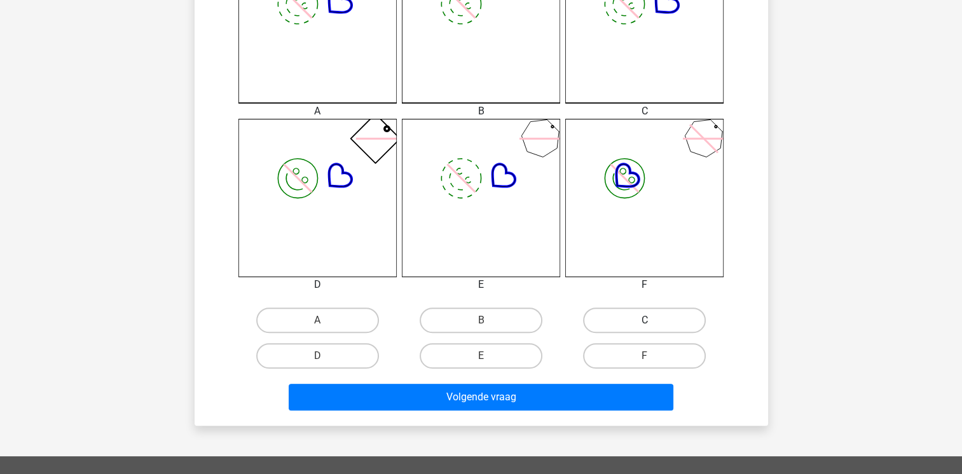
click at [618, 310] on label "C" at bounding box center [644, 320] width 123 height 25
click at [645, 320] on input "C" at bounding box center [649, 324] width 8 height 8
radio input "true"
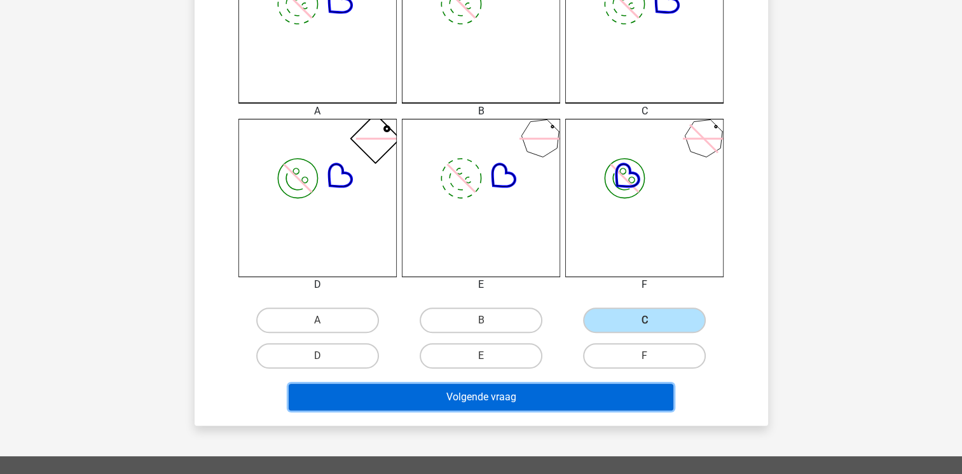
click at [564, 395] on button "Volgende vraag" at bounding box center [481, 397] width 385 height 27
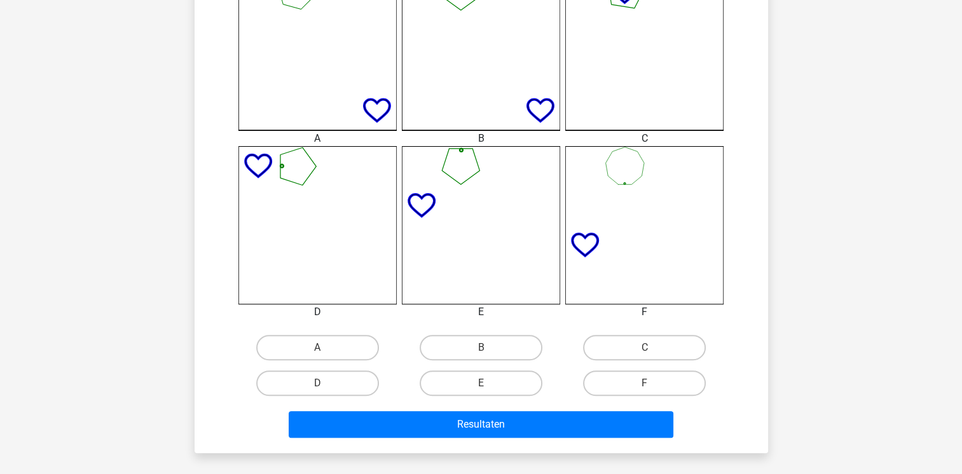
scroll to position [389, 0]
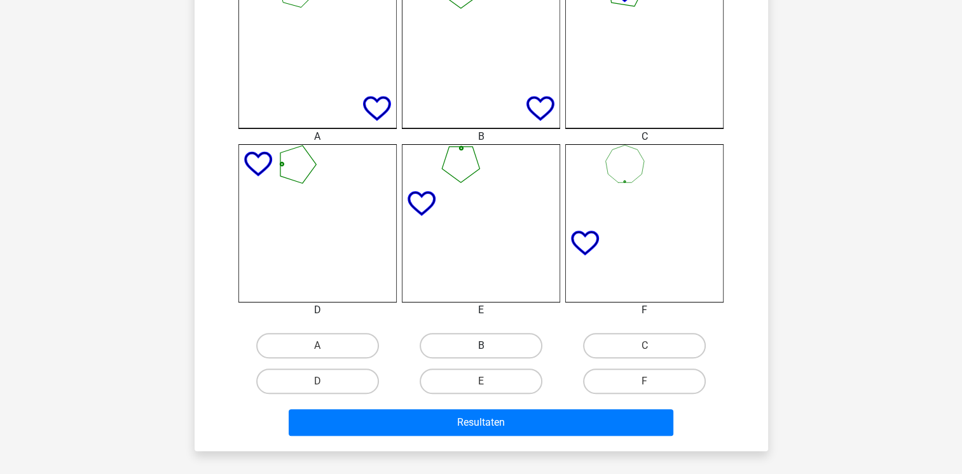
click at [453, 341] on label "B" at bounding box center [481, 345] width 123 height 25
click at [481, 346] on input "B" at bounding box center [485, 350] width 8 height 8
radio input "true"
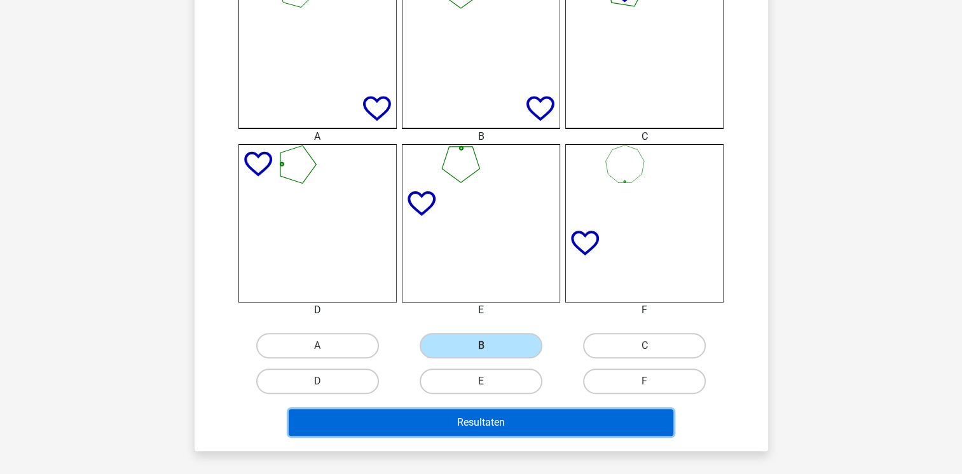
click at [418, 432] on button "Resultaten" at bounding box center [481, 422] width 385 height 27
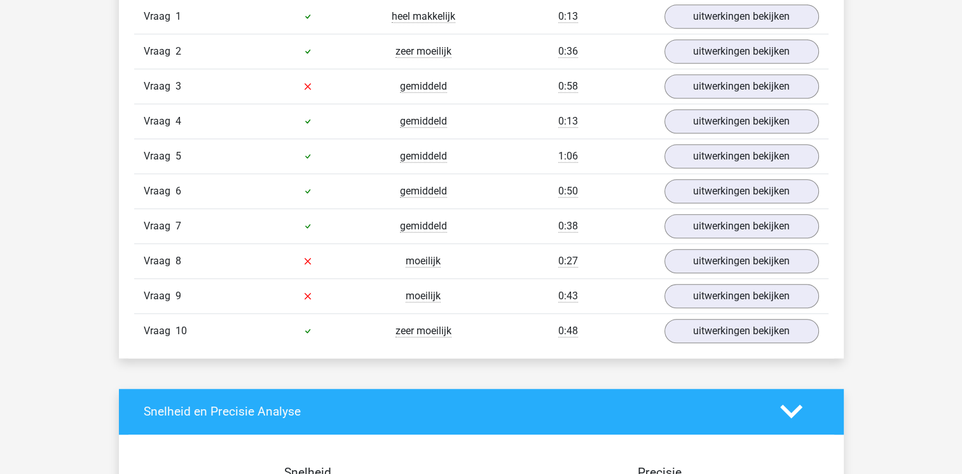
scroll to position [865, 0]
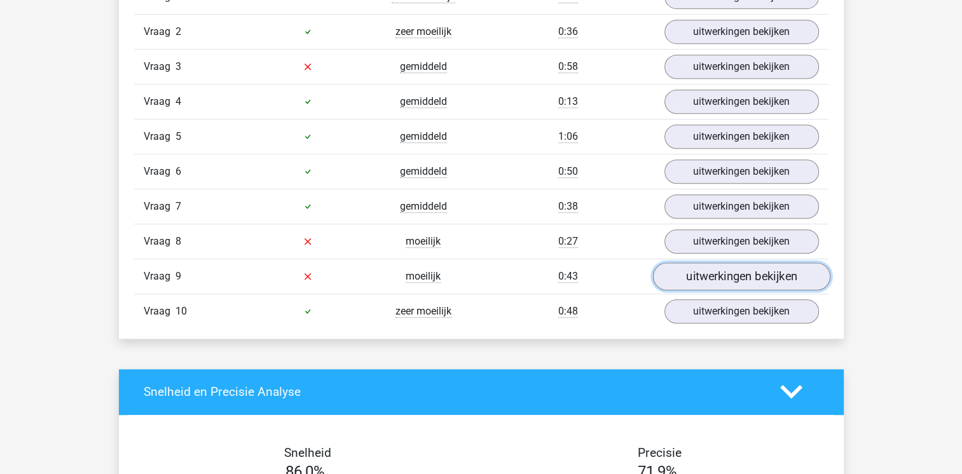
click at [693, 270] on link "uitwerkingen bekijken" at bounding box center [740, 277] width 177 height 28
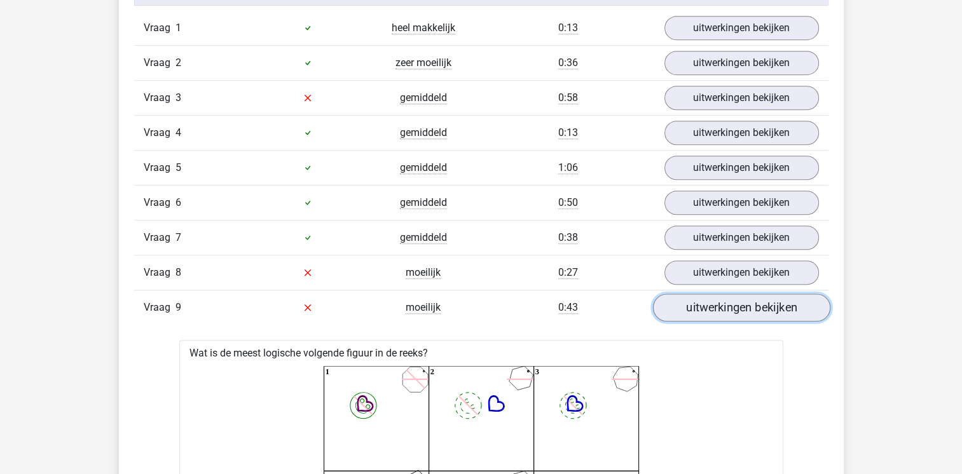
scroll to position [890, 0]
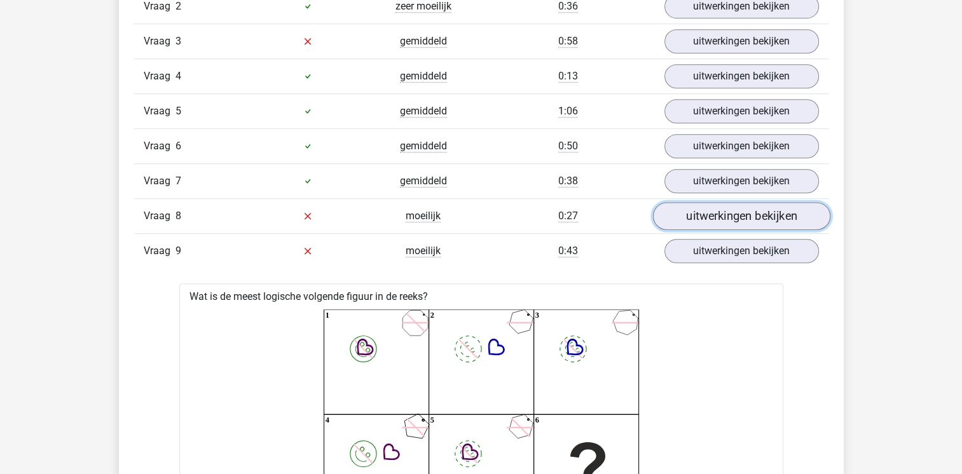
click at [704, 216] on link "uitwerkingen bekijken" at bounding box center [740, 216] width 177 height 28
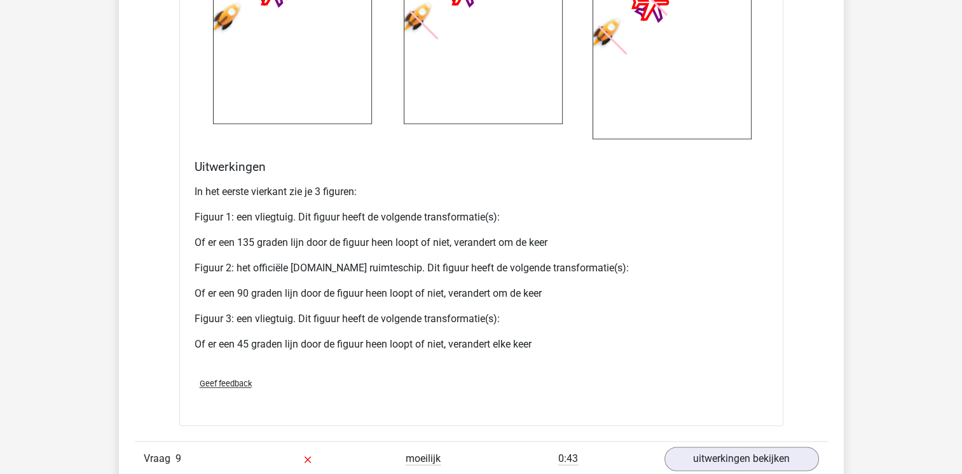
scroll to position [1653, 0]
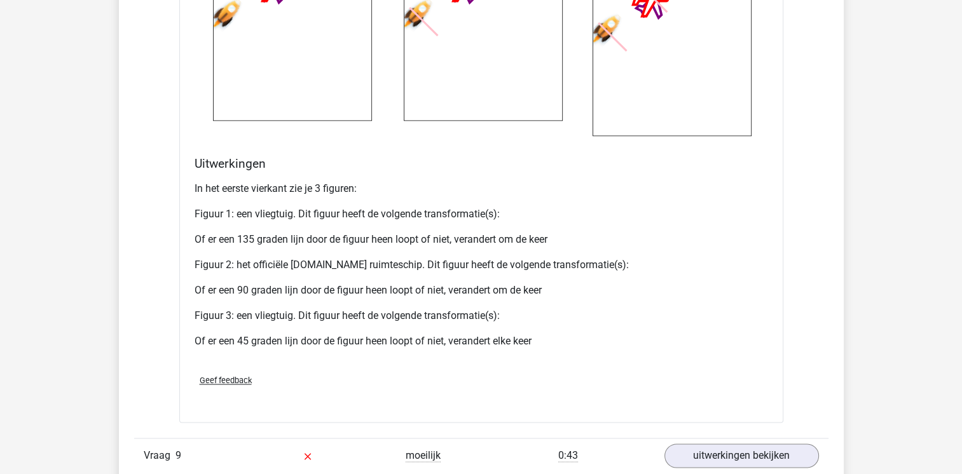
click at [704, 216] on p "Figuur 1: een vliegtuig. Dit figuur heeft de volgende transformatie(s):" at bounding box center [481, 214] width 573 height 15
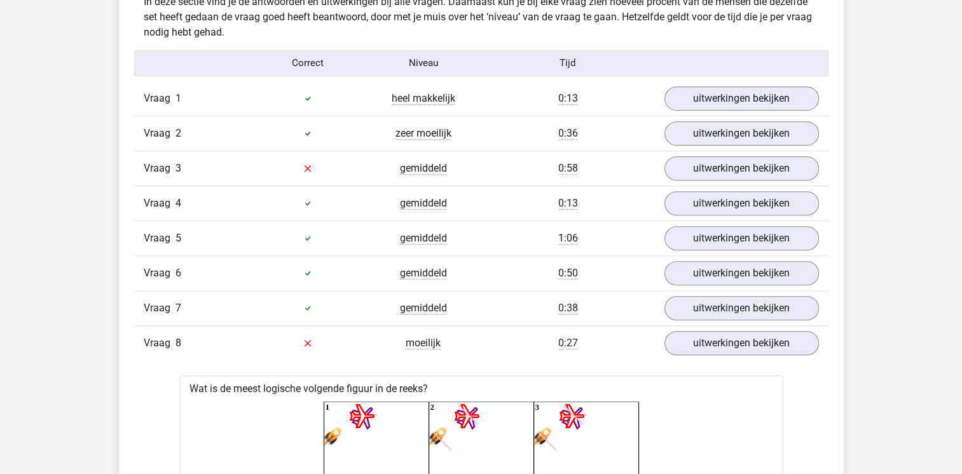
scroll to position [788, 0]
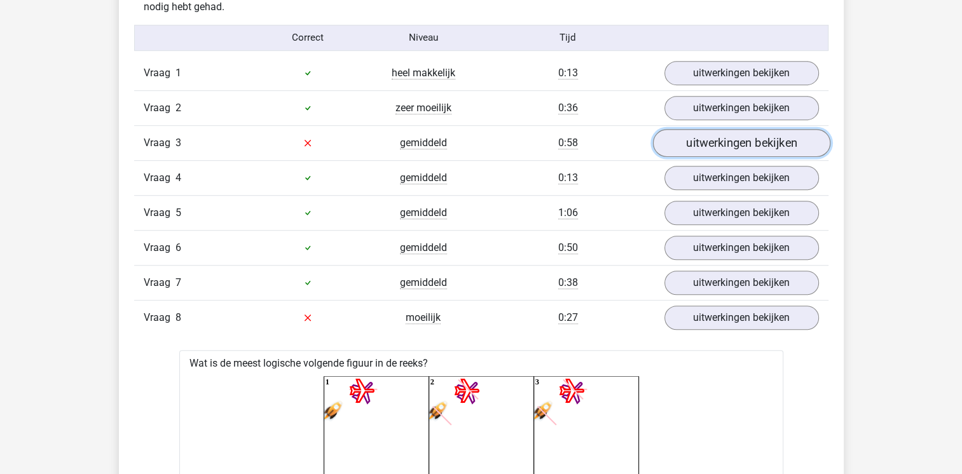
click at [672, 138] on link "uitwerkingen bekijken" at bounding box center [740, 143] width 177 height 28
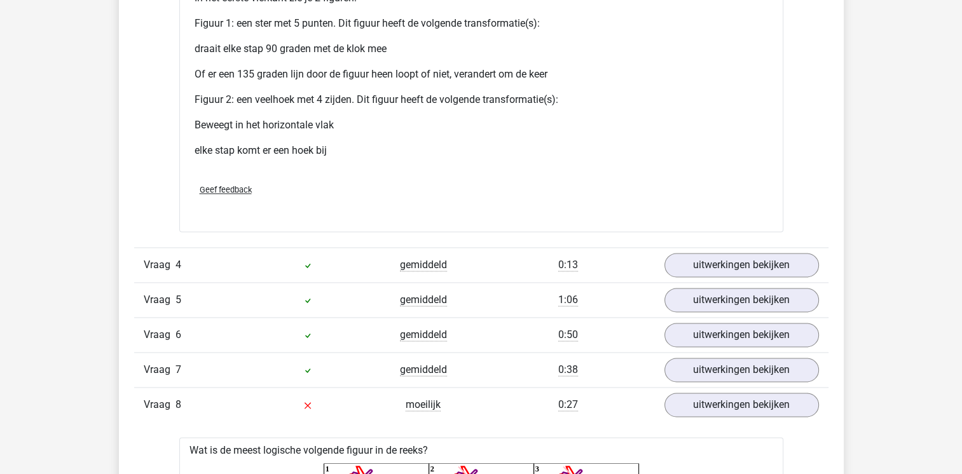
scroll to position [1627, 0]
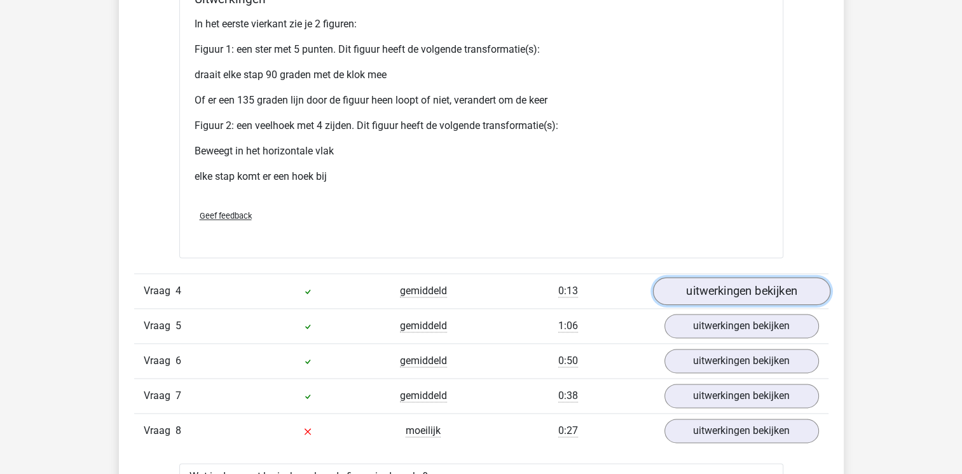
click at [748, 301] on link "uitwerkingen bekijken" at bounding box center [740, 291] width 177 height 28
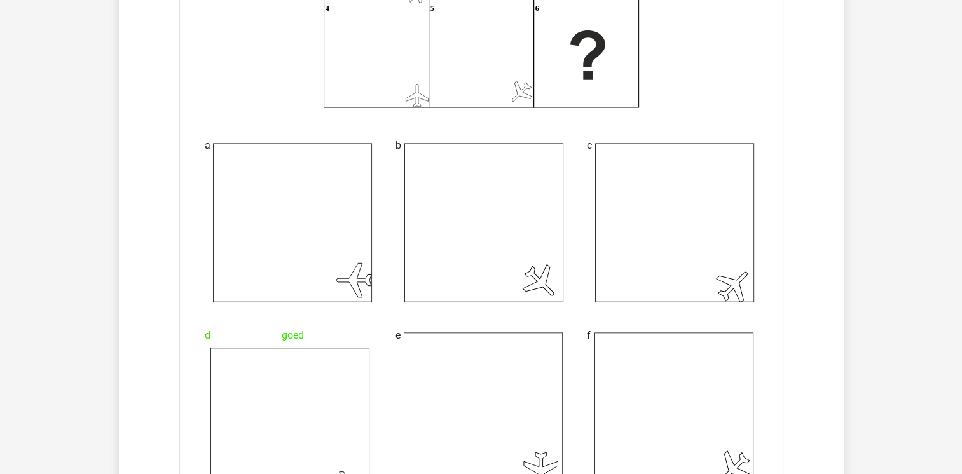
scroll to position [2136, 0]
